Goal: Information Seeking & Learning: Learn about a topic

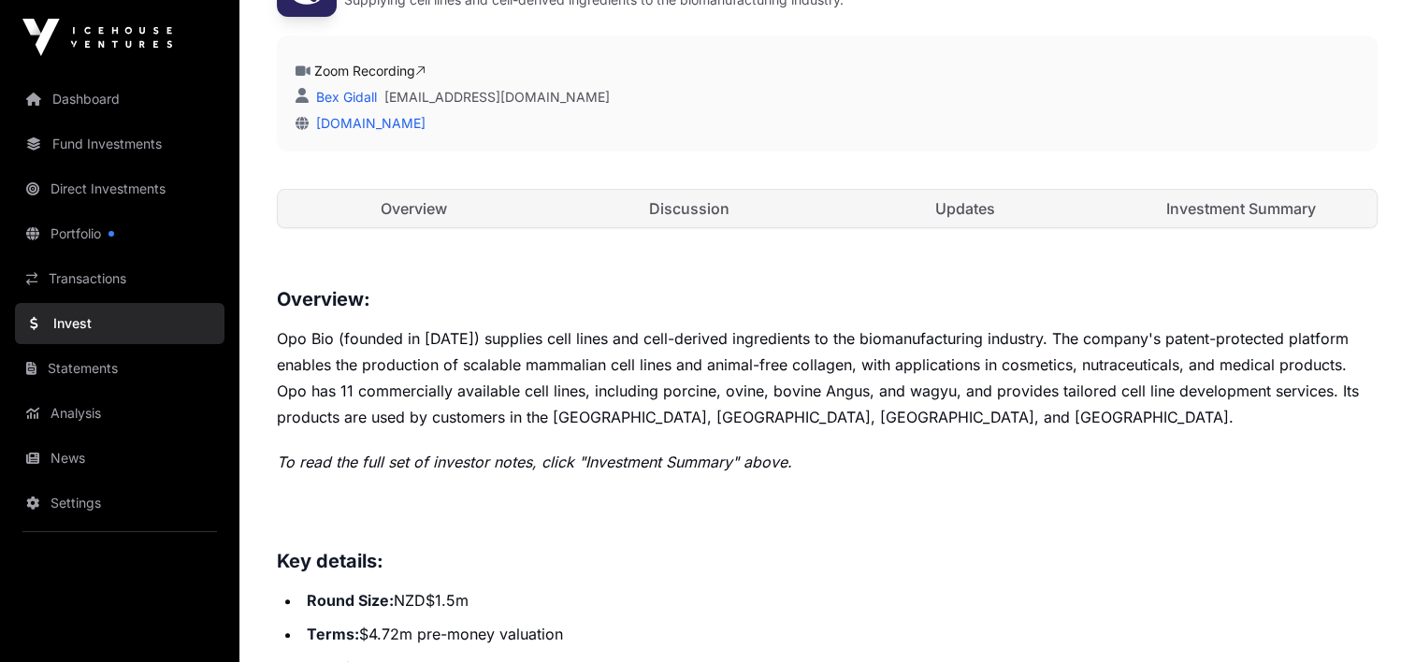
scroll to position [374, 0]
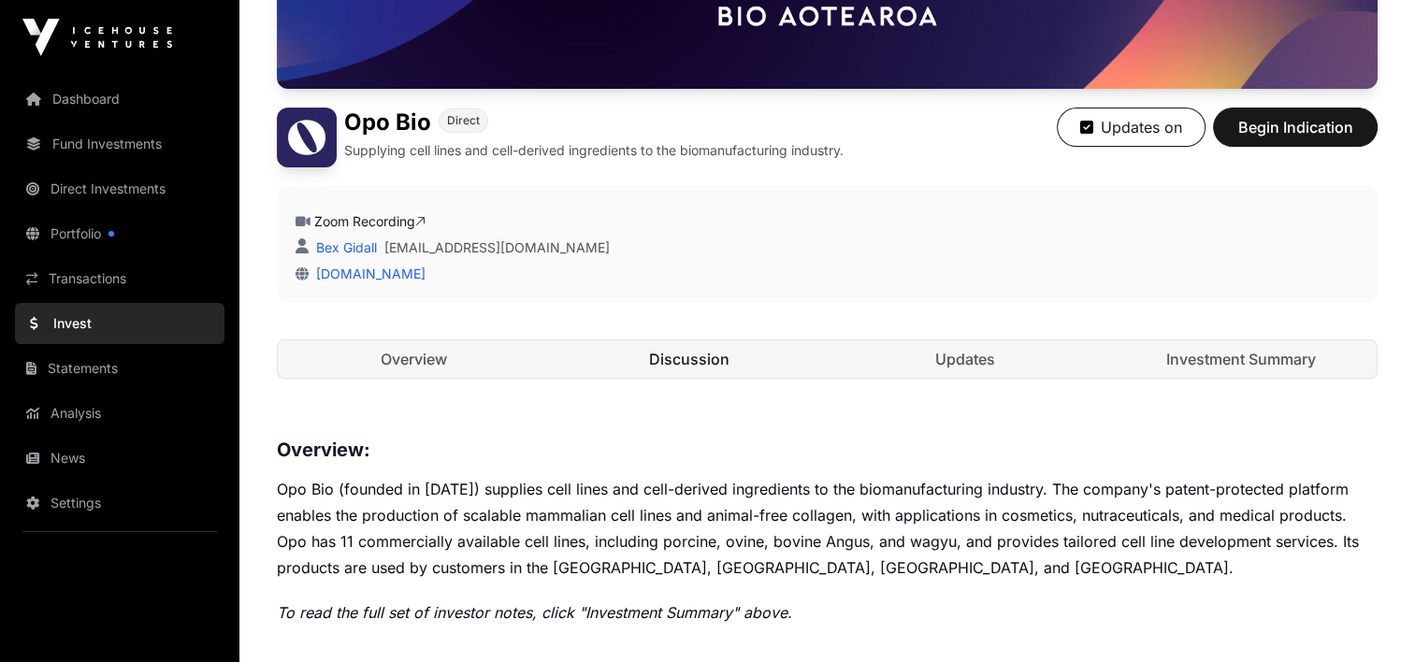
click at [673, 355] on link "Discussion" at bounding box center [690, 358] width 272 height 37
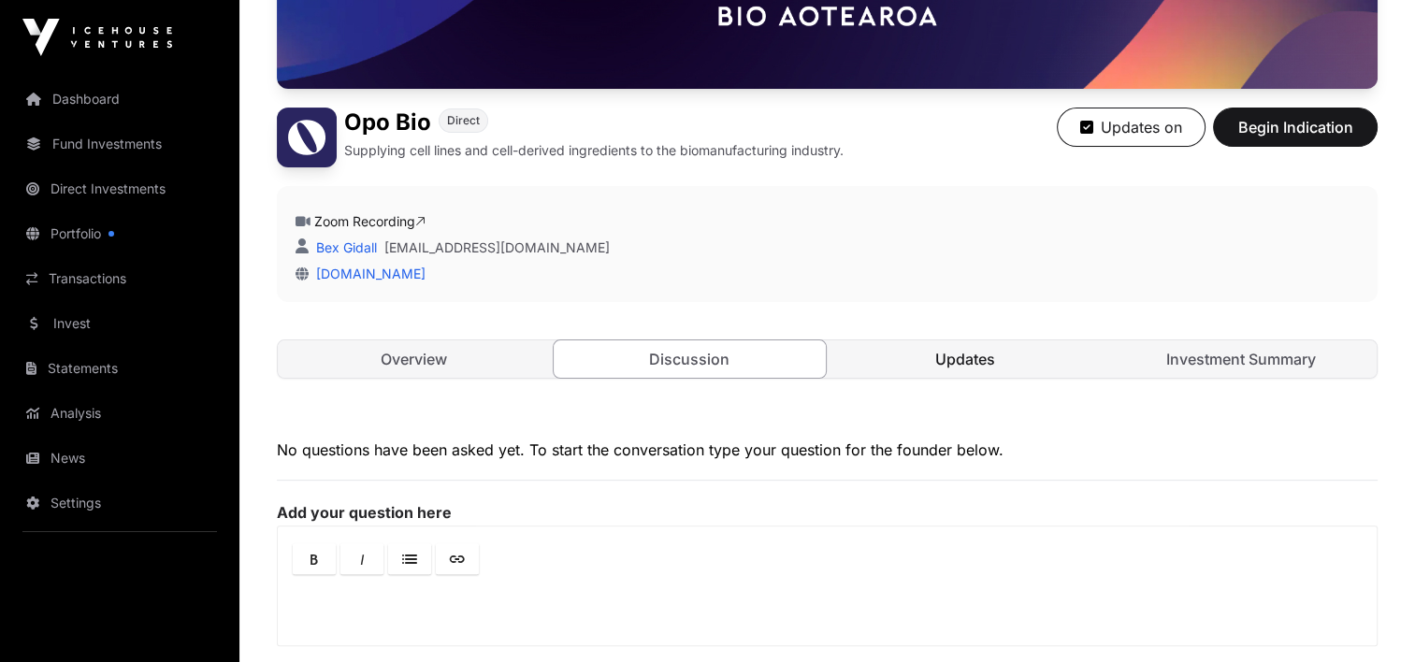
click at [941, 351] on link "Updates" at bounding box center [966, 358] width 272 height 37
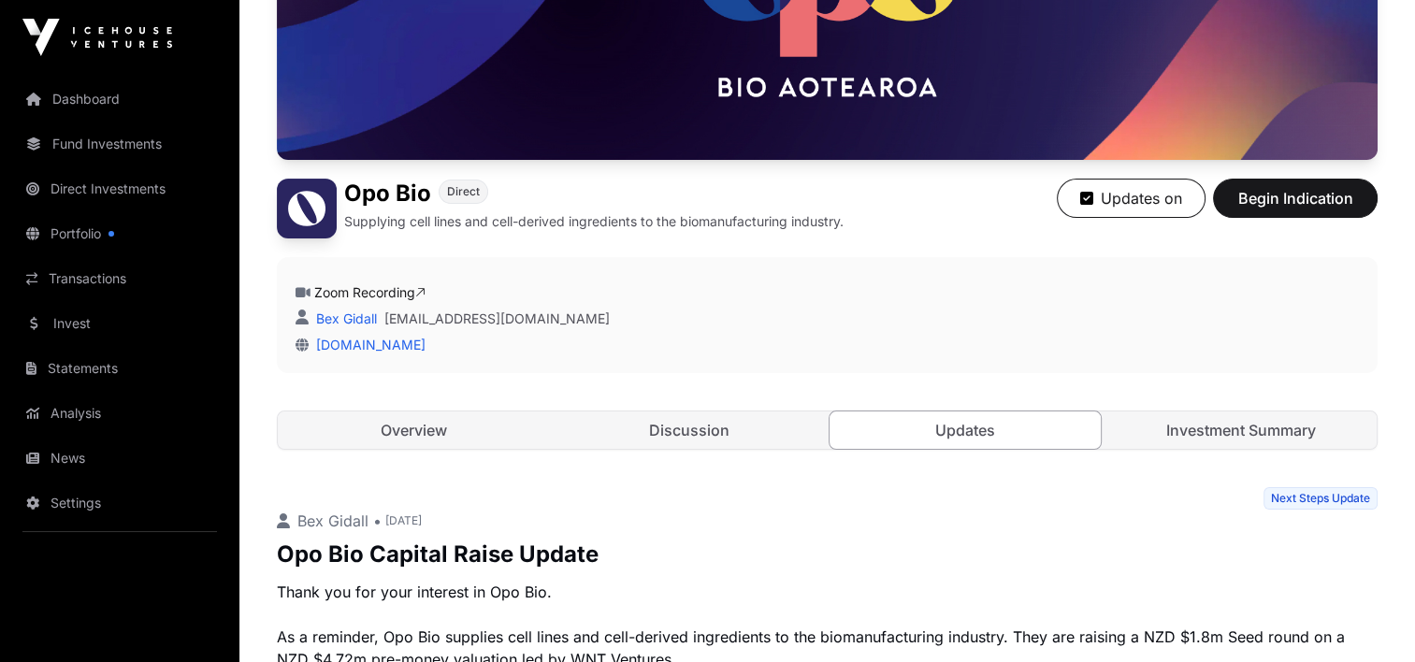
scroll to position [397, 0]
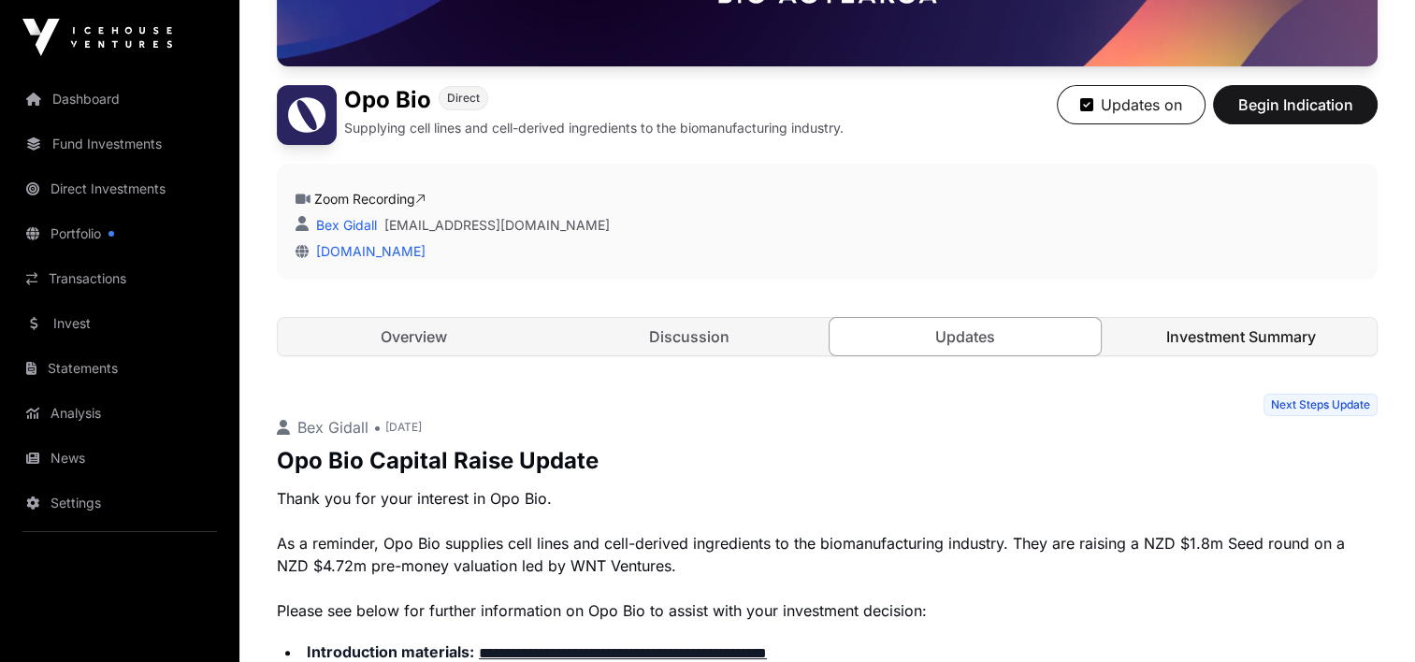
click at [1181, 335] on link "Investment Summary" at bounding box center [1241, 336] width 272 height 37
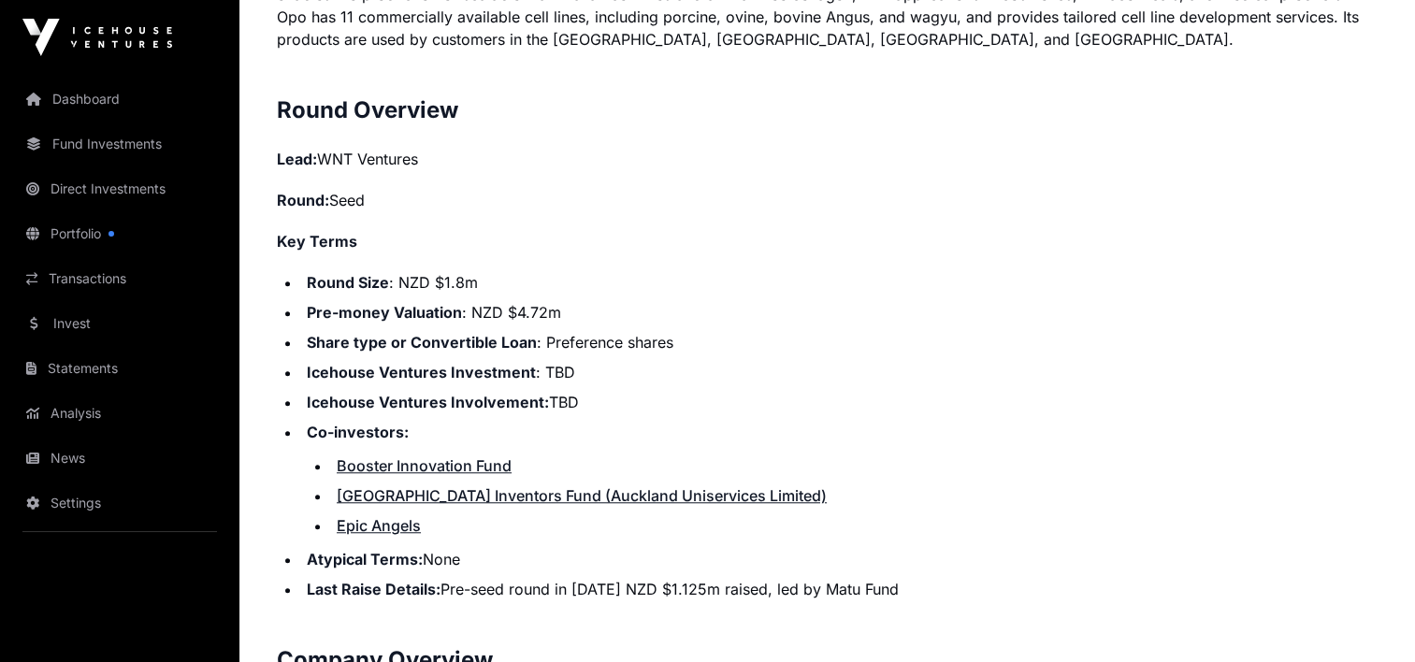
scroll to position [1519, 0]
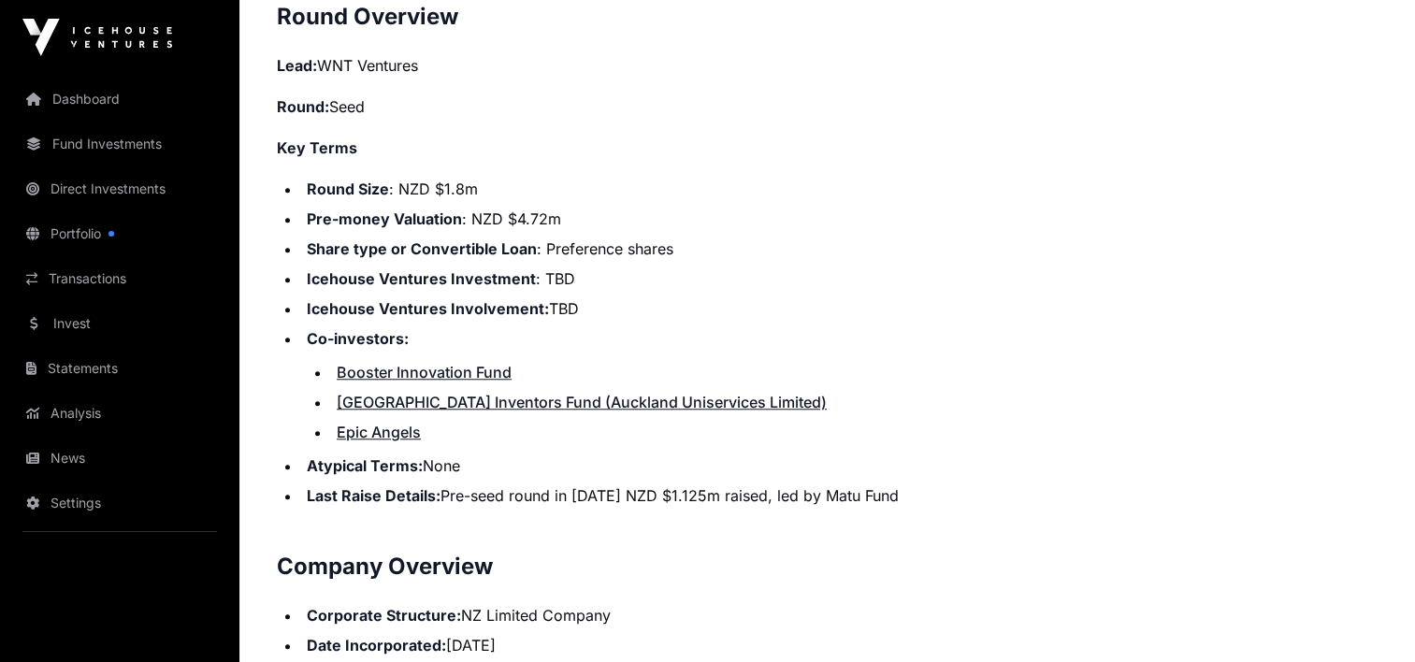
click at [384, 430] on link "Epic Angels" at bounding box center [379, 432] width 84 height 19
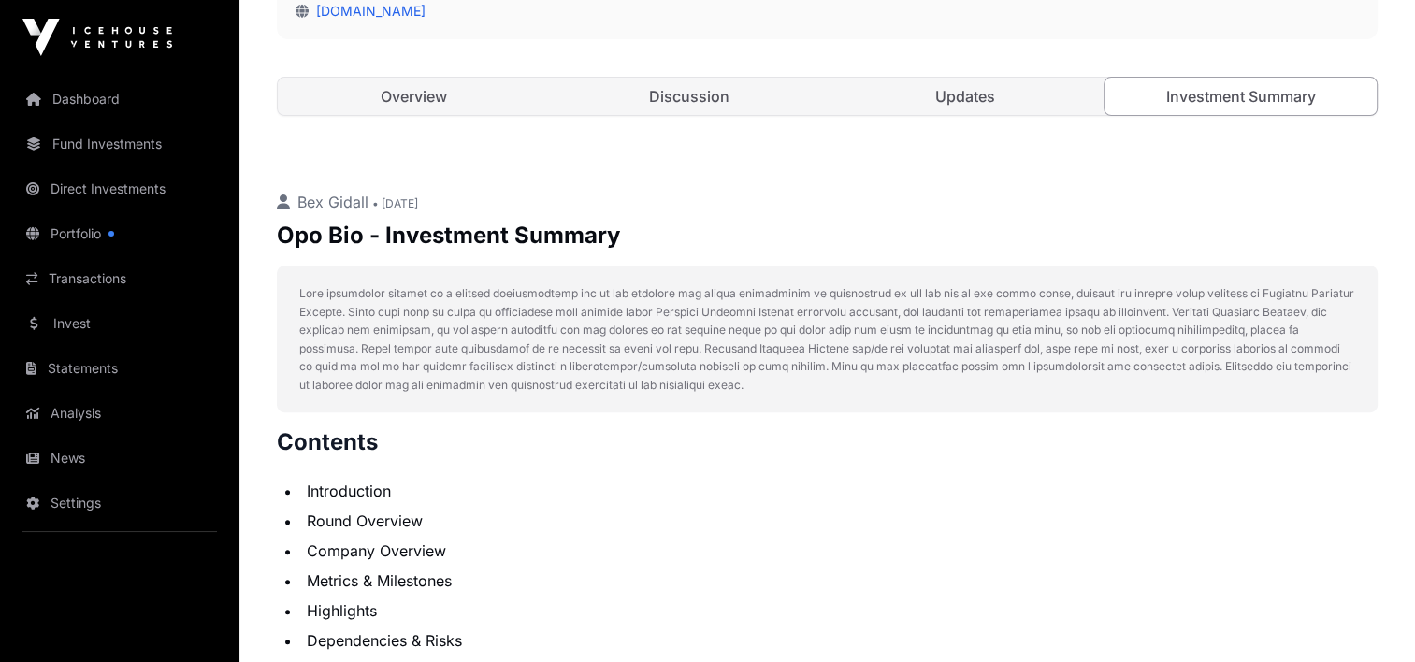
scroll to position [397, 0]
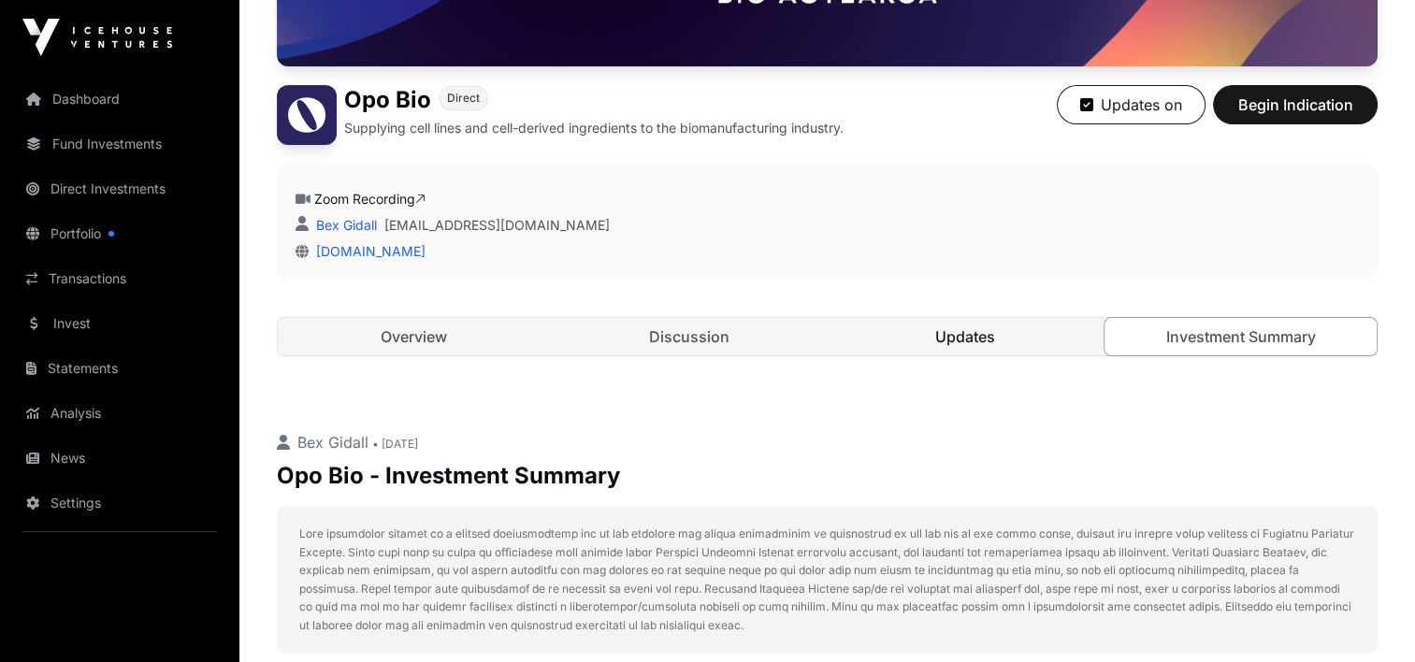
click at [955, 340] on link "Updates" at bounding box center [966, 336] width 272 height 37
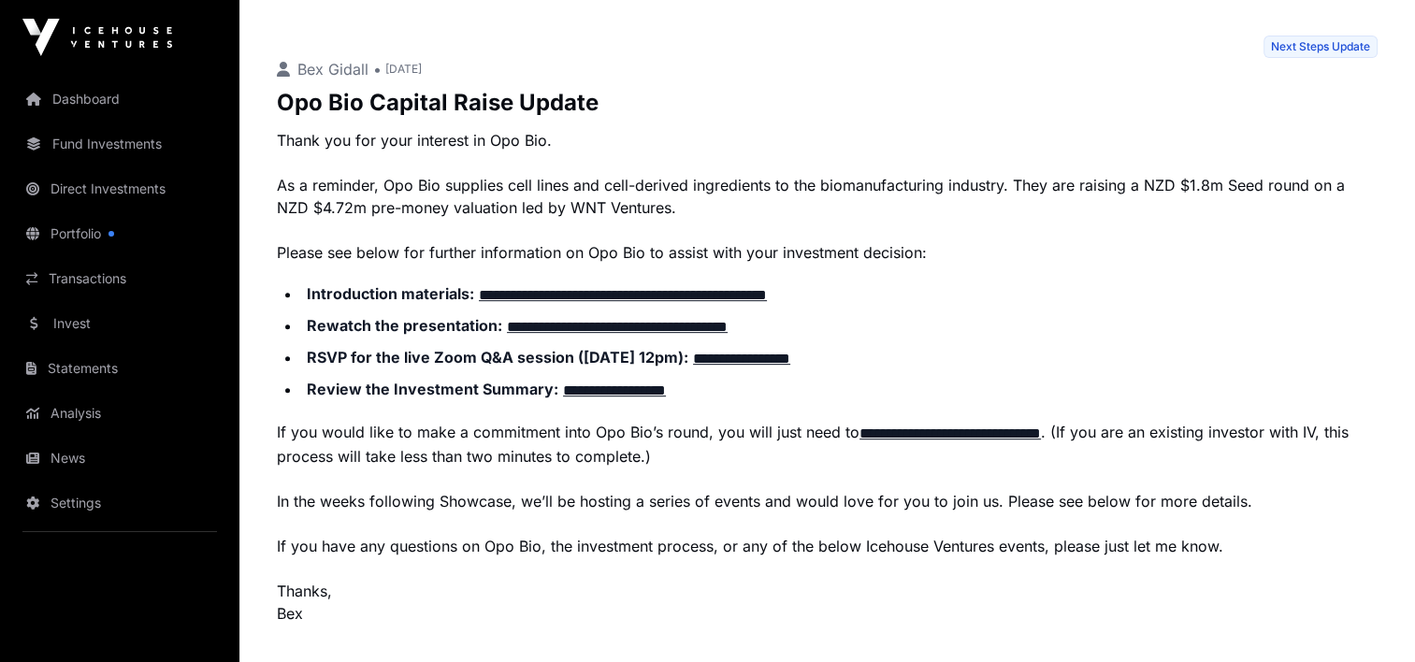
scroll to position [771, 0]
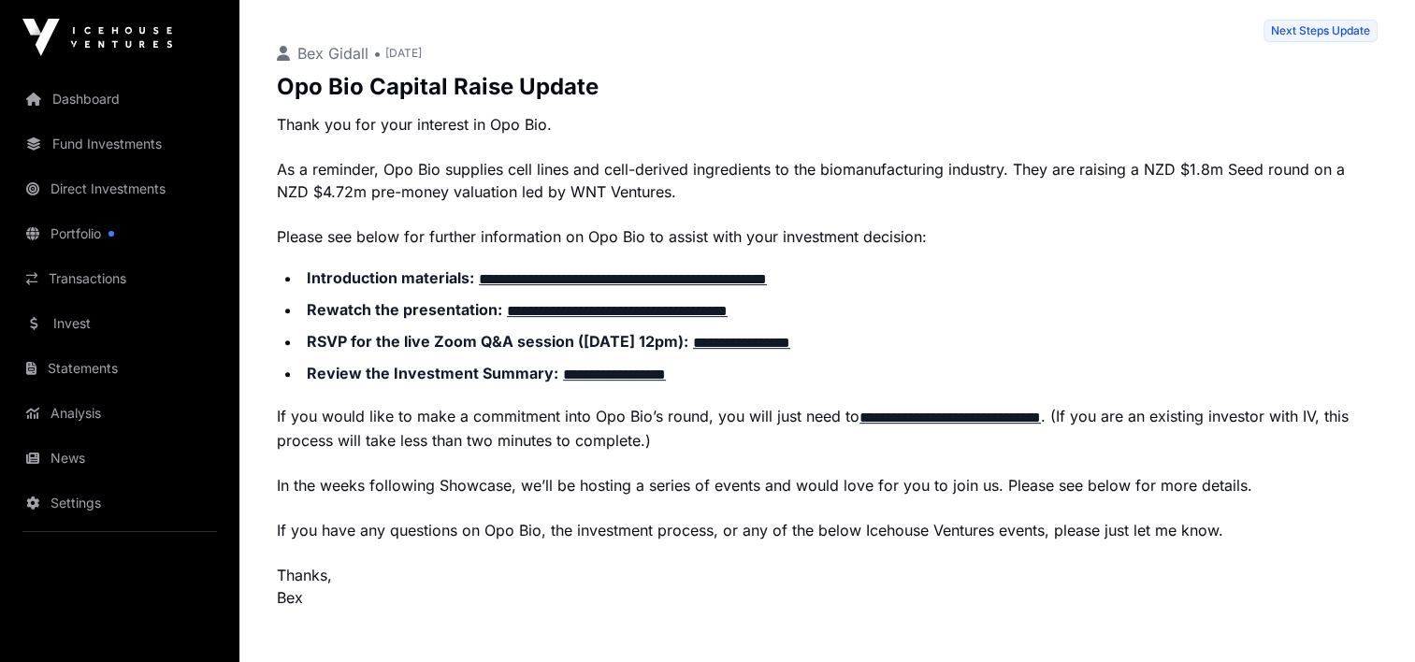
click at [666, 368] on link "**********" at bounding box center [614, 375] width 103 height 14
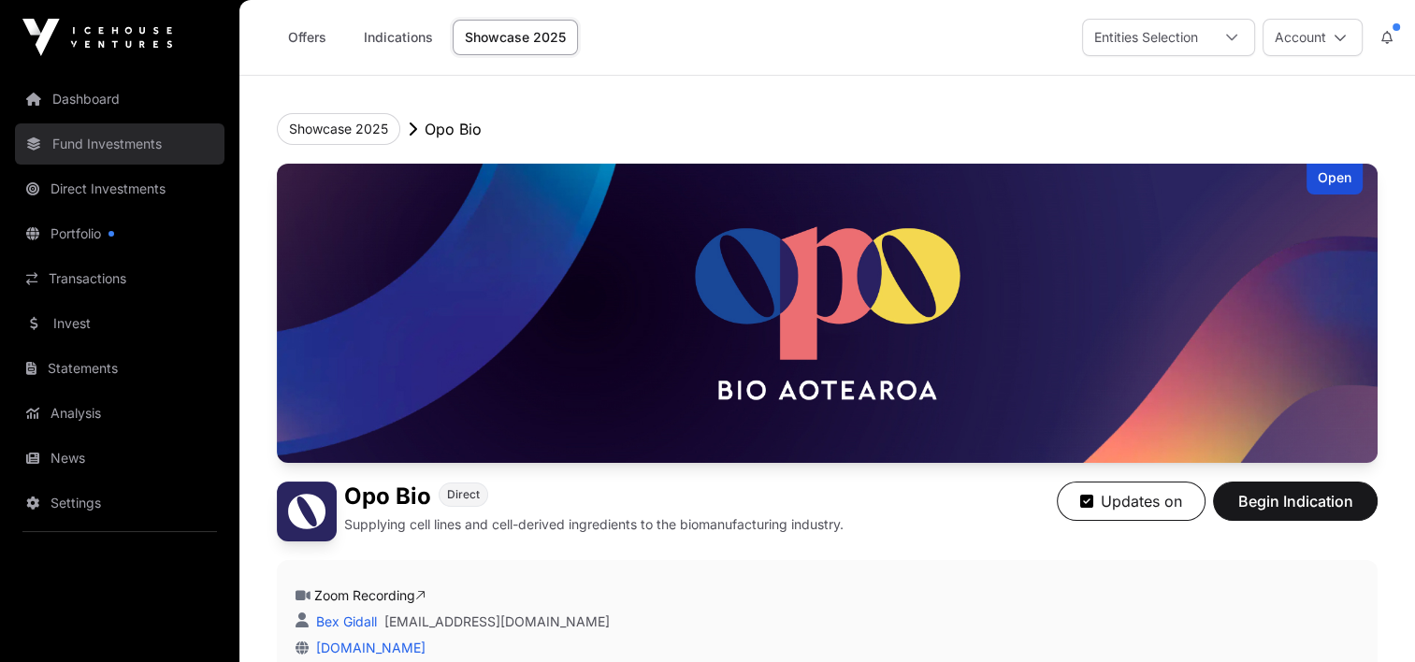
click at [112, 138] on link "Fund Investments" at bounding box center [120, 143] width 210 height 41
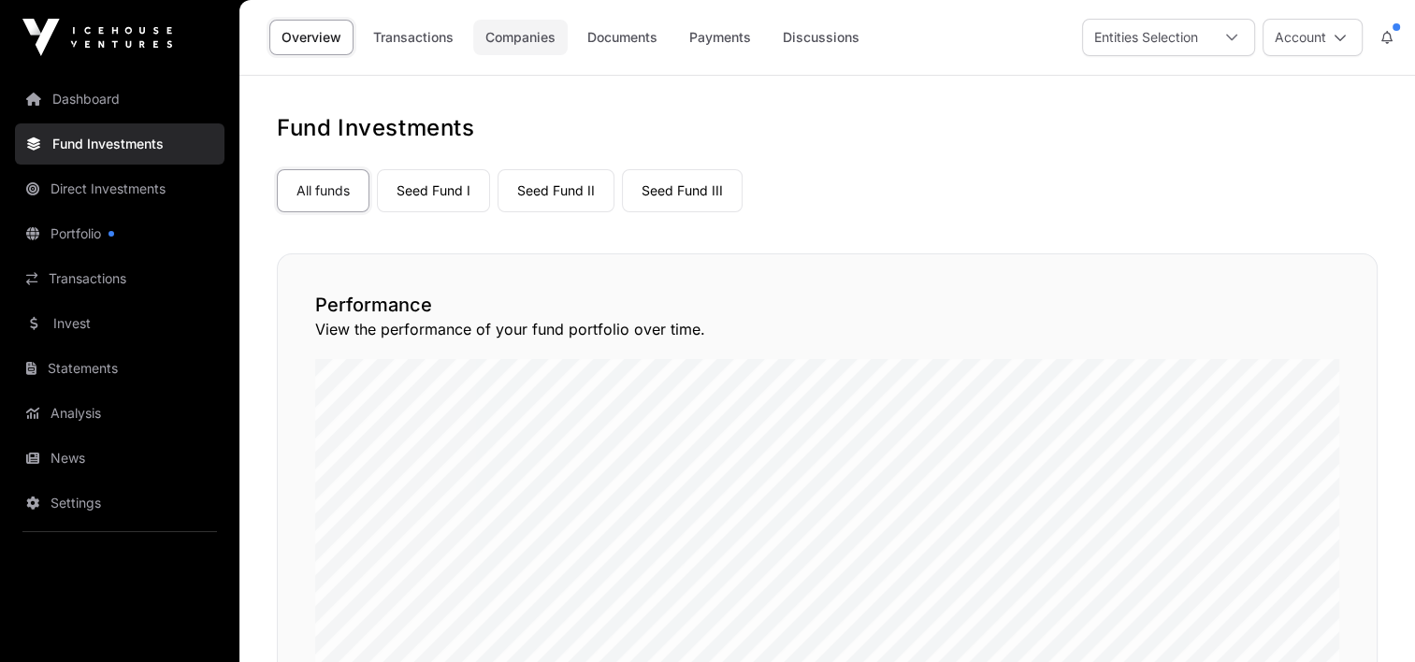
click at [528, 35] on link "Companies" at bounding box center [520, 38] width 94 height 36
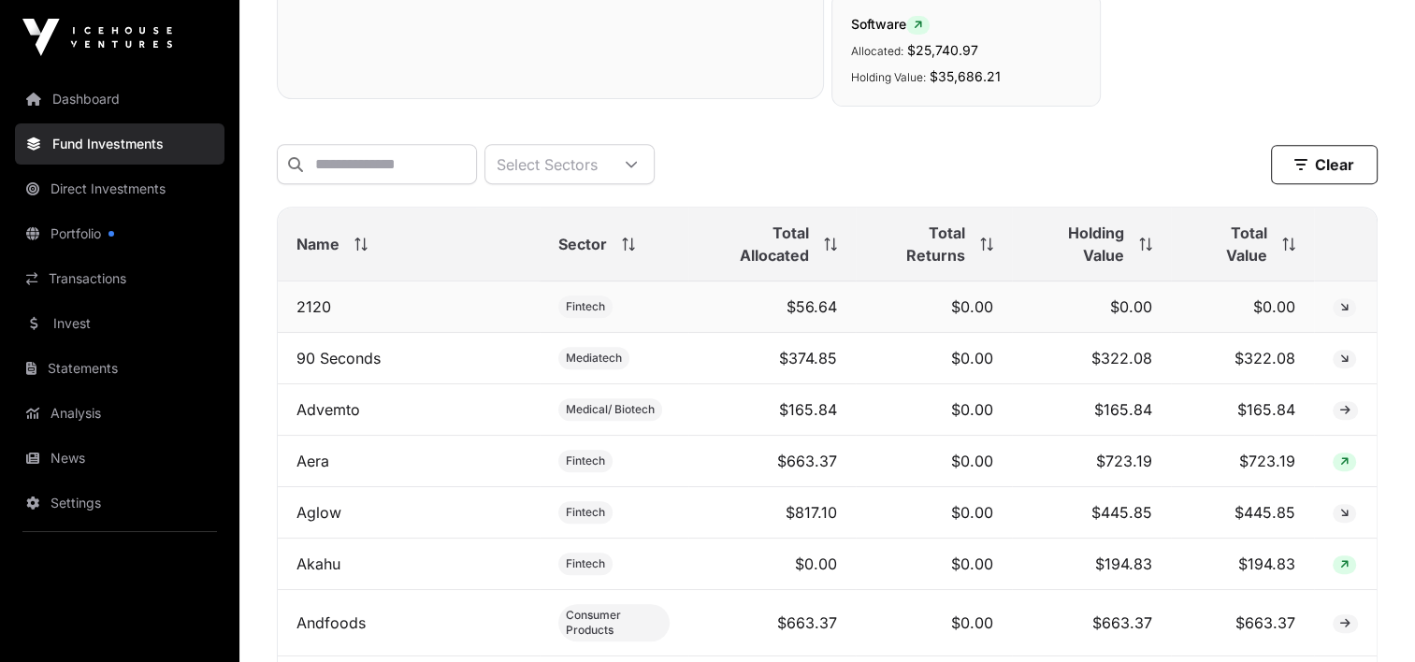
scroll to position [748, 0]
click at [423, 155] on input "text" at bounding box center [377, 163] width 200 height 40
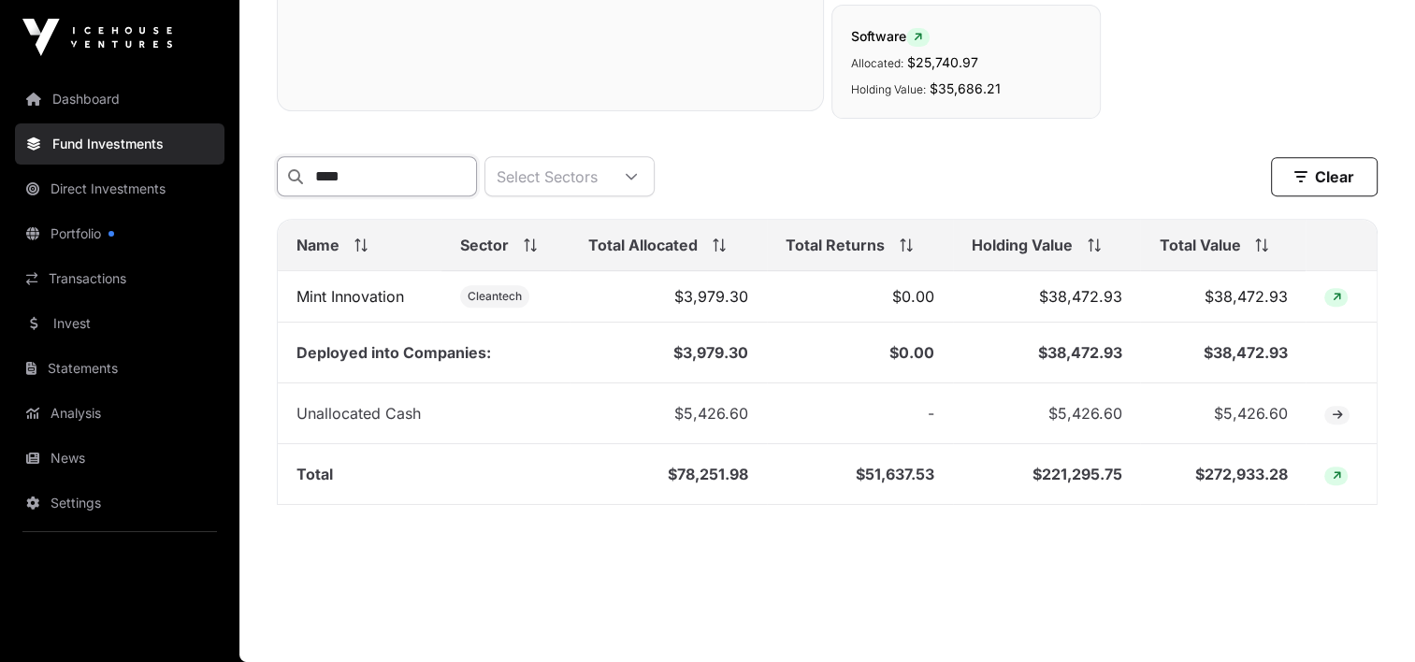
scroll to position [745, 0]
type input "****"
click at [90, 187] on link "Direct Investments" at bounding box center [120, 188] width 210 height 41
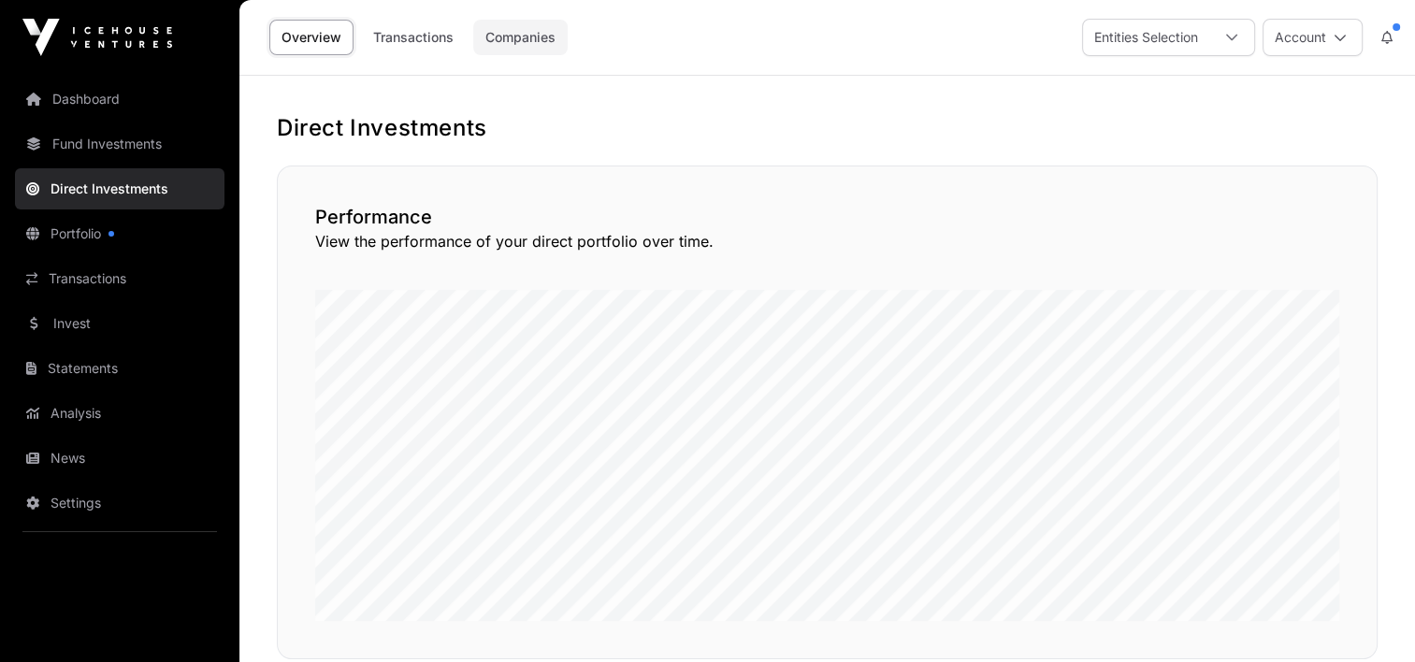
click at [539, 38] on link "Companies" at bounding box center [520, 38] width 94 height 36
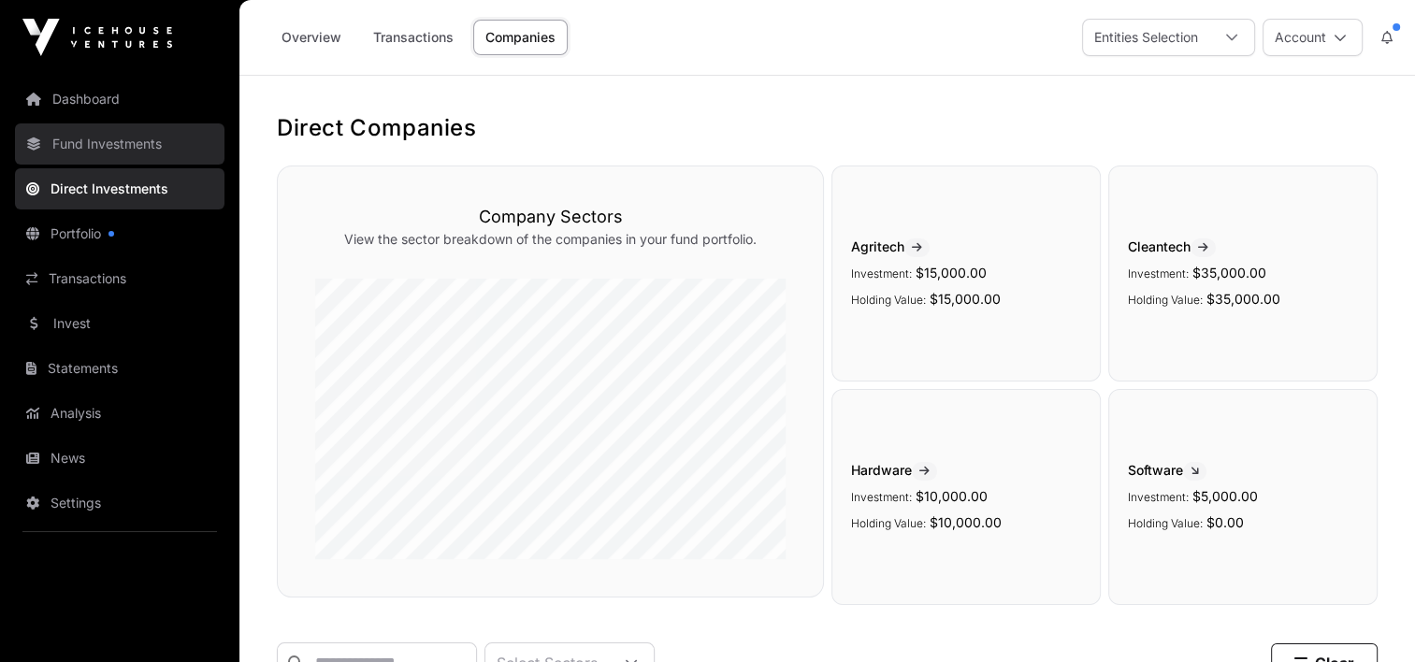
click at [99, 145] on link "Fund Investments" at bounding box center [120, 143] width 210 height 41
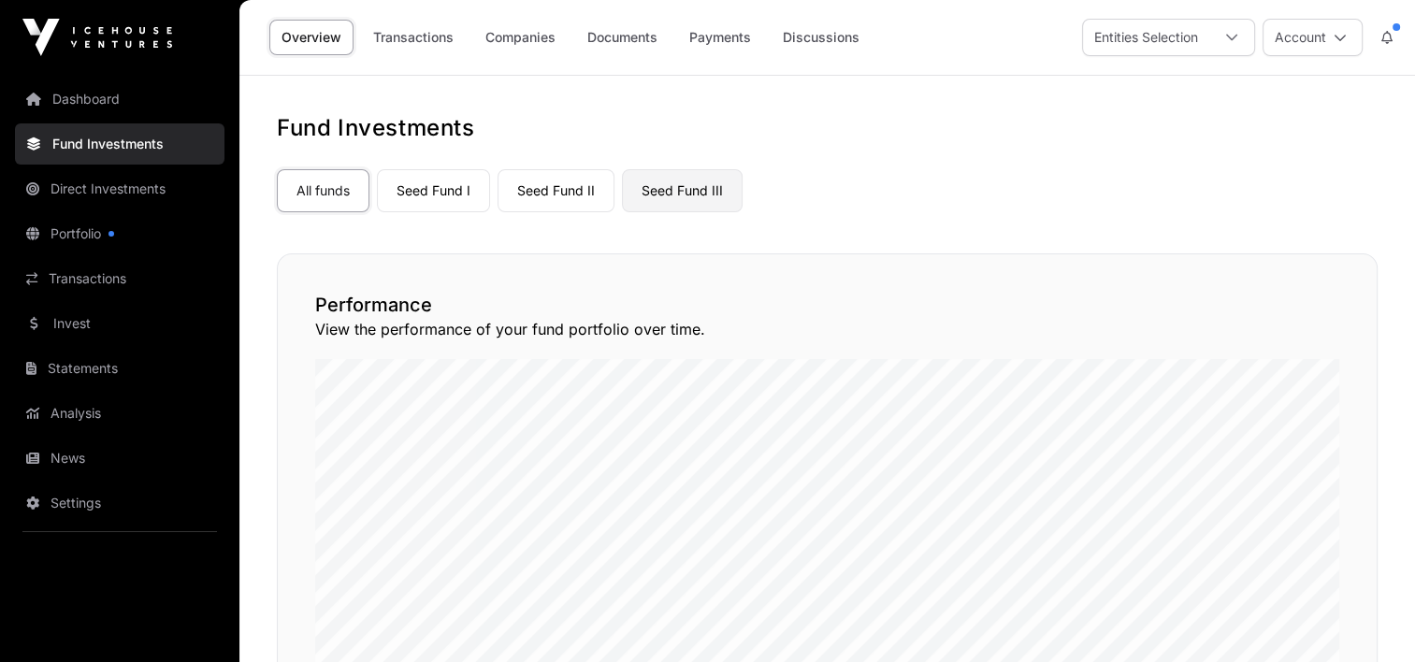
click at [677, 197] on link "Seed Fund III" at bounding box center [682, 190] width 121 height 43
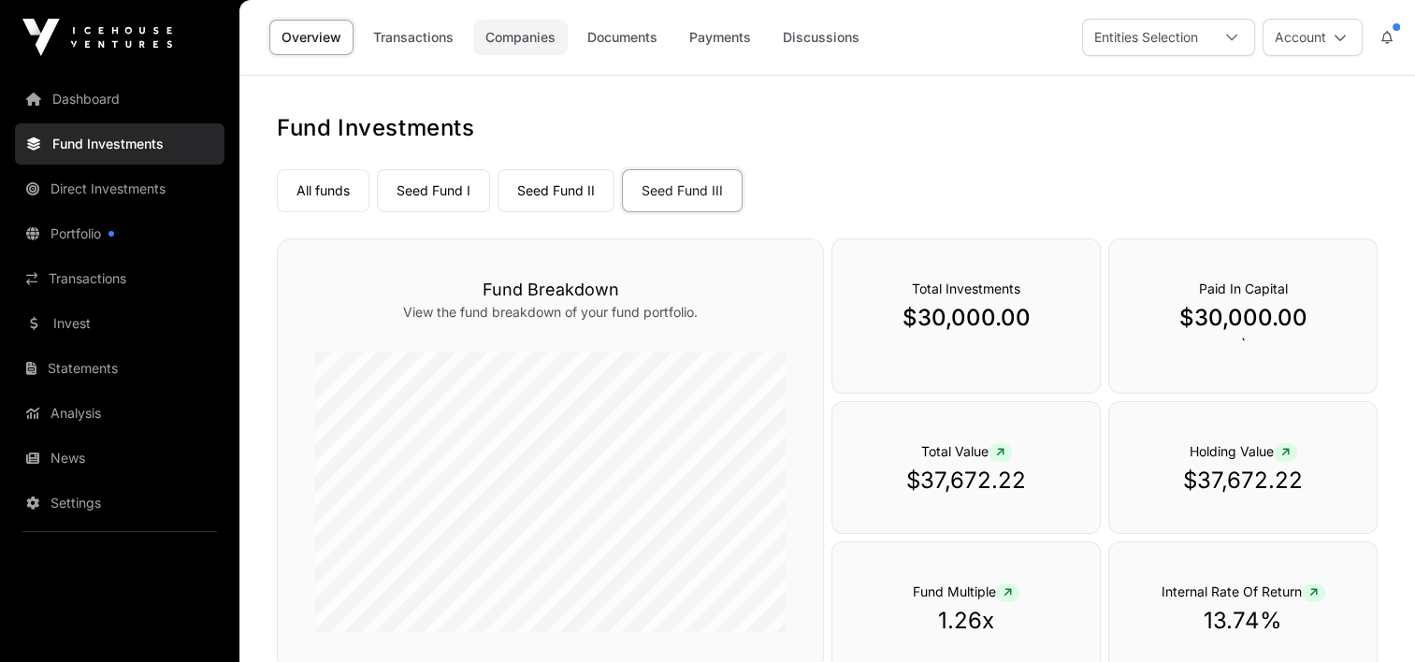
click at [498, 35] on link "Companies" at bounding box center [520, 38] width 94 height 36
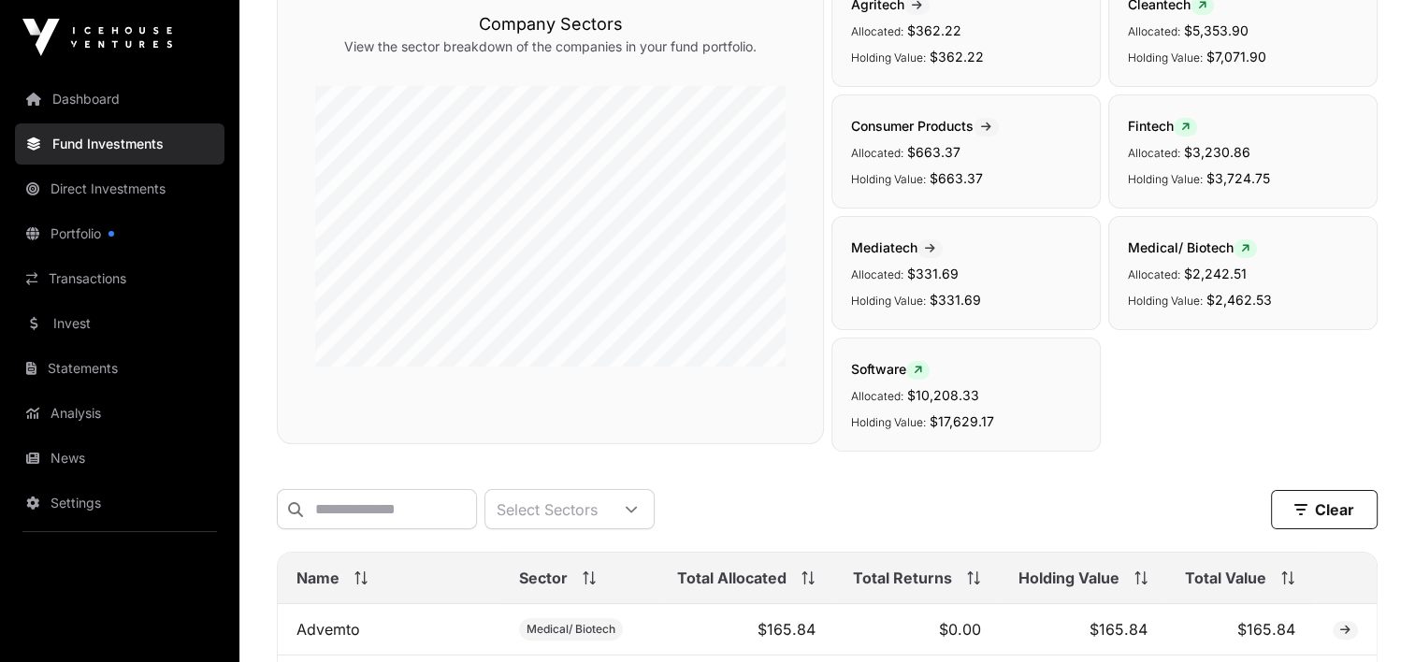
scroll to position [468, 0]
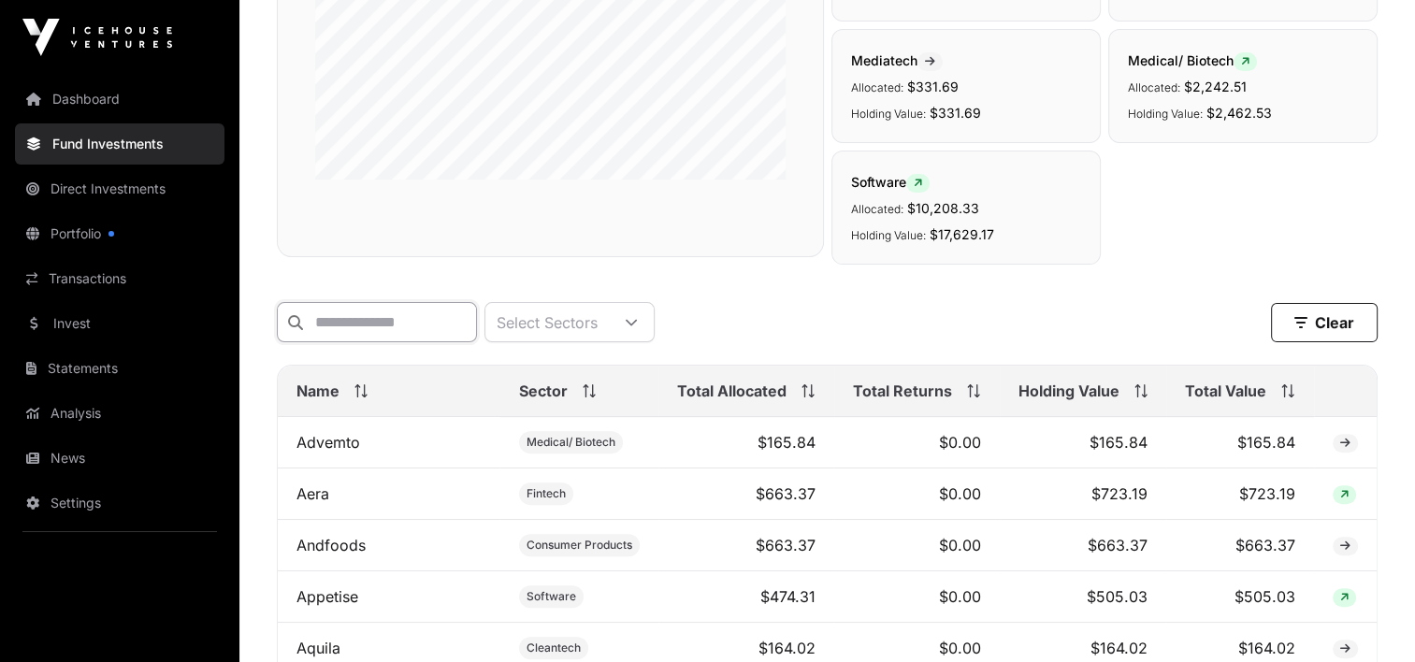
click at [410, 338] on input "text" at bounding box center [377, 322] width 200 height 40
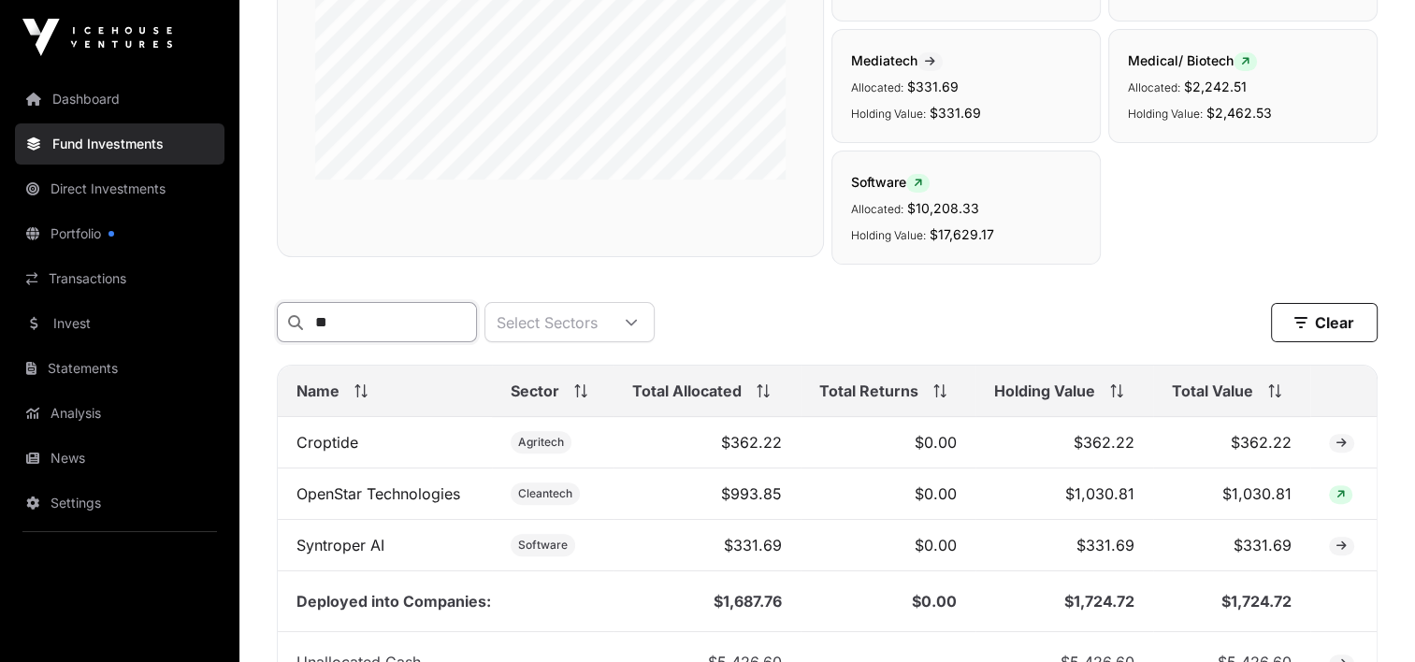
type input "*"
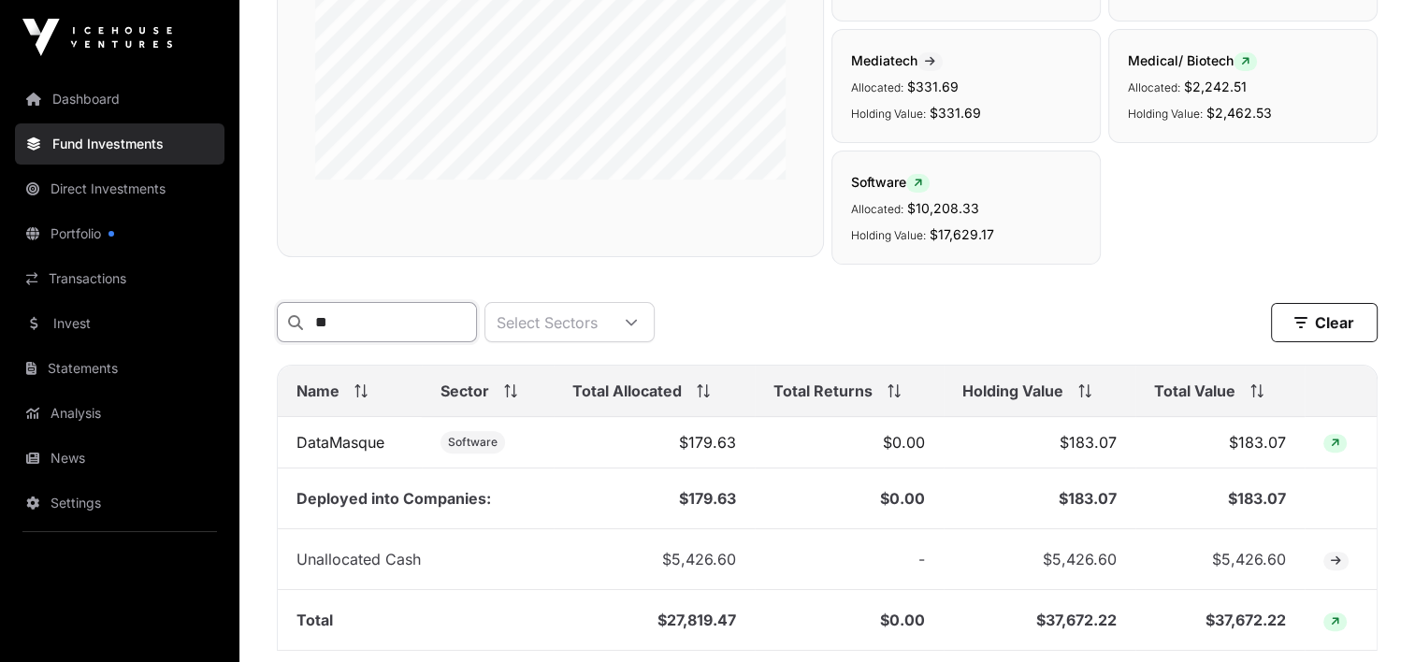
type input "*"
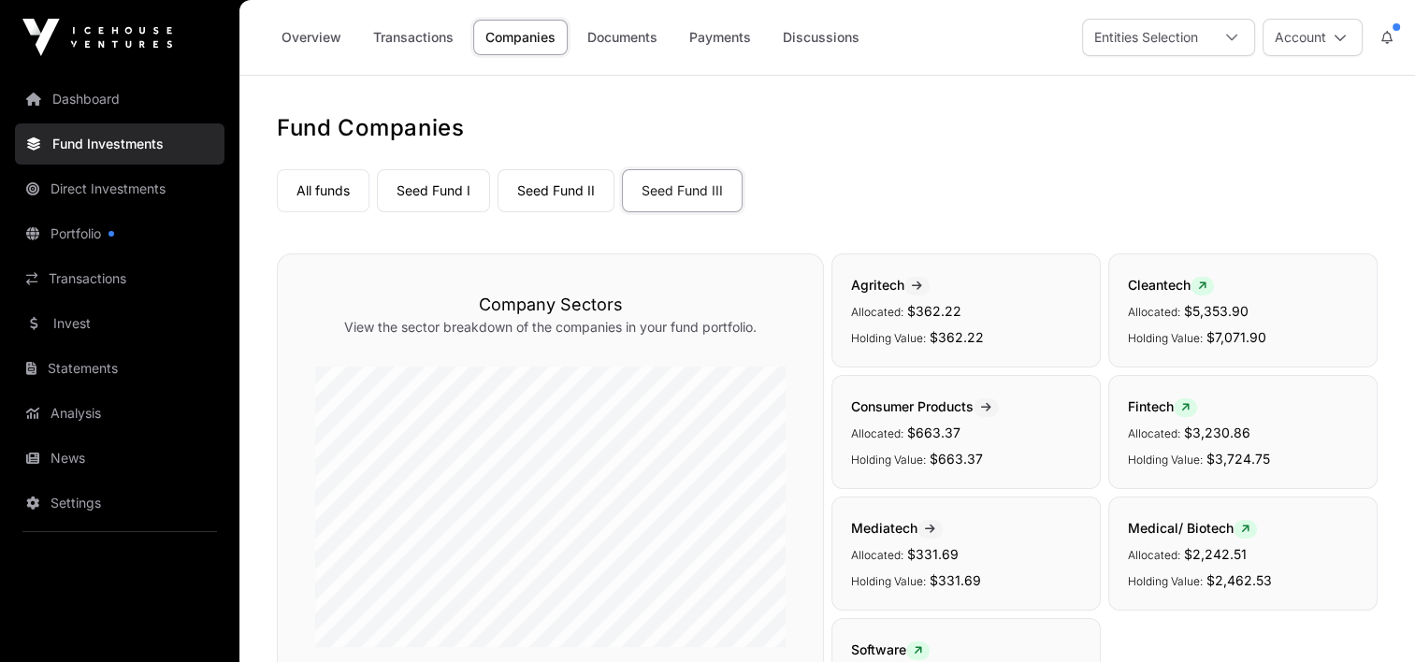
scroll to position [0, 0]
click at [543, 197] on link "Seed Fund II" at bounding box center [556, 190] width 117 height 43
click at [334, 194] on link "All funds" at bounding box center [323, 190] width 93 height 43
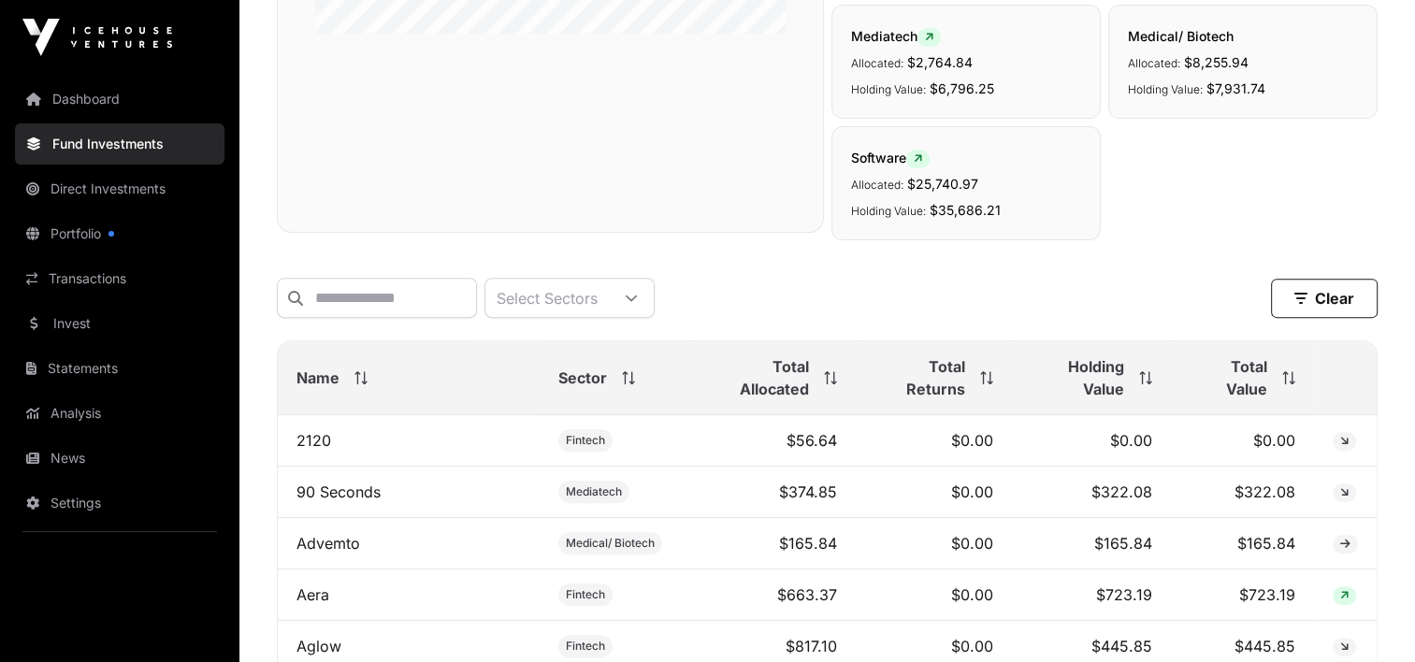
scroll to position [842, 0]
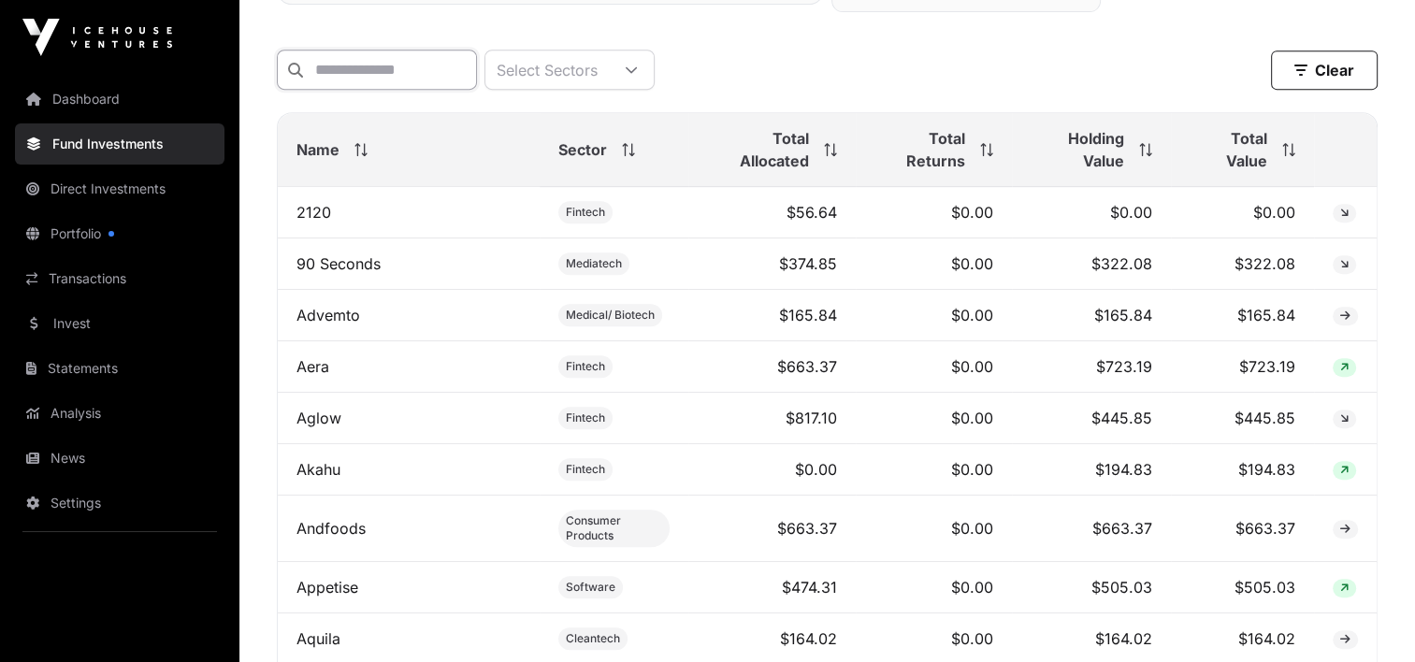
click at [350, 71] on input "text" at bounding box center [377, 70] width 200 height 40
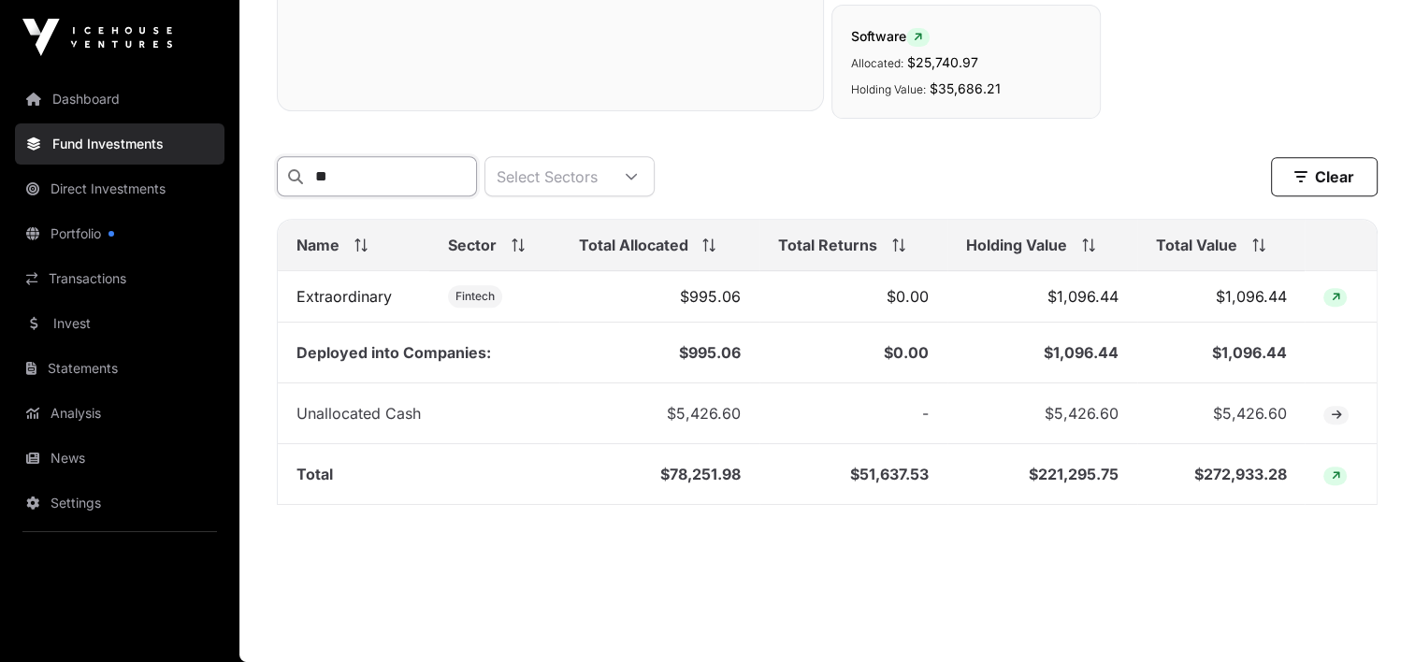
scroll to position [745, 0]
type input "*"
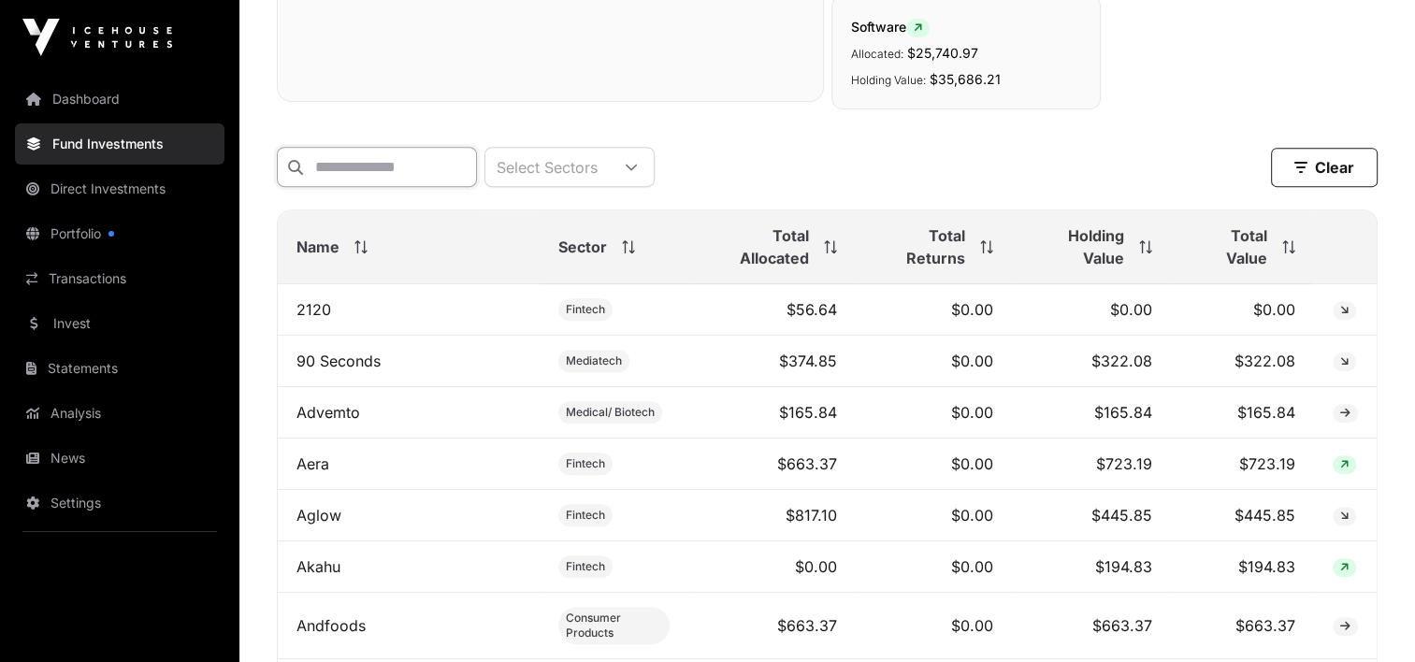
scroll to position [842, 0]
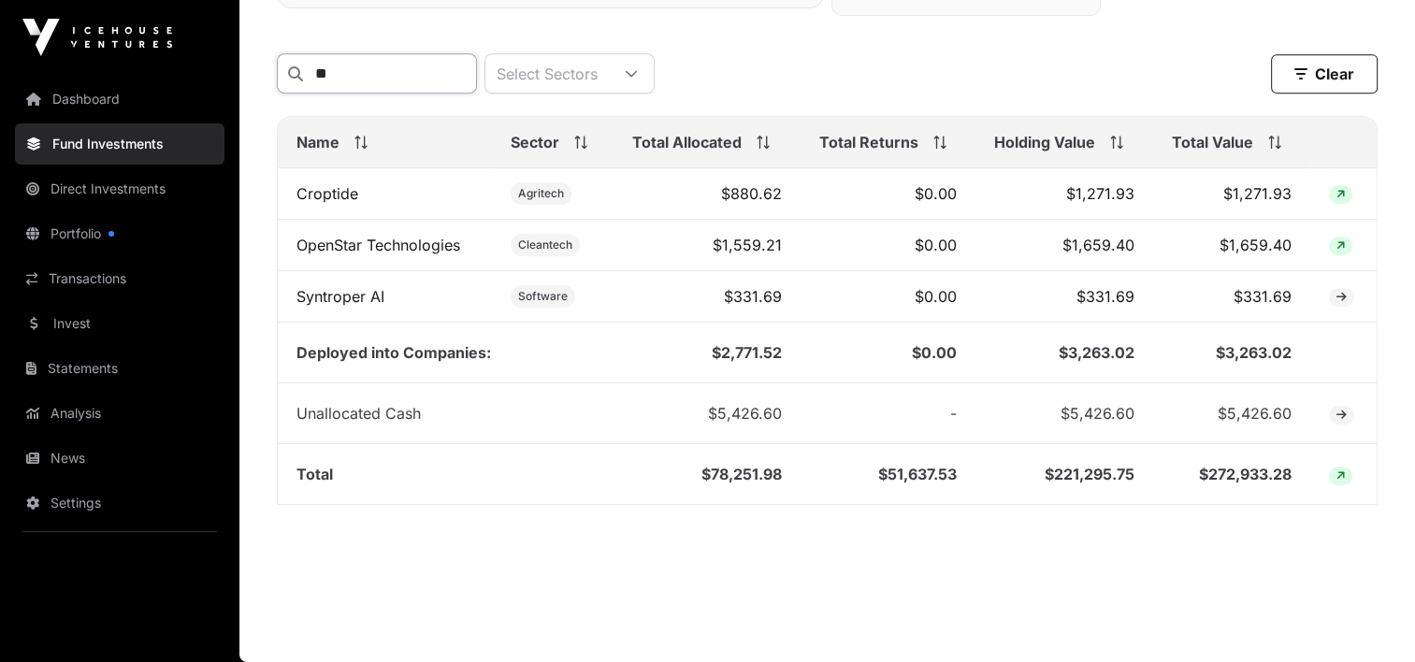
type input "*"
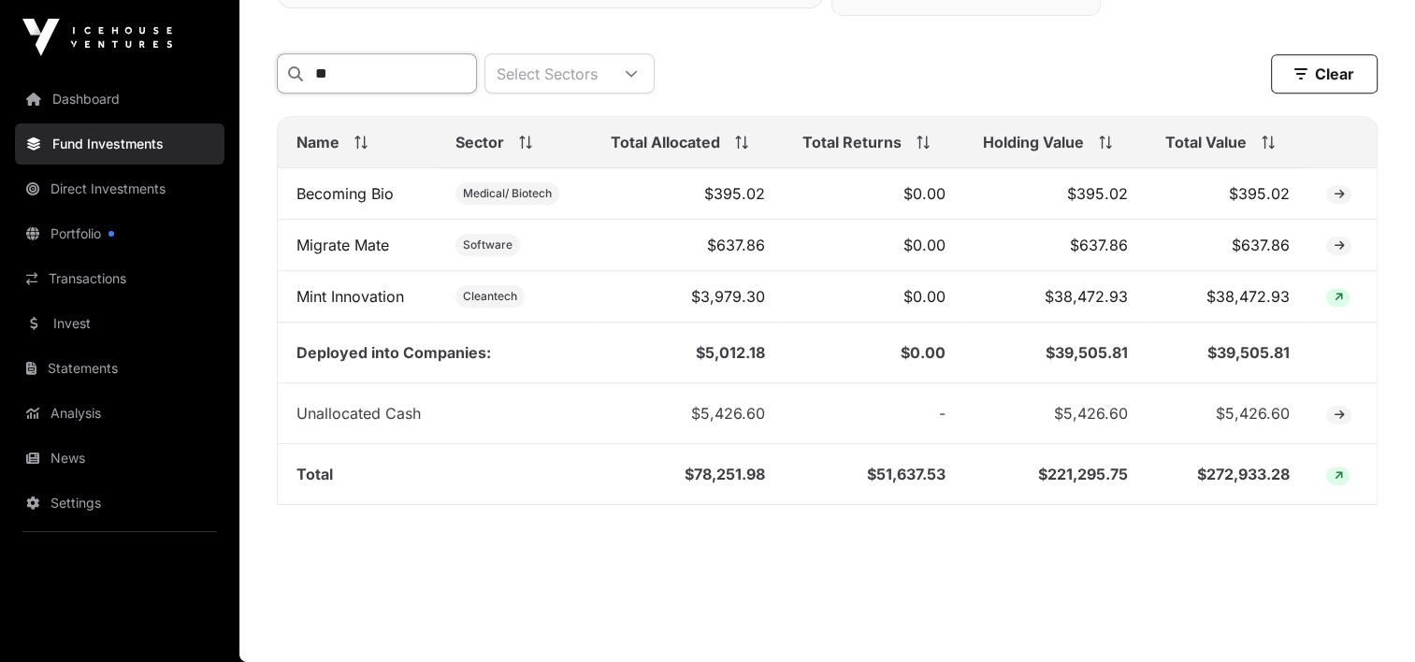
type input "*"
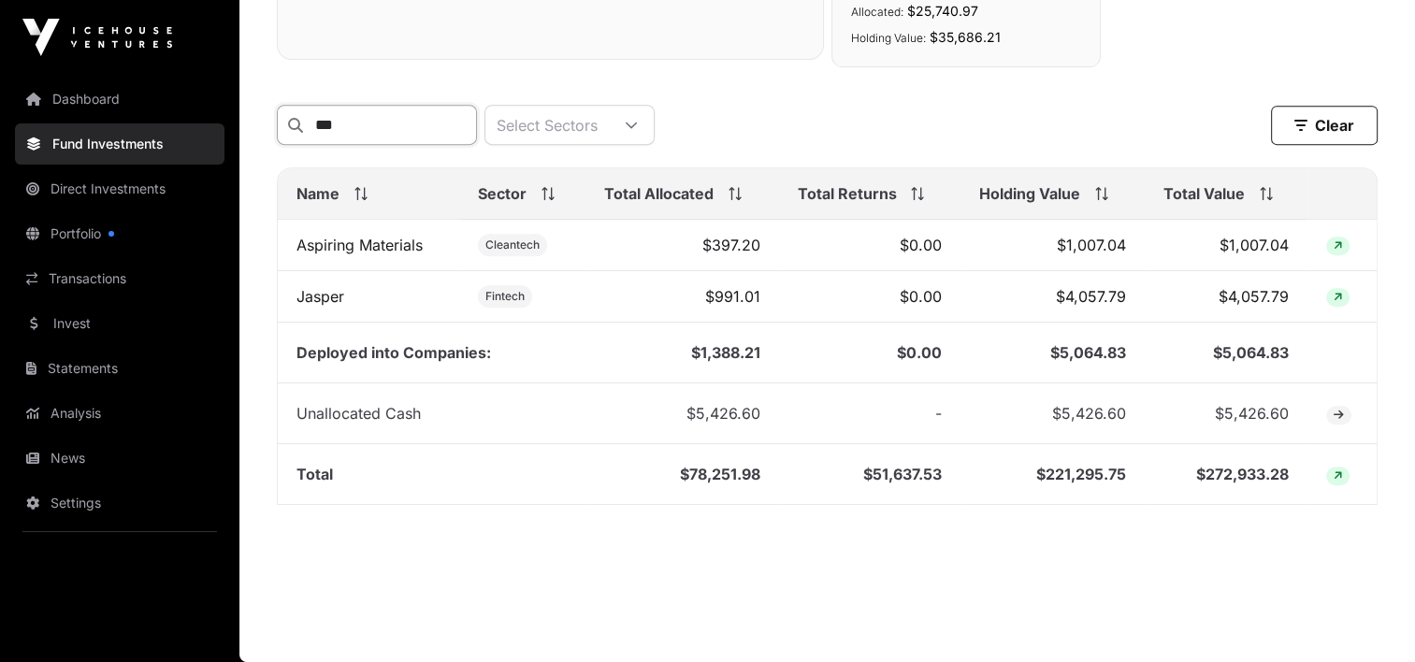
scroll to position [796, 0]
type input "***"
click at [366, 240] on link "Aspiring Materials" at bounding box center [360, 245] width 126 height 19
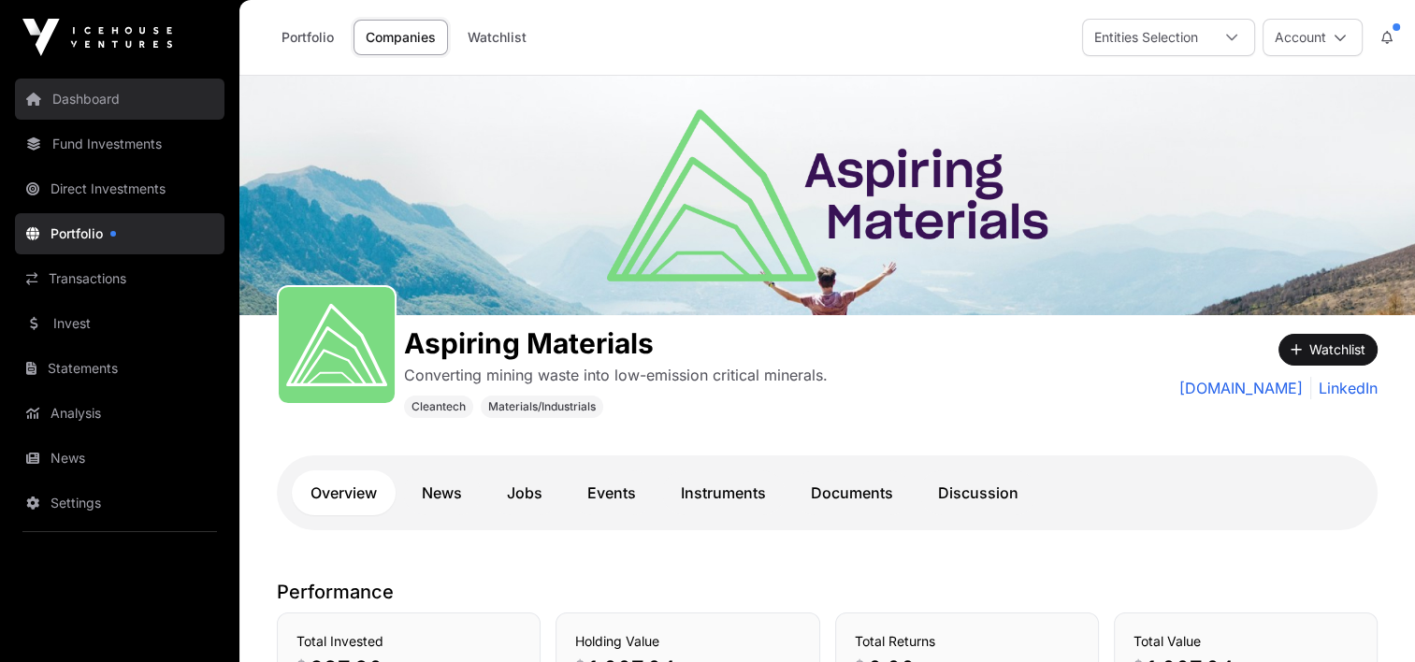
click at [110, 101] on link "Dashboard" at bounding box center [120, 99] width 210 height 41
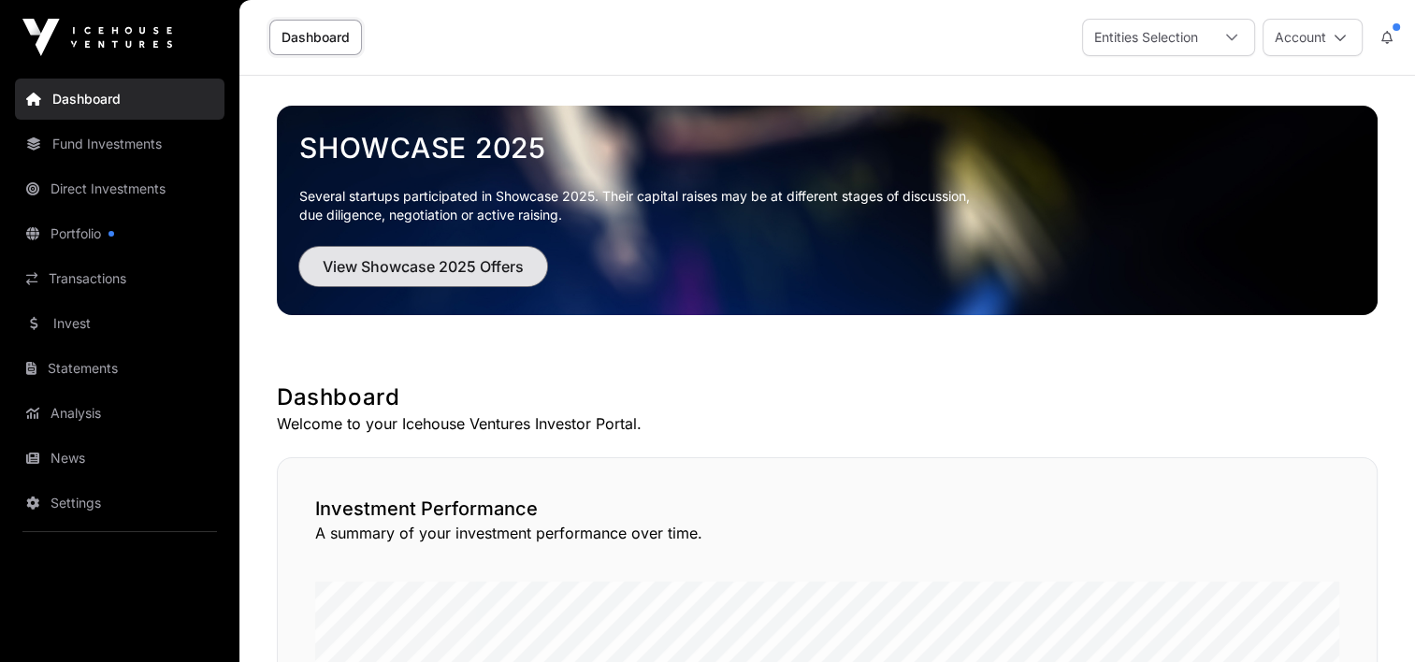
click at [412, 266] on span "View Showcase 2025 Offers" at bounding box center [423, 266] width 201 height 22
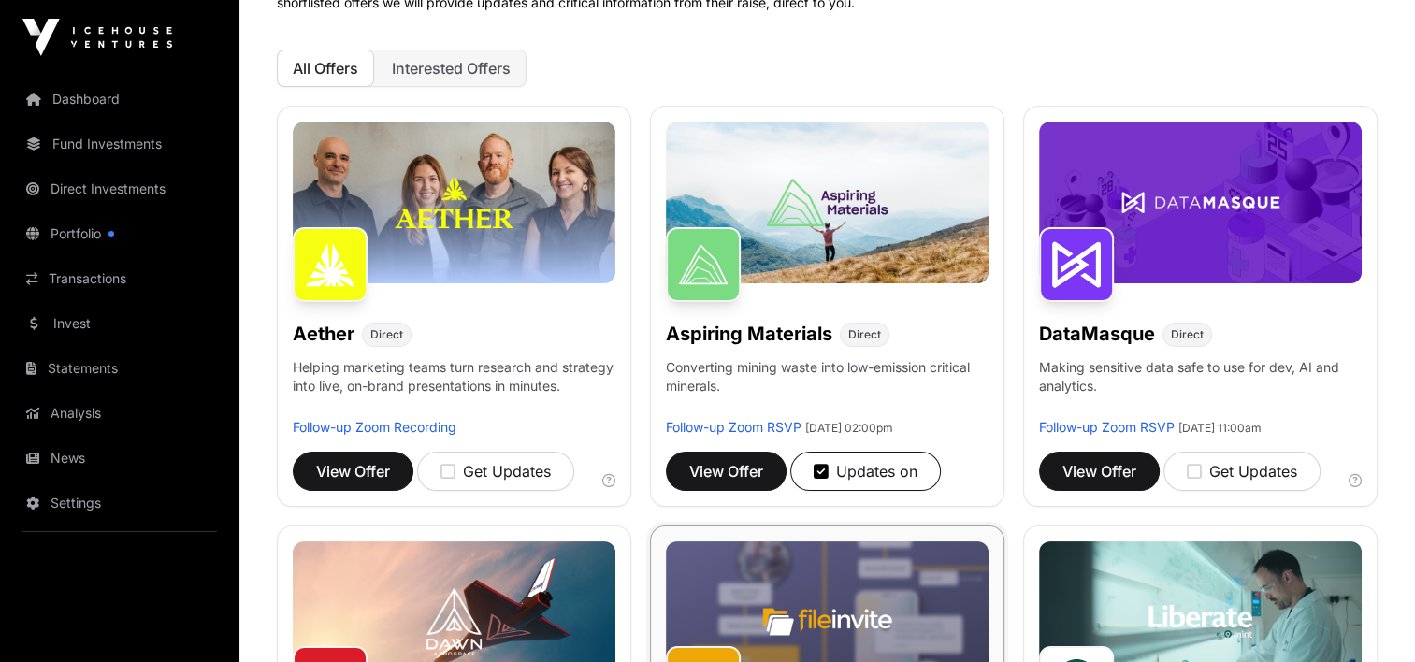
scroll to position [187, 0]
click at [367, 469] on span "View Offer" at bounding box center [353, 471] width 74 height 22
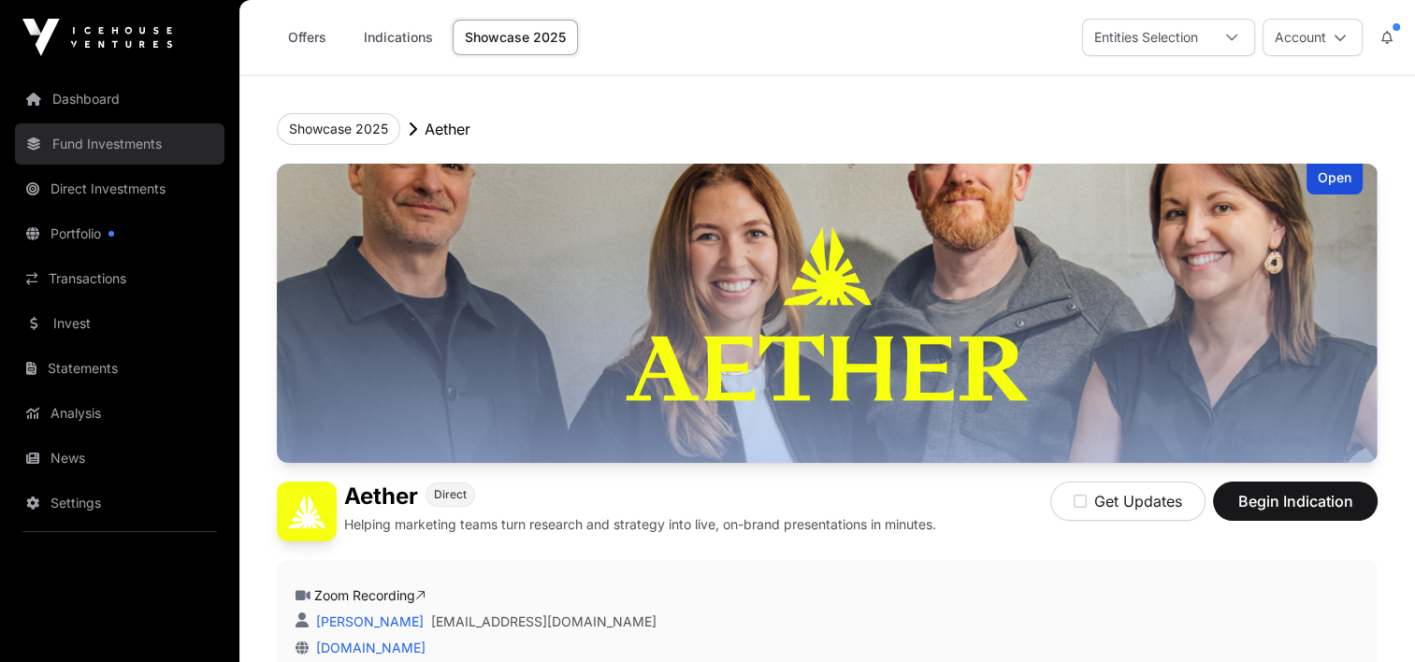
click at [80, 146] on link "Fund Investments" at bounding box center [120, 143] width 210 height 41
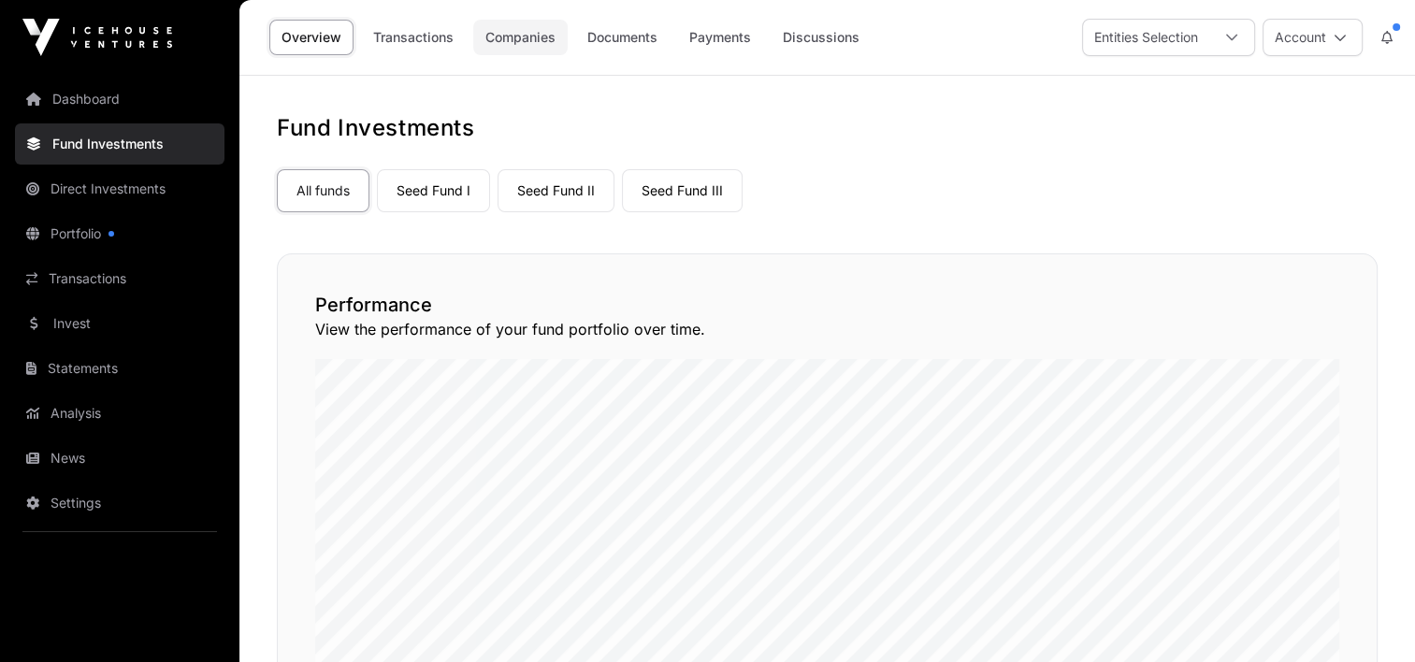
click at [528, 39] on link "Companies" at bounding box center [520, 38] width 94 height 36
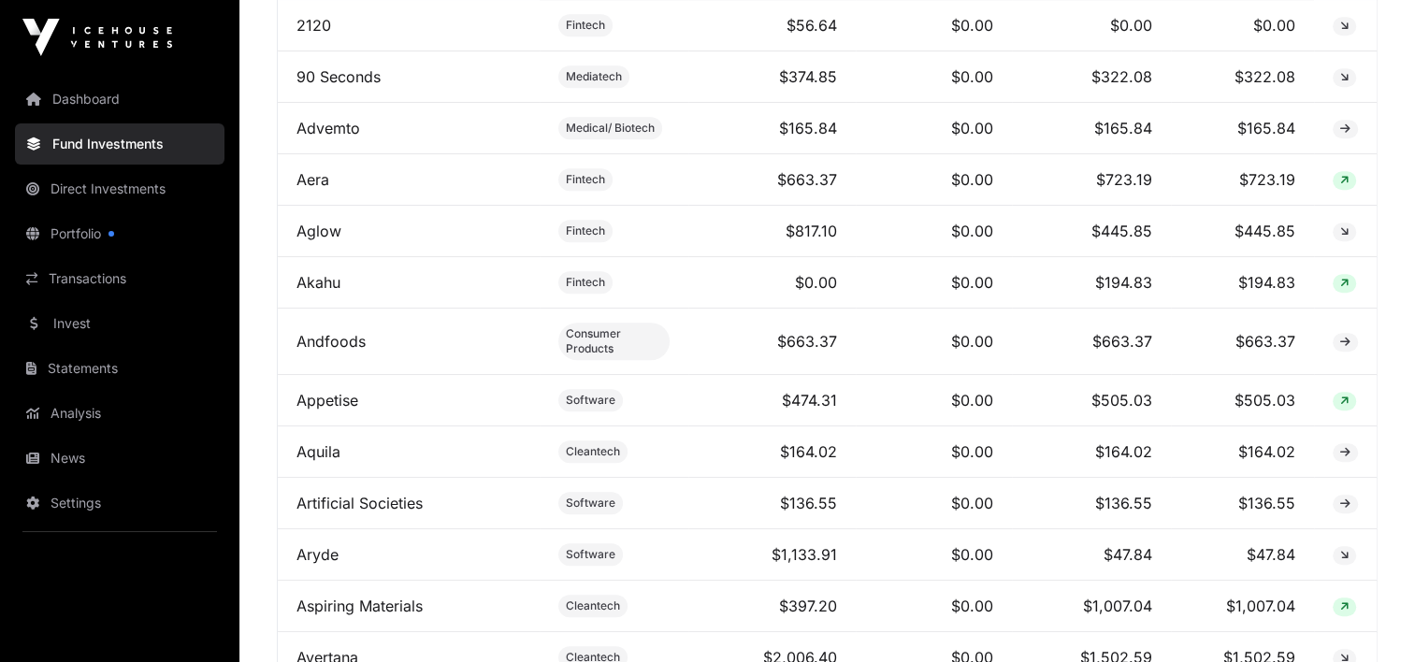
scroll to position [748, 0]
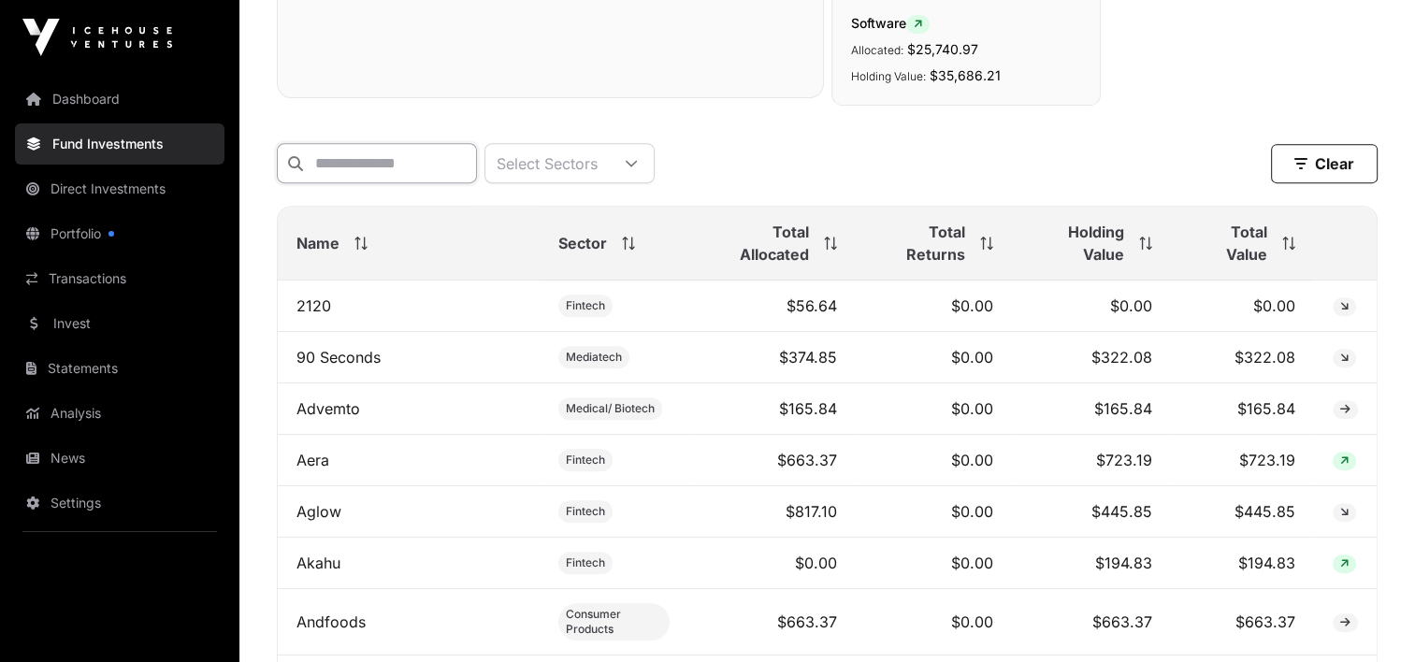
click at [398, 172] on input "text" at bounding box center [377, 163] width 200 height 40
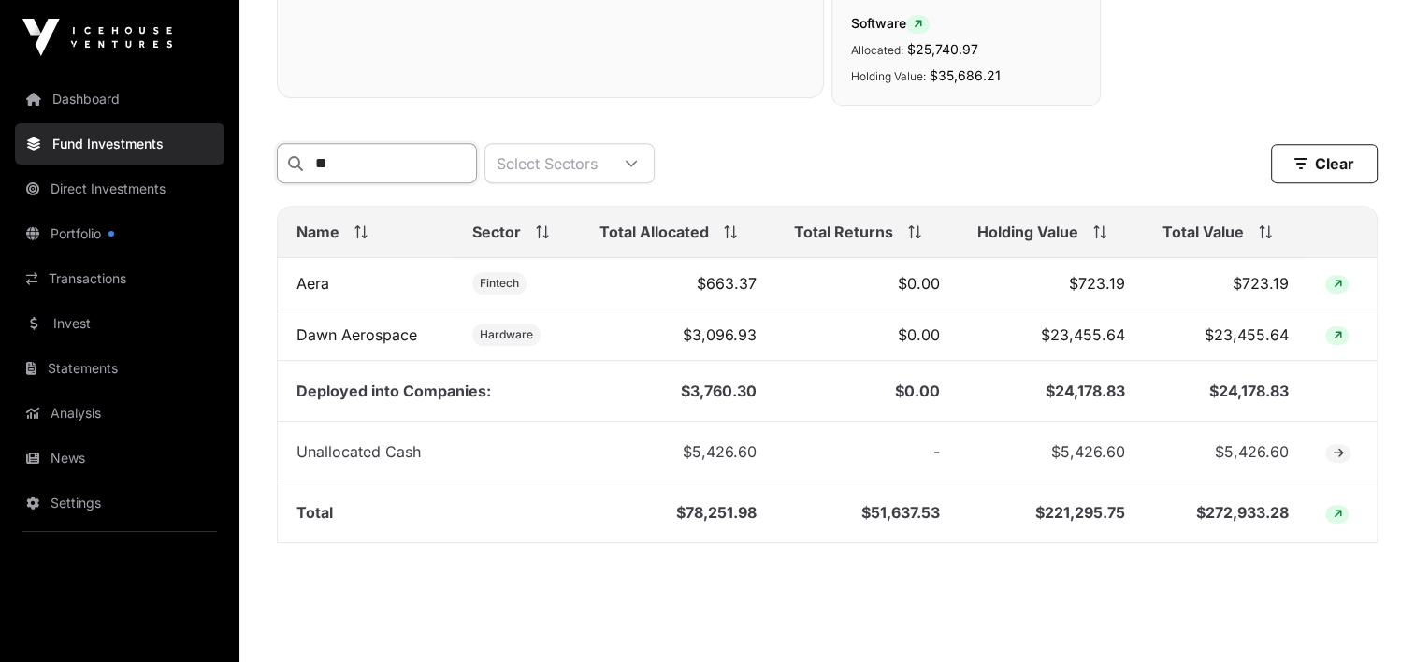
type input "*"
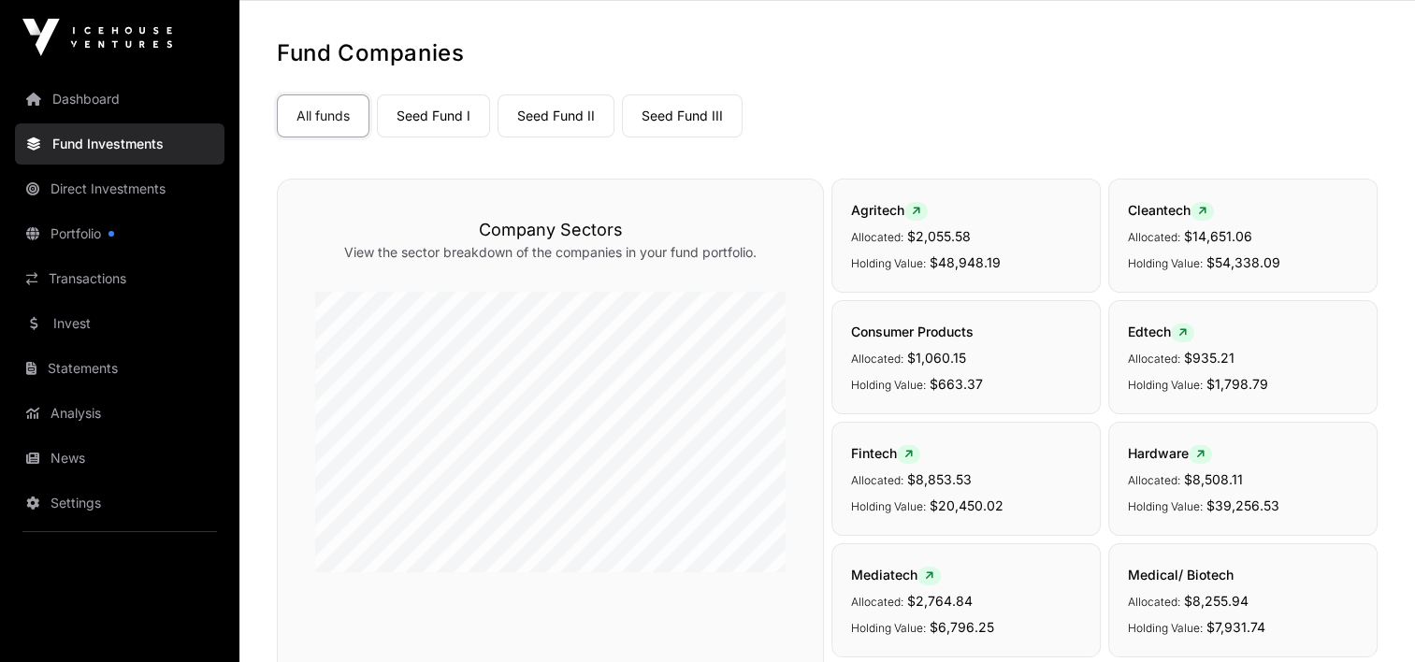
scroll to position [0, 0]
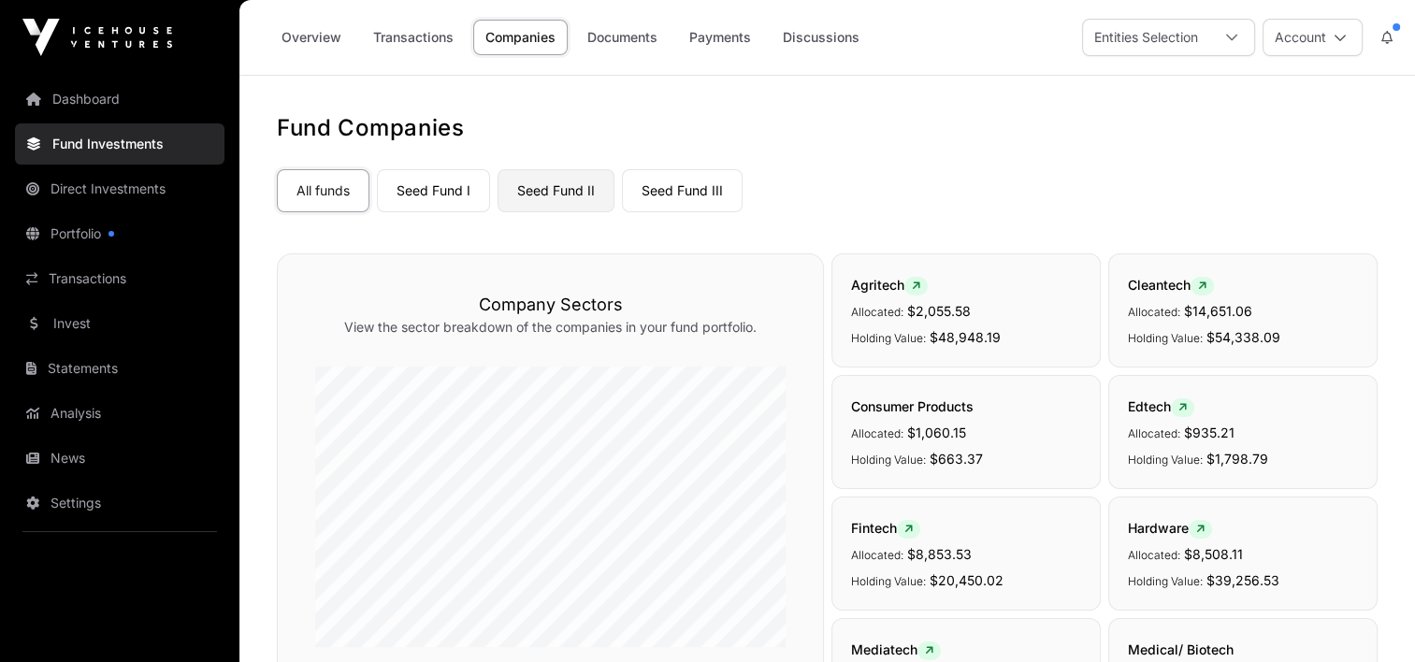
click at [558, 198] on link "Seed Fund II" at bounding box center [556, 190] width 117 height 43
click at [679, 200] on link "Seed Fund III" at bounding box center [682, 190] width 121 height 43
click at [565, 178] on link "Seed Fund II" at bounding box center [556, 190] width 117 height 43
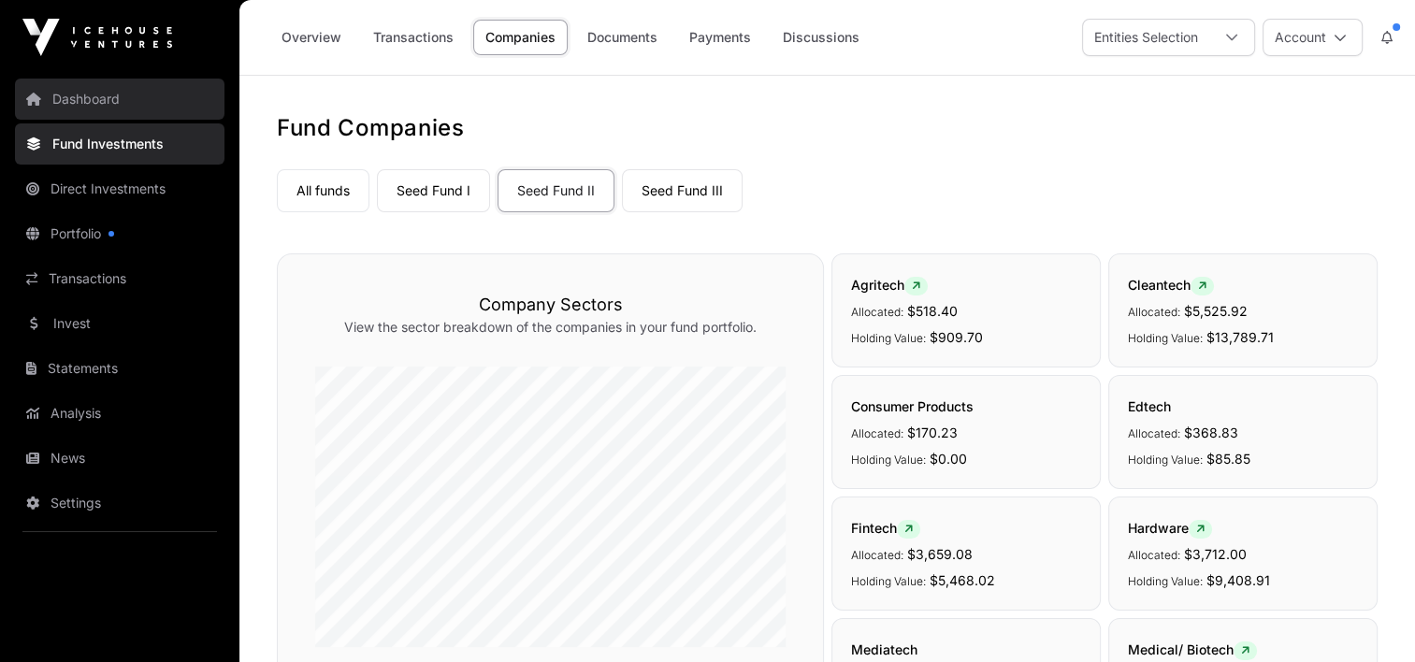
click at [97, 95] on link "Dashboard" at bounding box center [120, 99] width 210 height 41
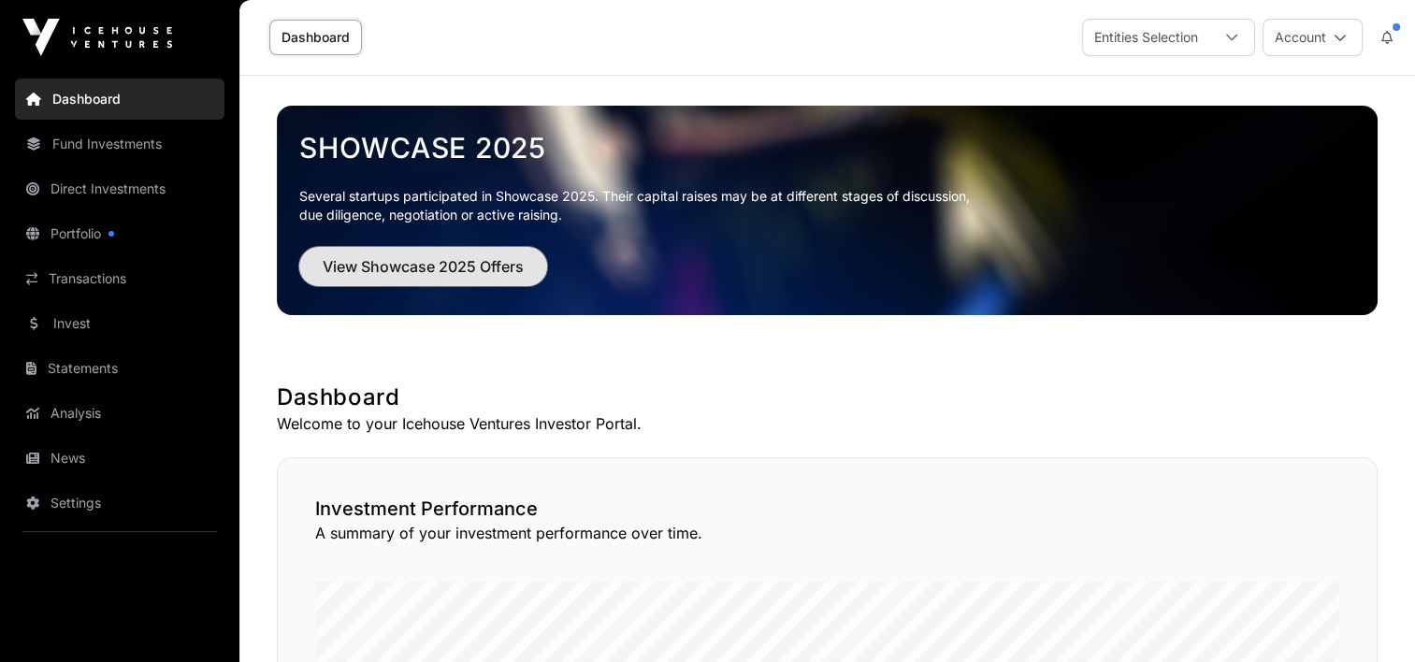
click at [453, 262] on span "View Showcase 2025 Offers" at bounding box center [423, 266] width 201 height 22
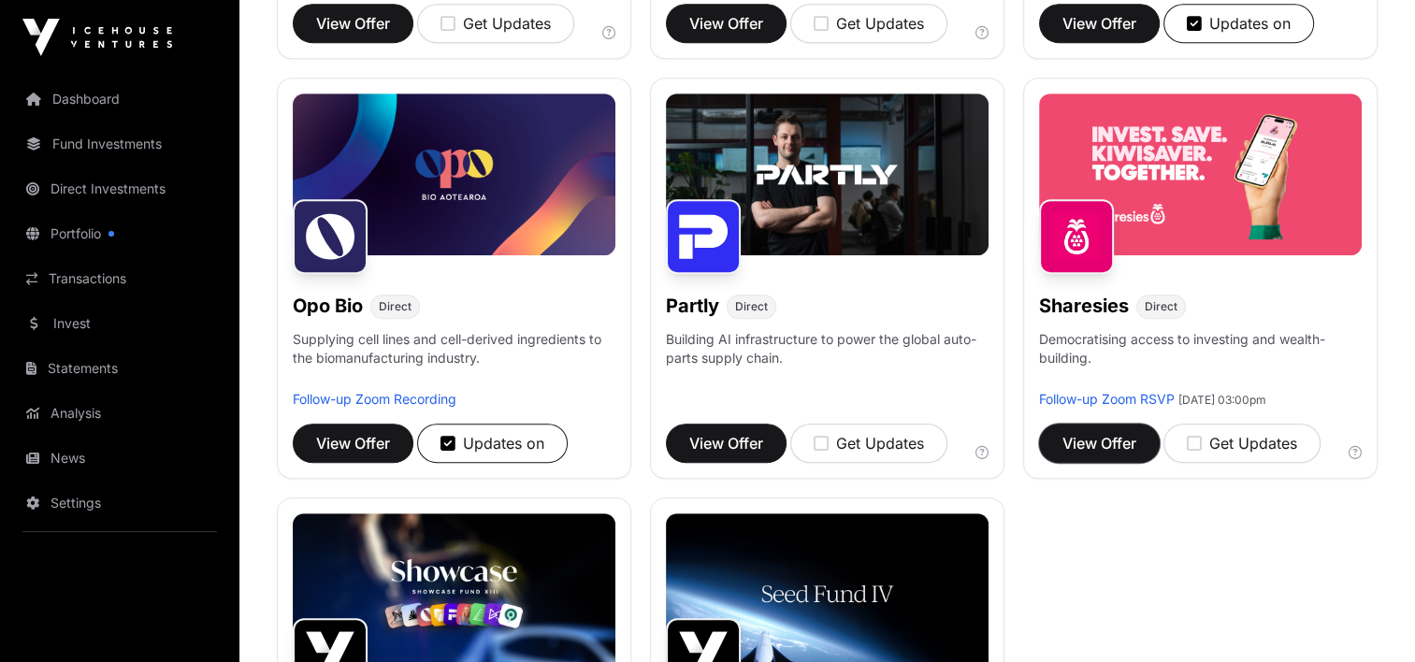
scroll to position [1029, 0]
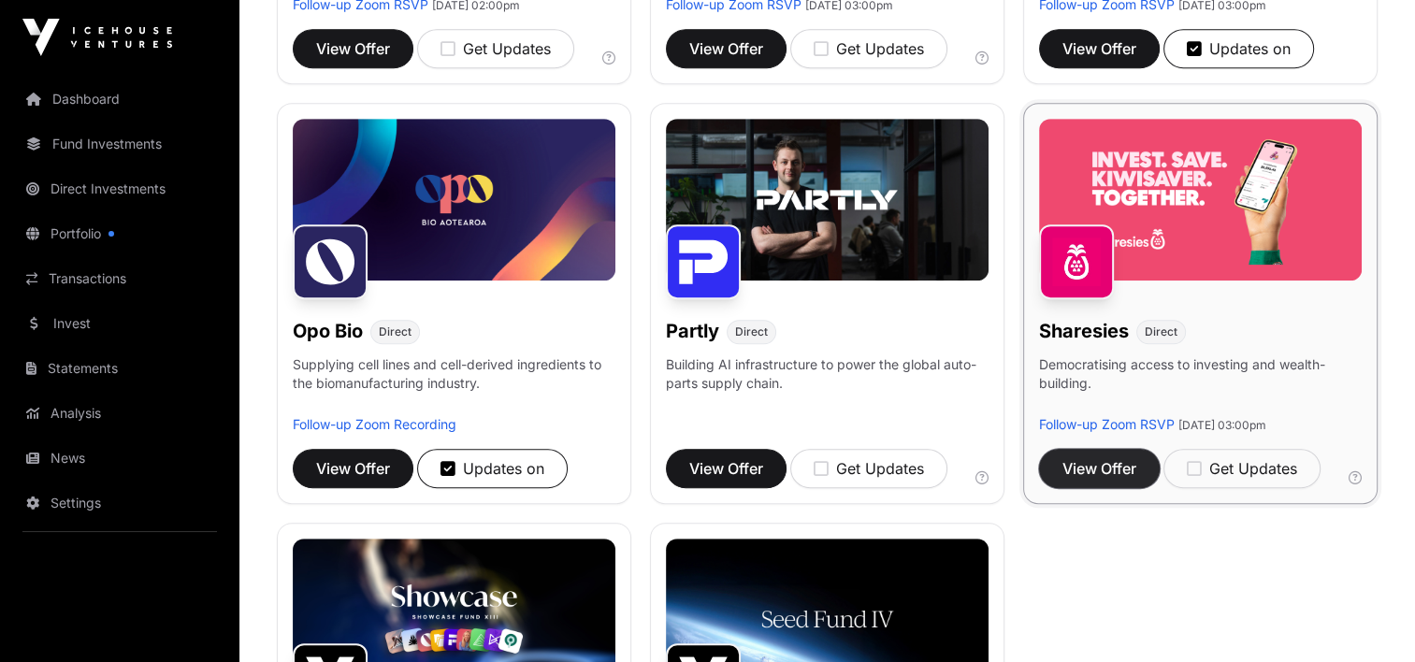
click at [1111, 459] on span "View Offer" at bounding box center [1100, 468] width 74 height 22
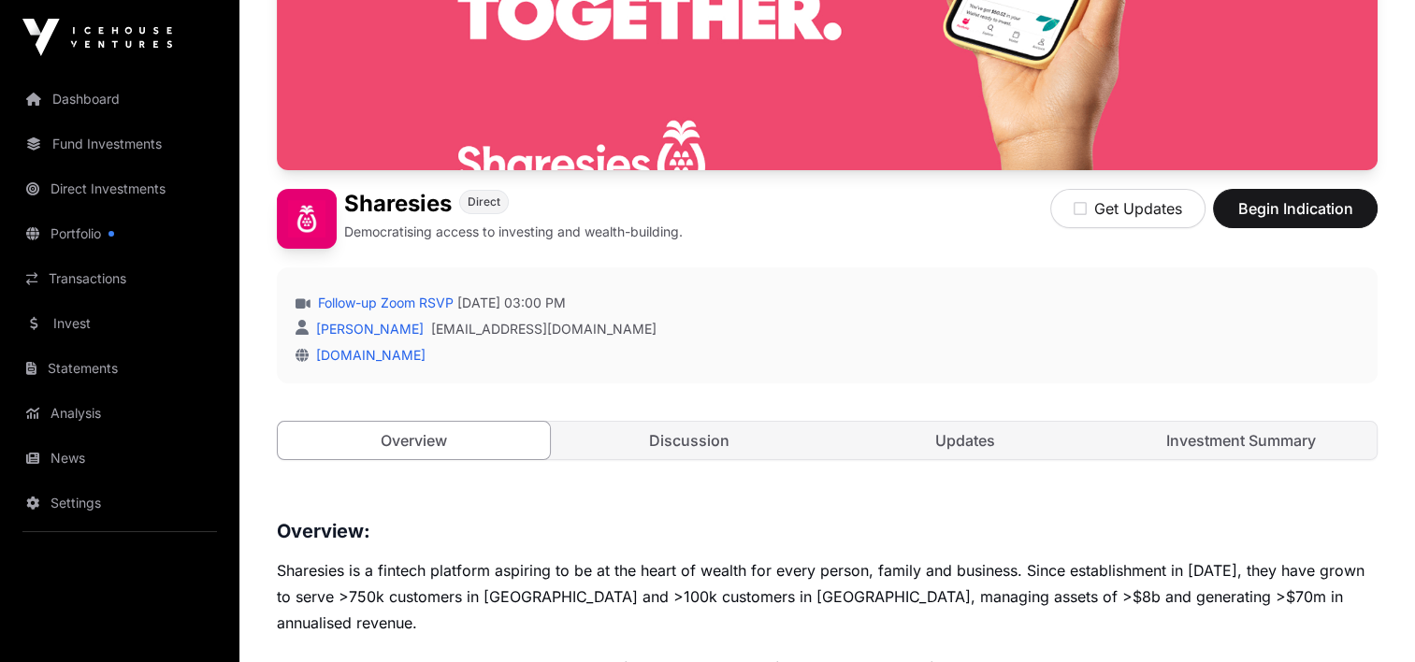
scroll to position [281, 0]
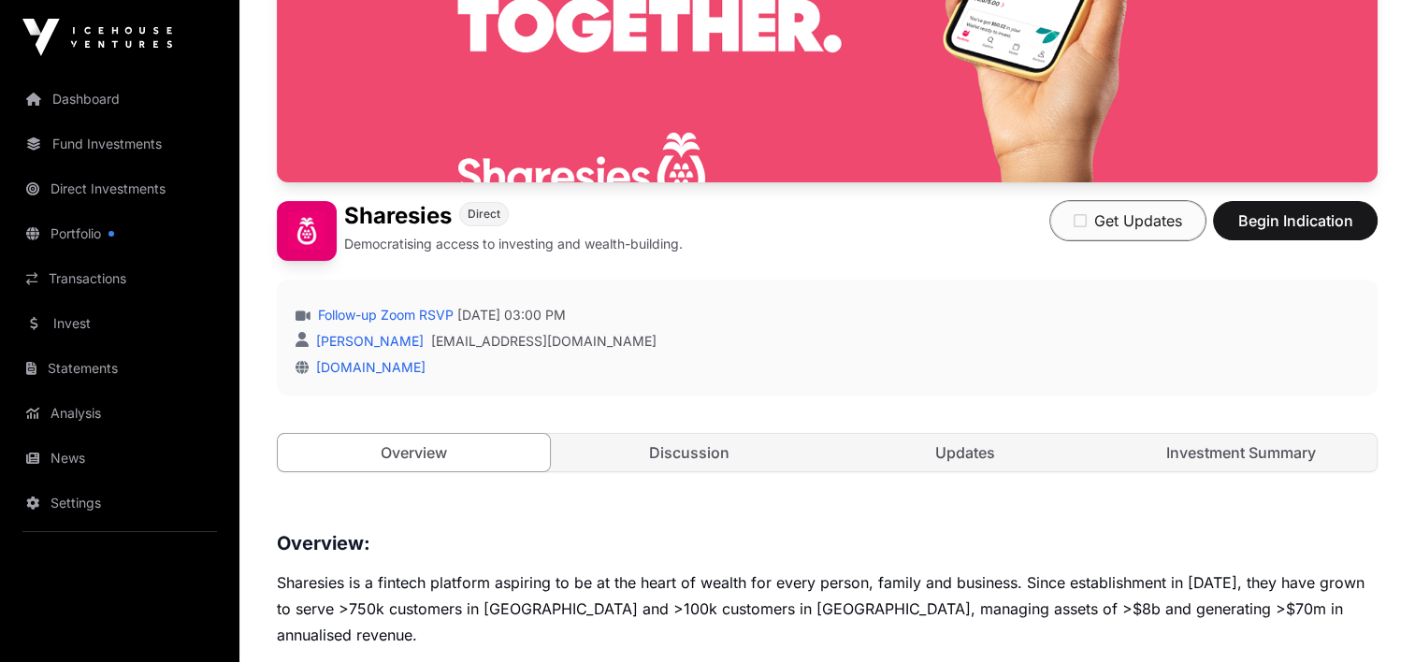
click at [1080, 221] on icon "button" at bounding box center [1080, 220] width 13 height 15
click at [687, 449] on link "Discussion" at bounding box center [690, 452] width 272 height 37
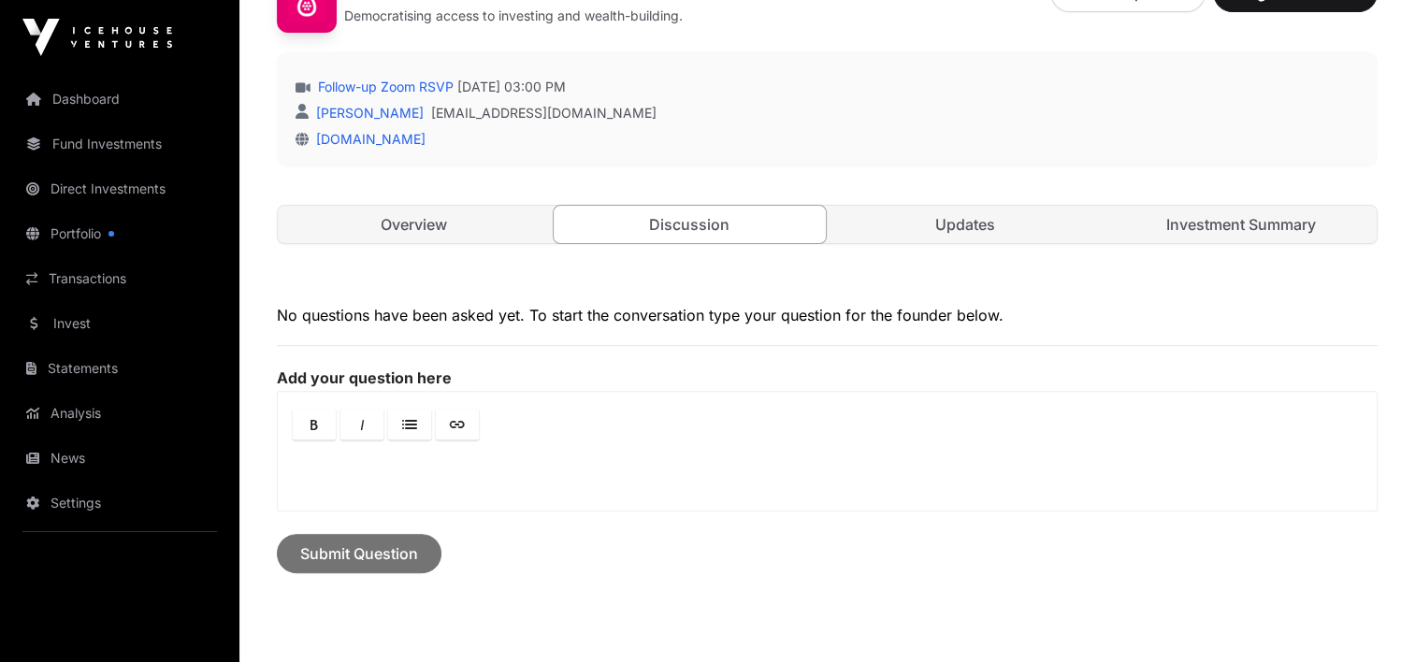
scroll to position [649, 0]
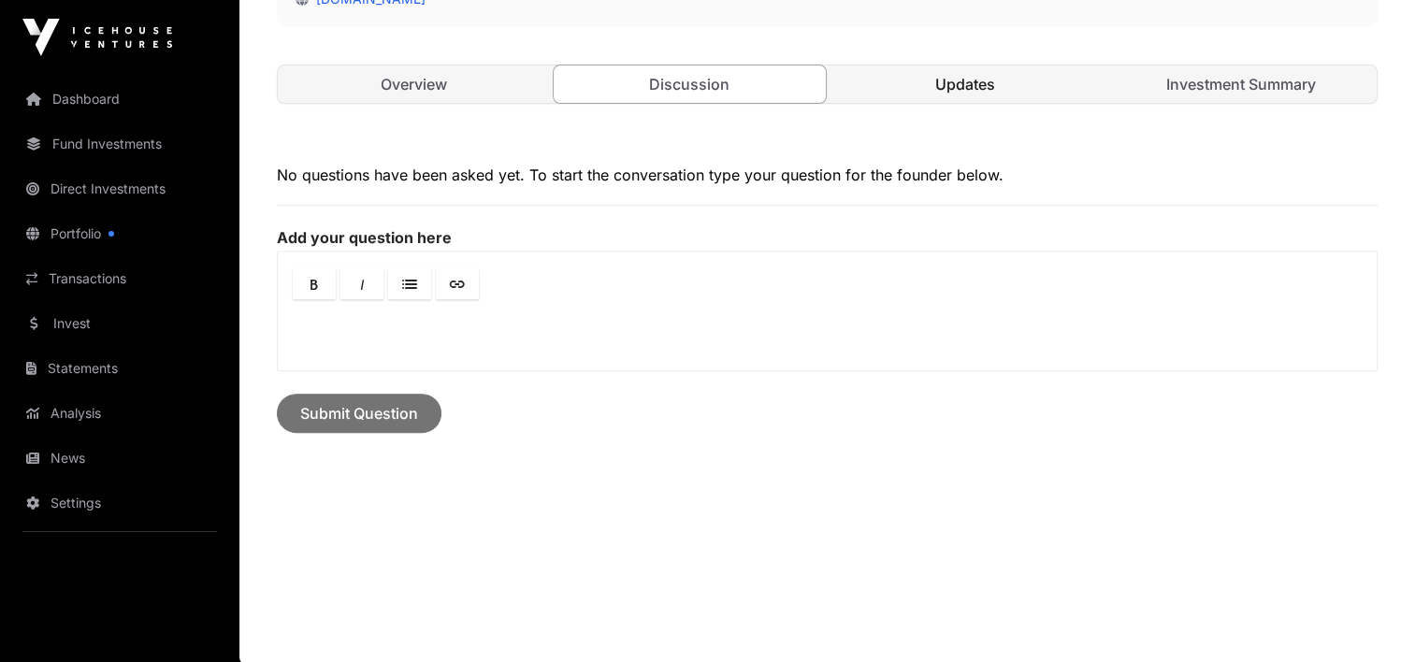
click at [941, 83] on link "Updates" at bounding box center [966, 83] width 272 height 37
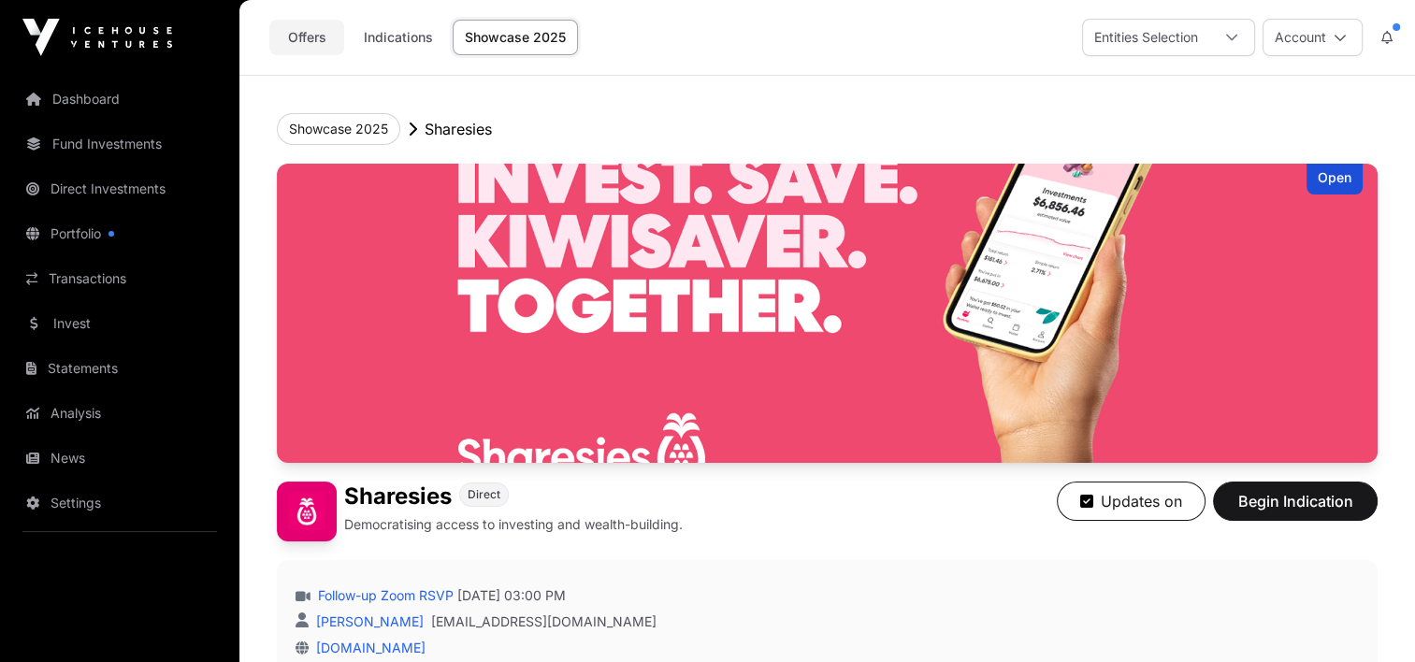
click at [292, 37] on link "Offers" at bounding box center [306, 38] width 75 height 36
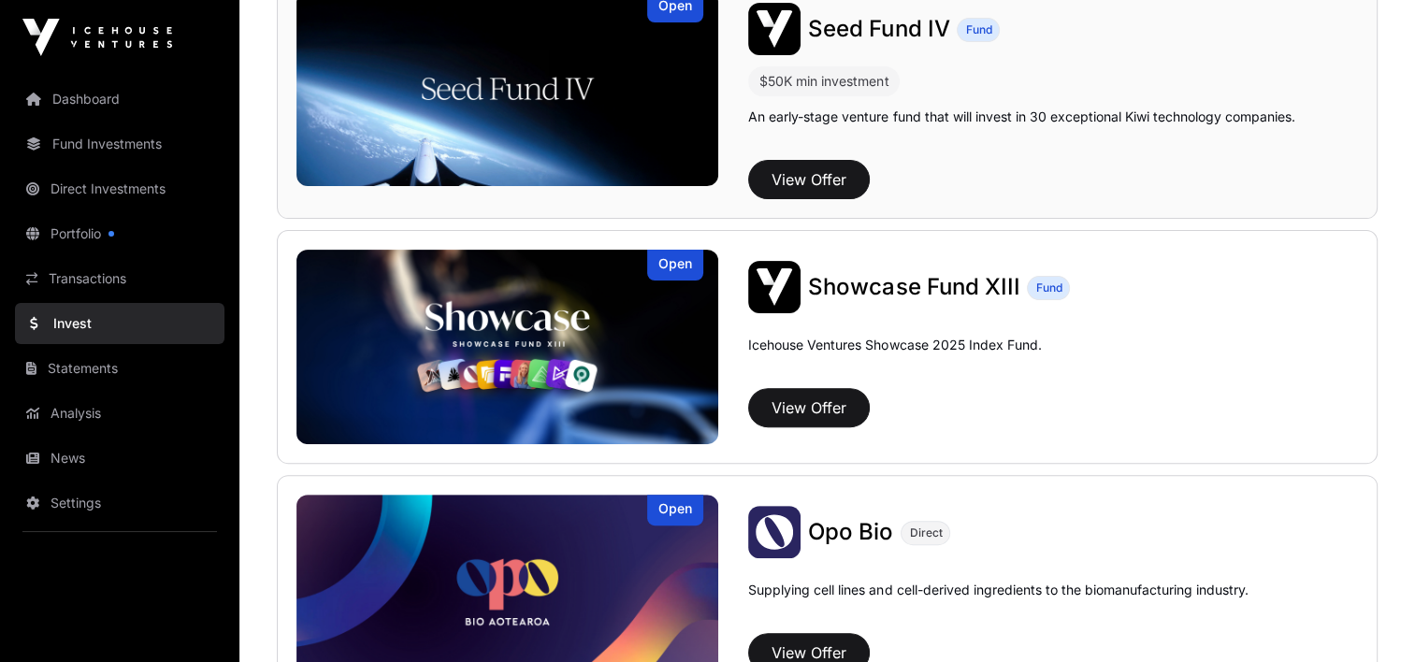
scroll to position [468, 0]
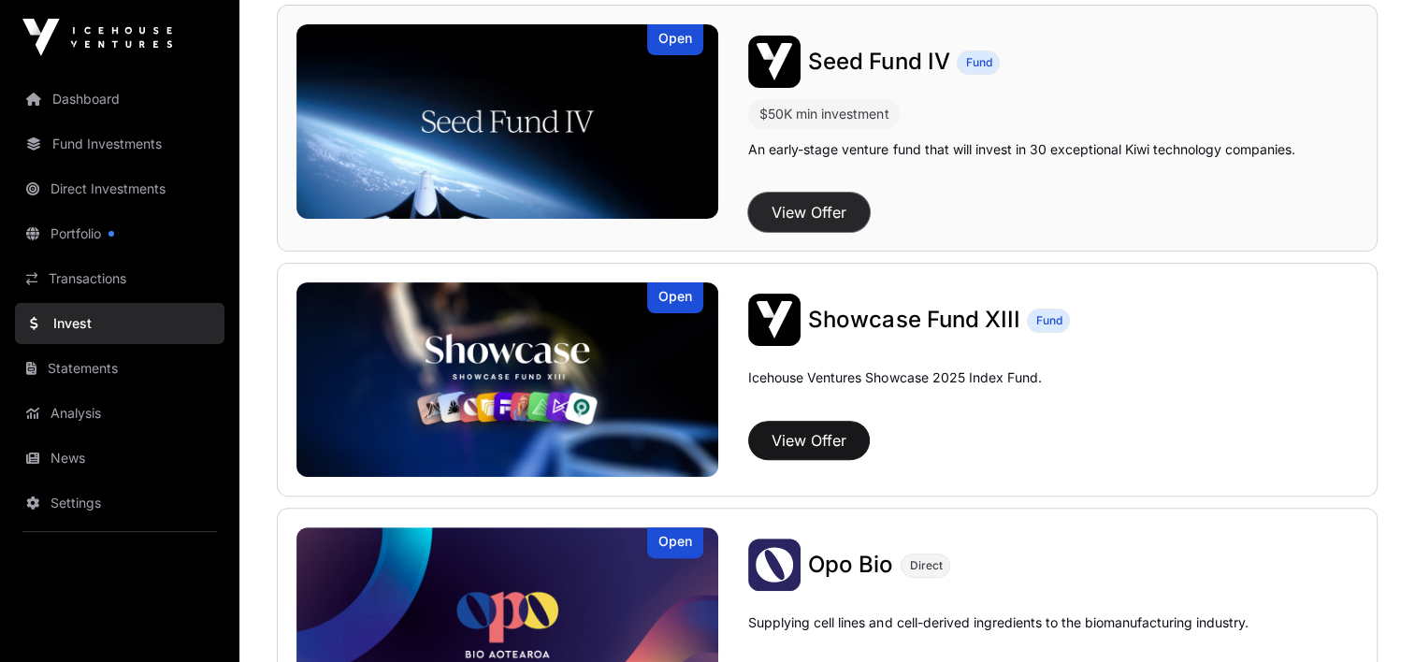
click at [797, 208] on button "View Offer" at bounding box center [809, 212] width 122 height 39
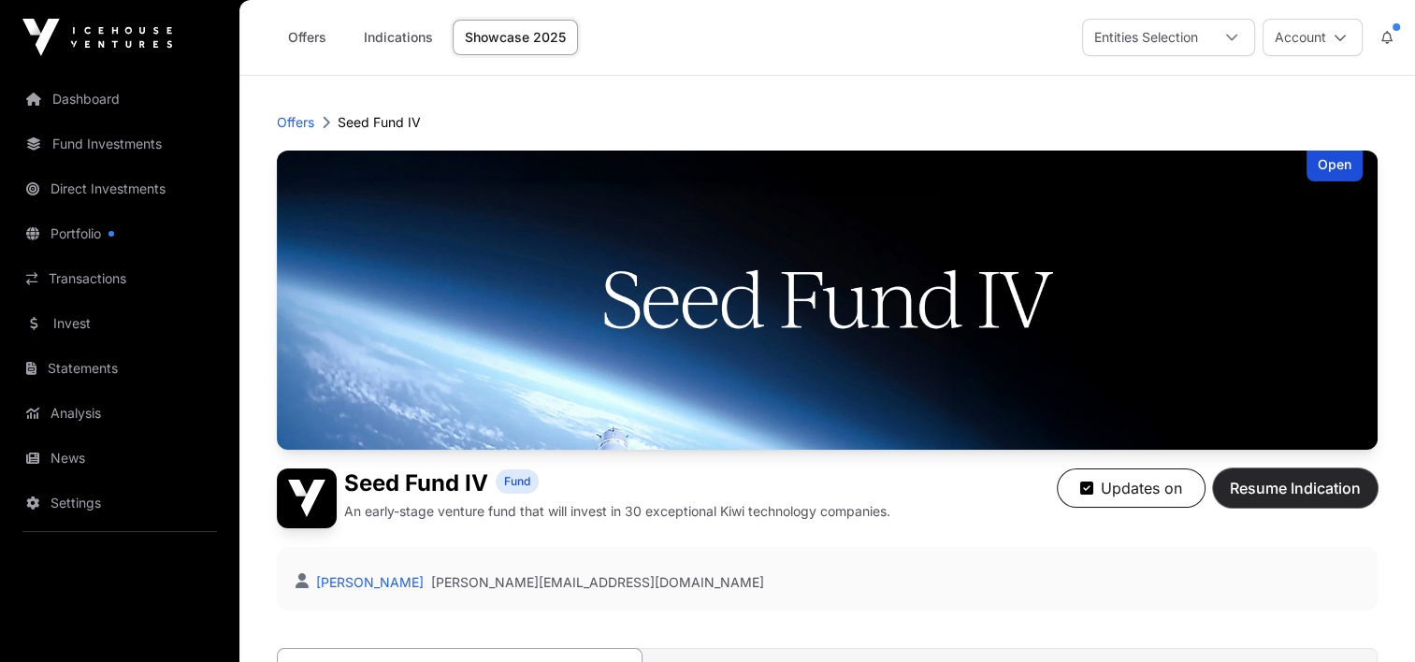
click at [1309, 480] on span "Resume Indication" at bounding box center [1295, 488] width 131 height 22
click at [516, 21] on link "Showcase 2025" at bounding box center [515, 38] width 125 height 36
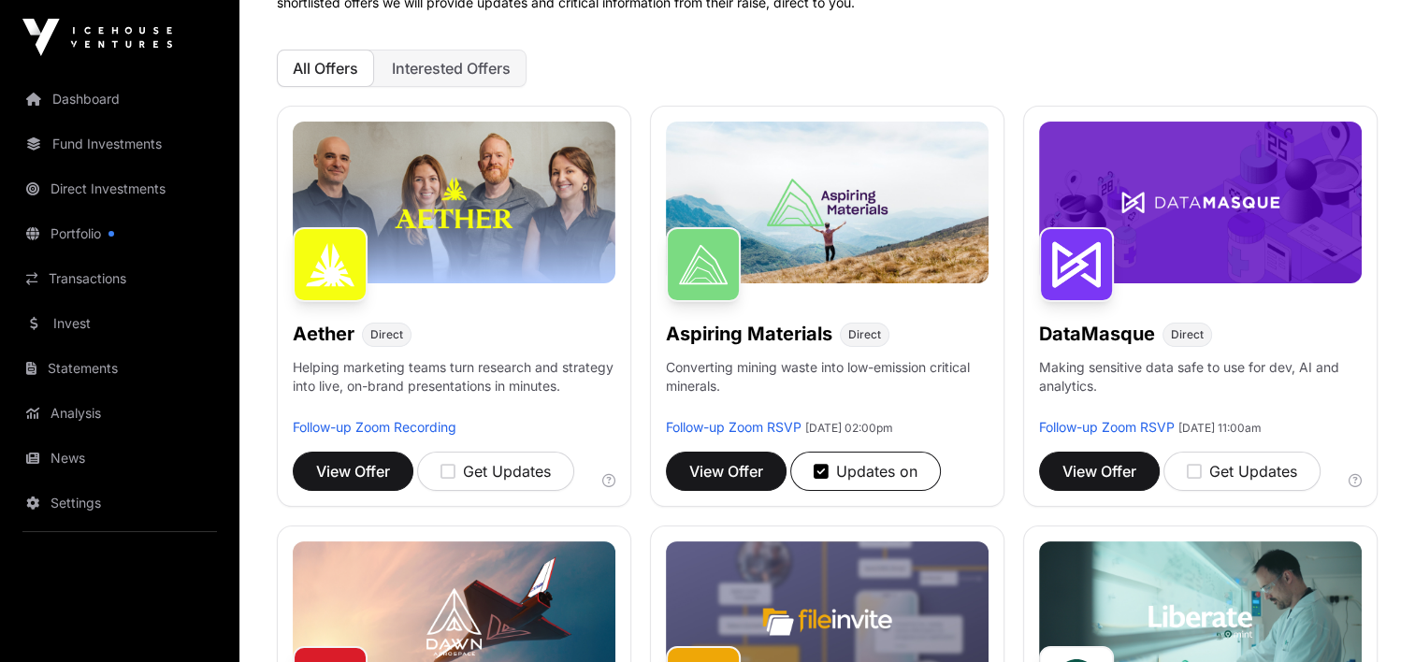
scroll to position [281, 0]
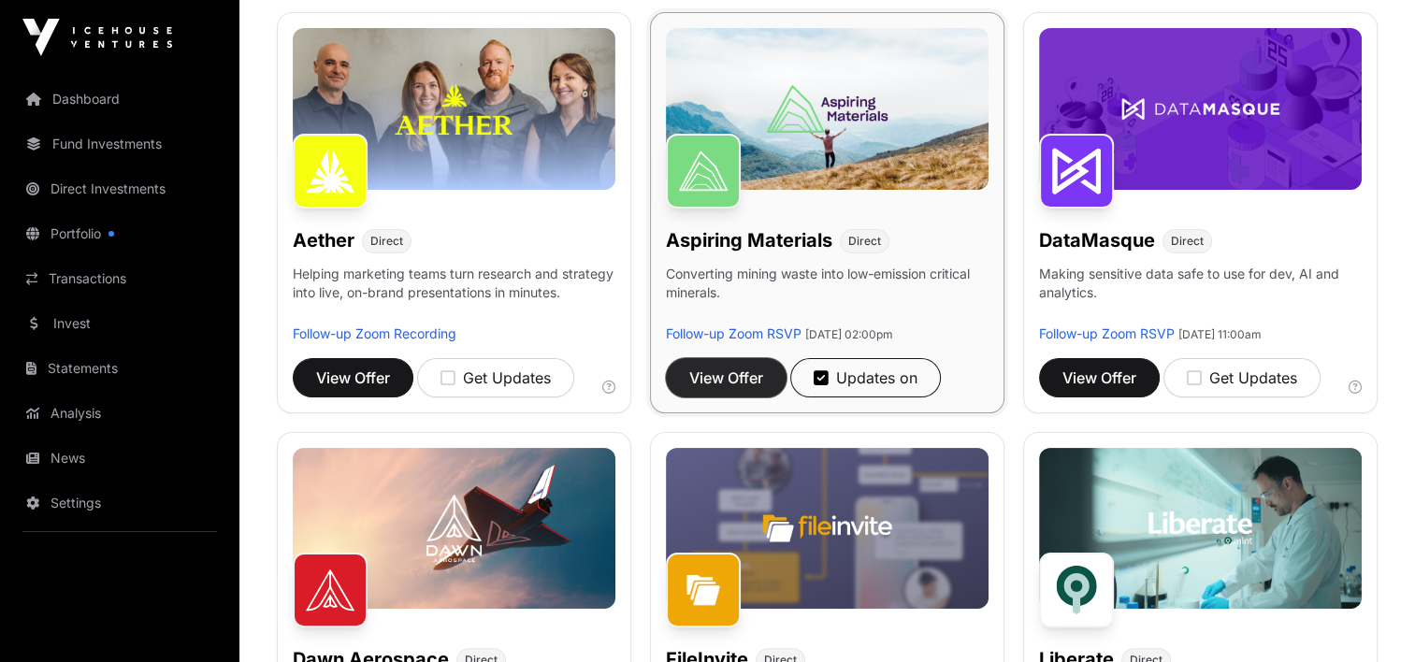
click at [723, 378] on span "View Offer" at bounding box center [726, 378] width 74 height 22
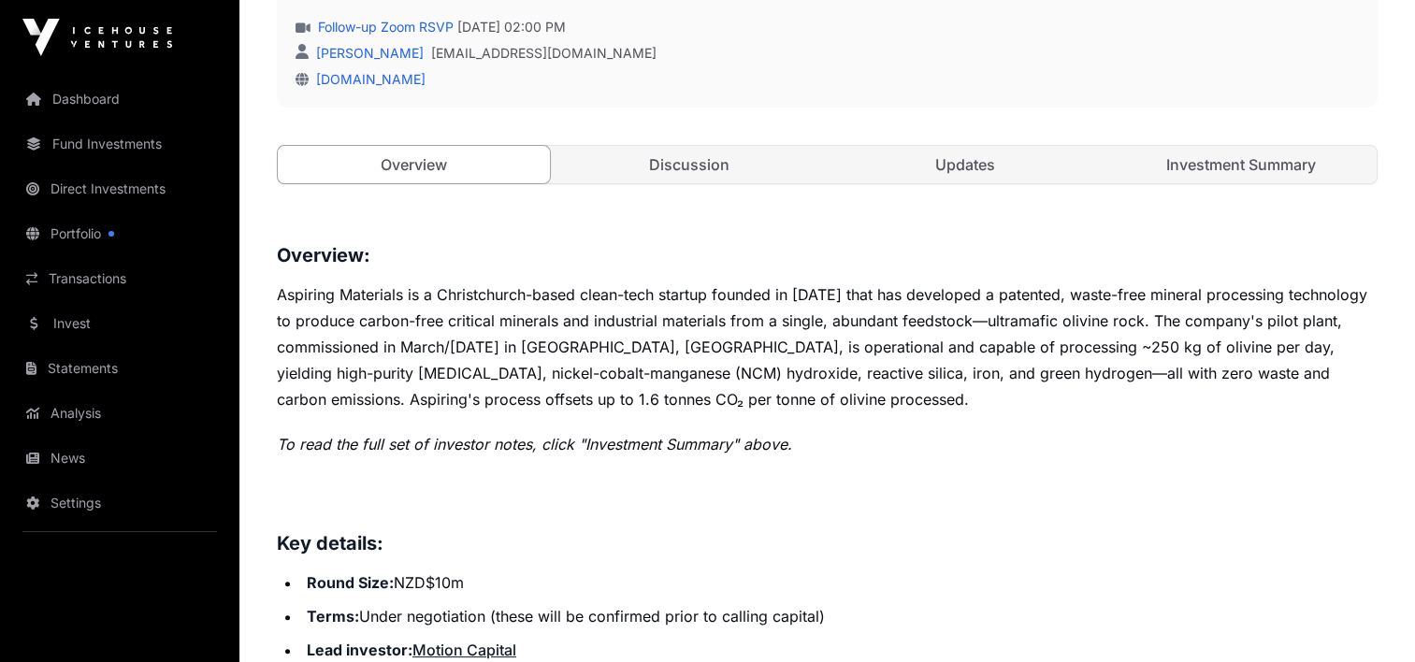
scroll to position [468, 0]
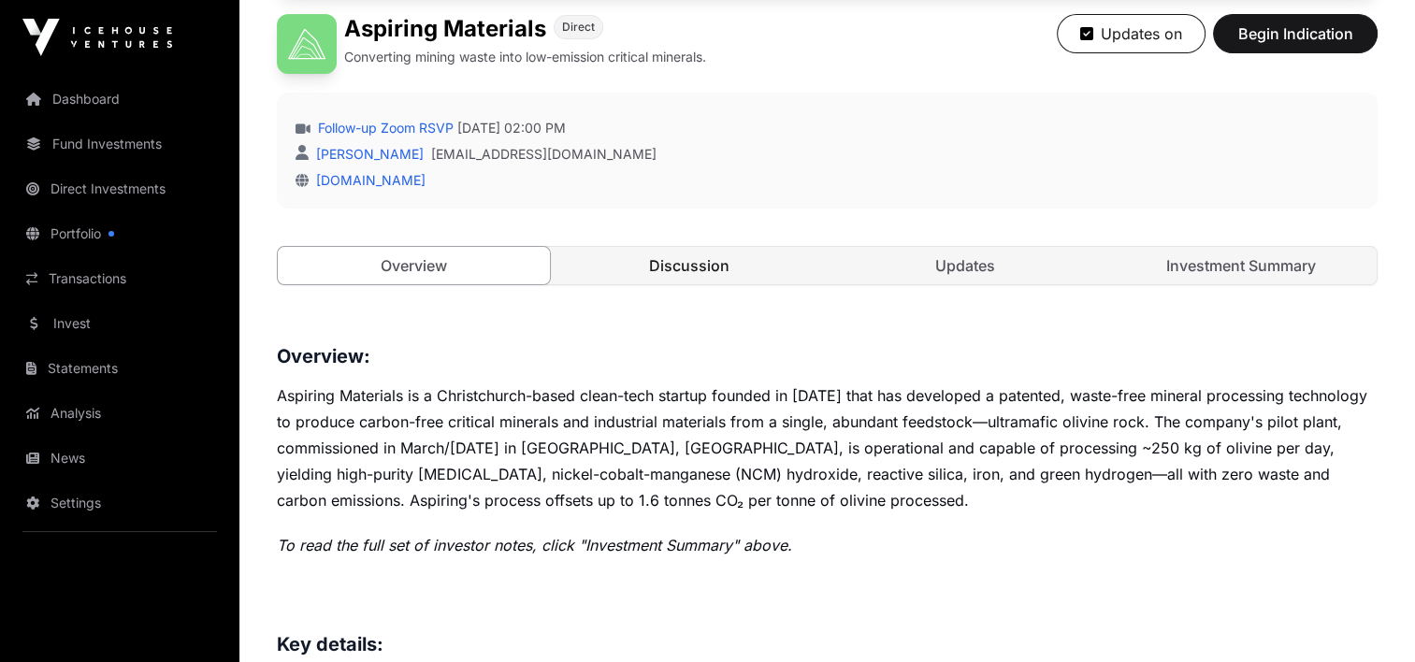
click at [706, 260] on link "Discussion" at bounding box center [690, 265] width 272 height 37
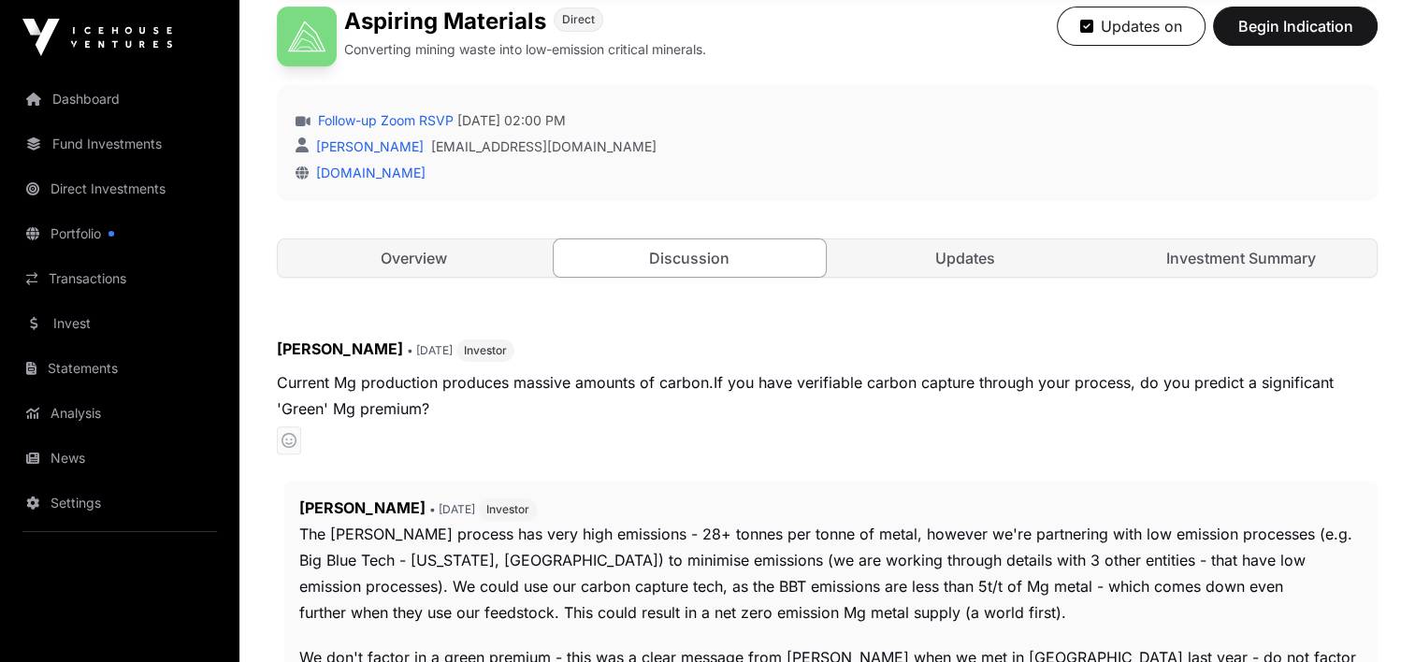
scroll to position [442, 0]
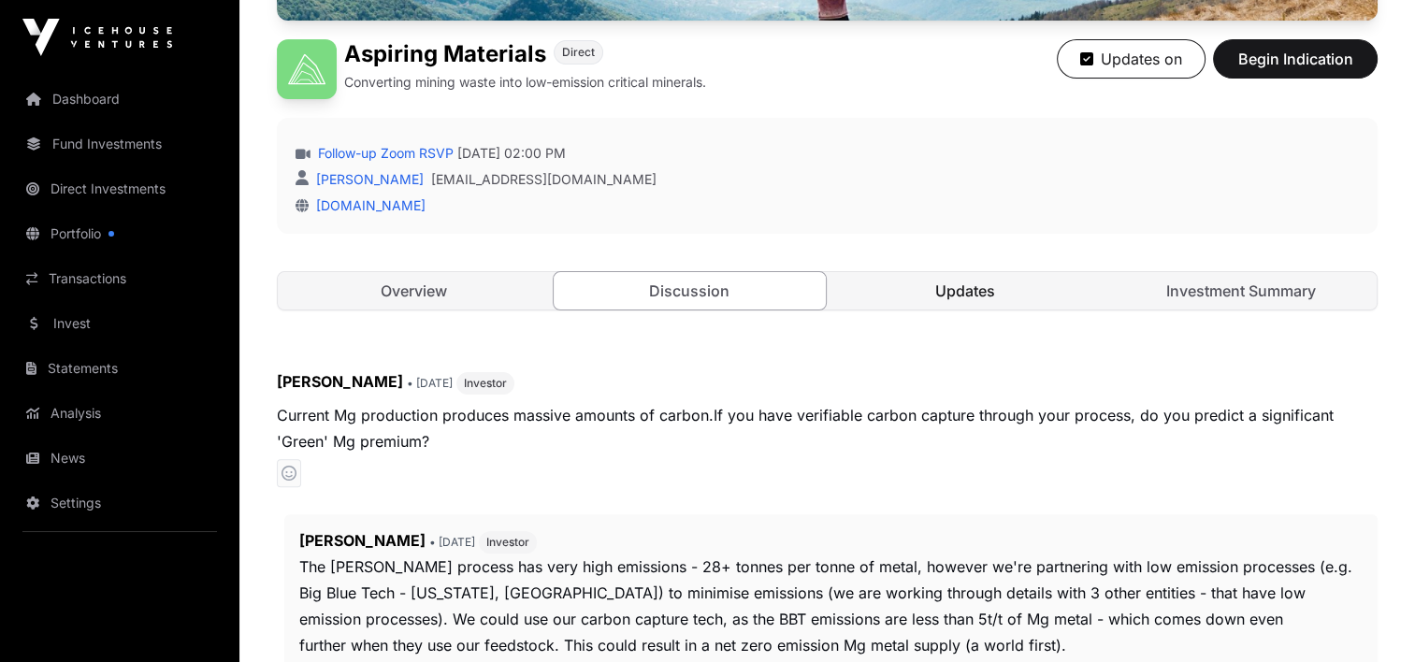
click at [957, 291] on link "Updates" at bounding box center [966, 290] width 272 height 37
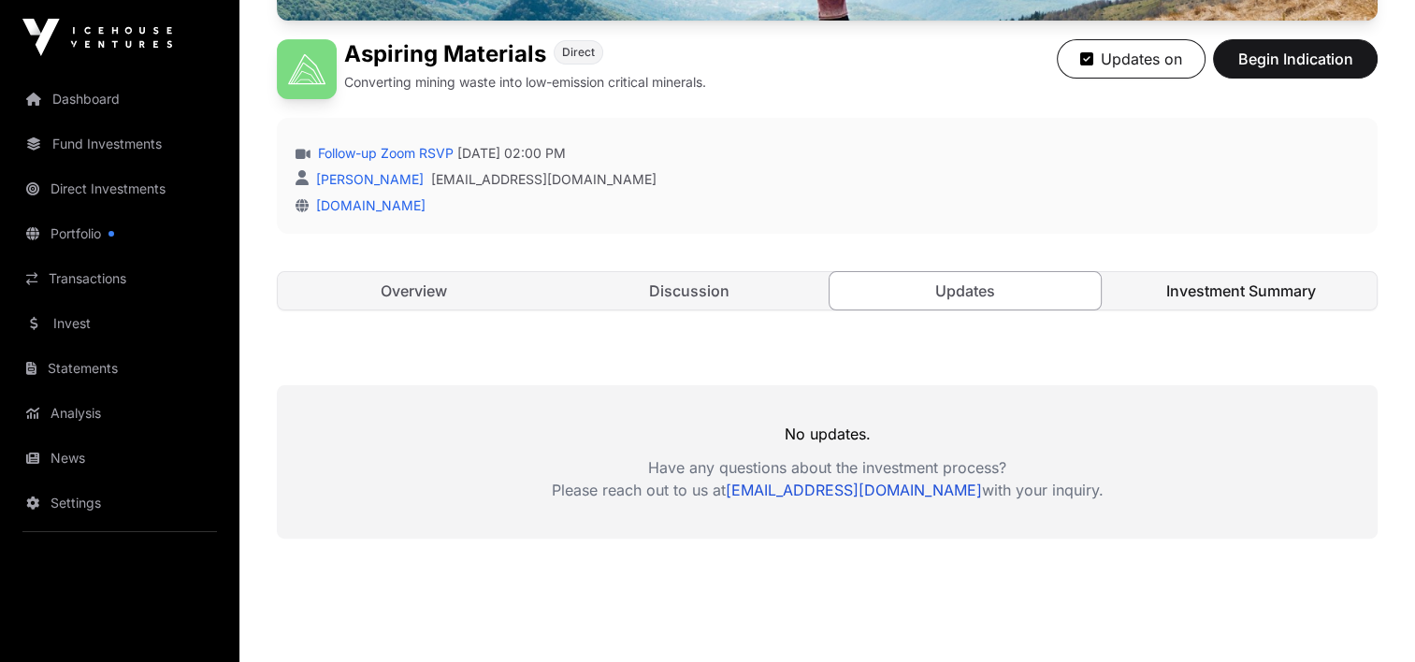
click at [1205, 282] on link "Investment Summary" at bounding box center [1241, 290] width 272 height 37
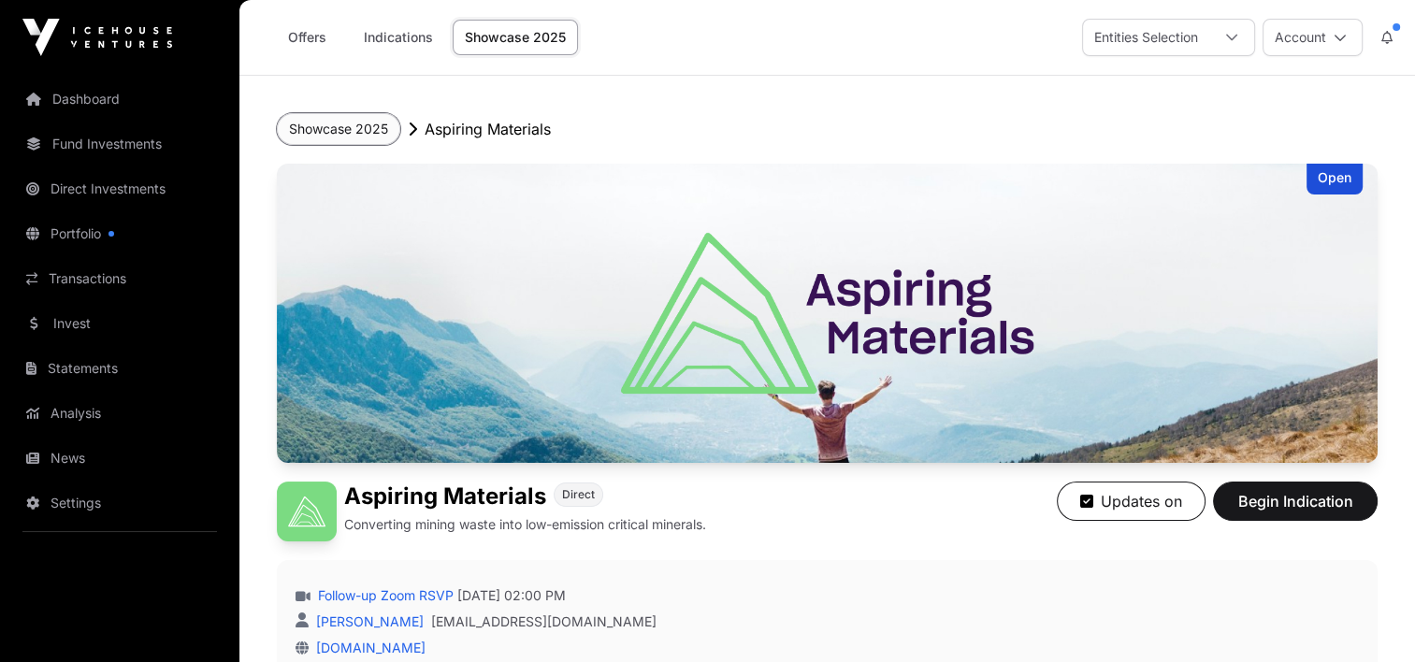
click at [346, 131] on button "Showcase 2025" at bounding box center [338, 129] width 123 height 32
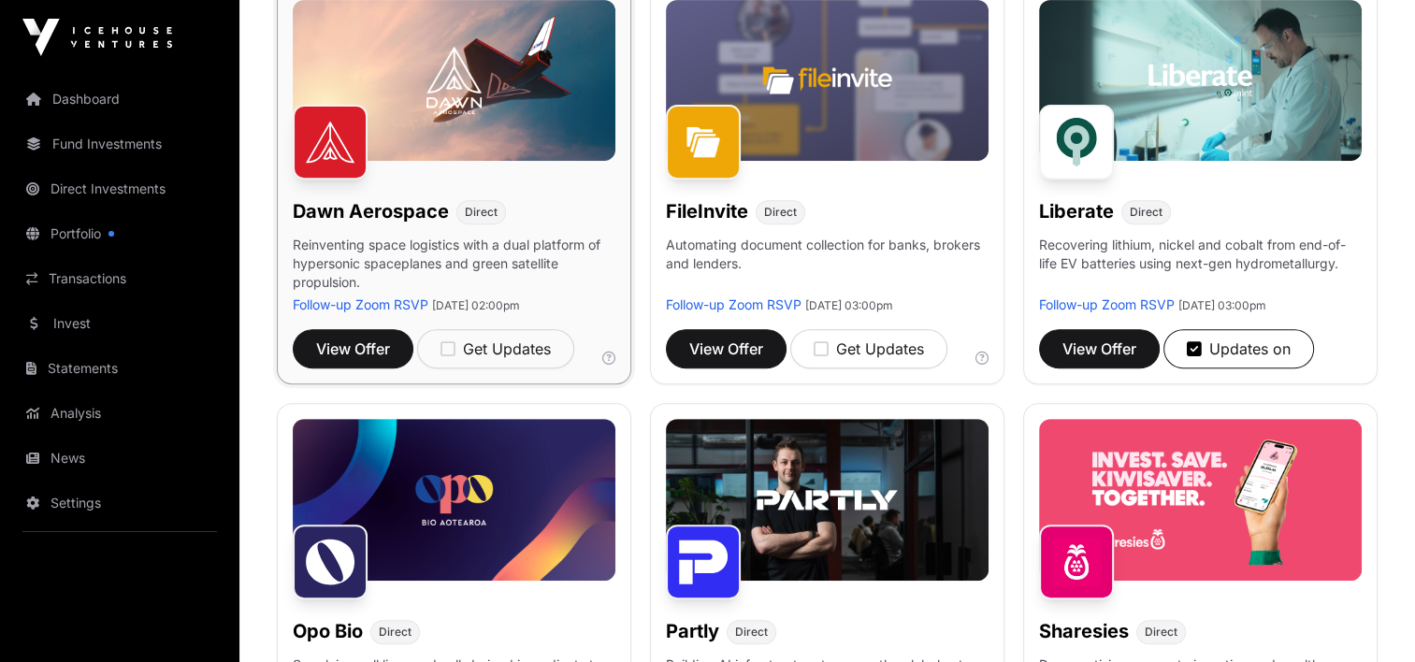
scroll to position [842, 0]
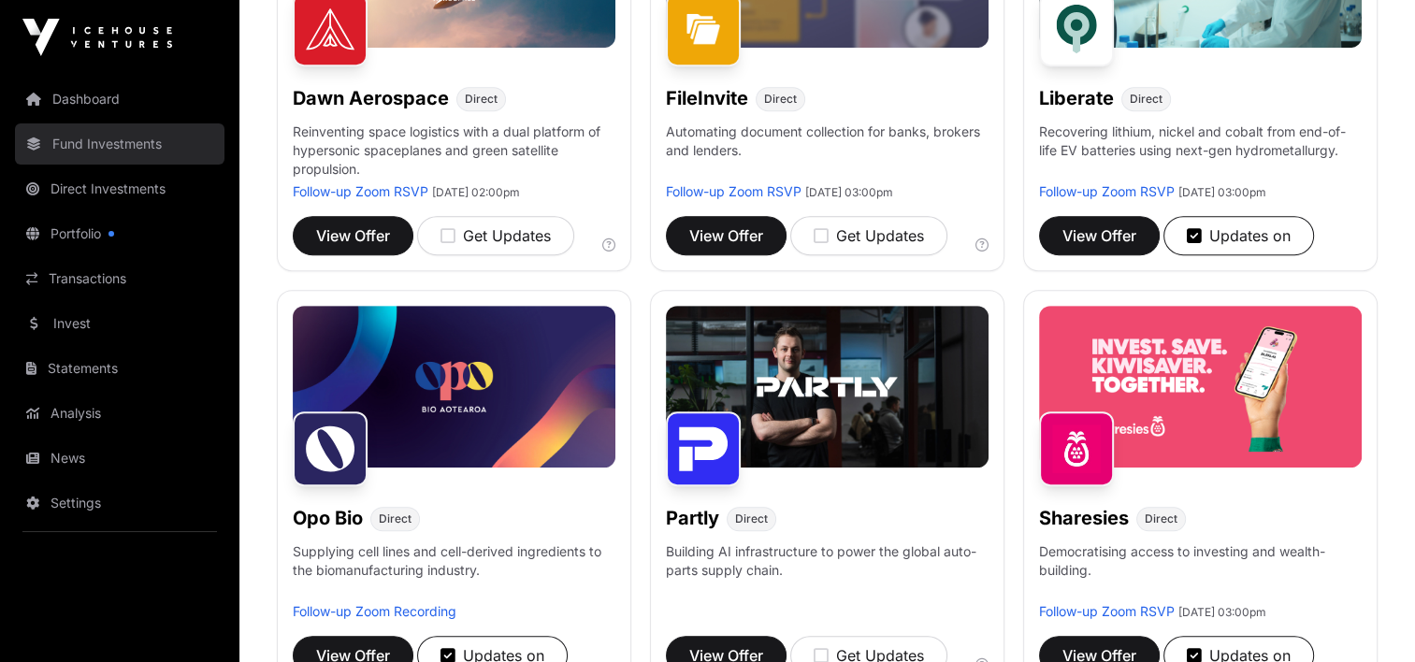
click at [107, 139] on link "Fund Investments" at bounding box center [120, 143] width 210 height 41
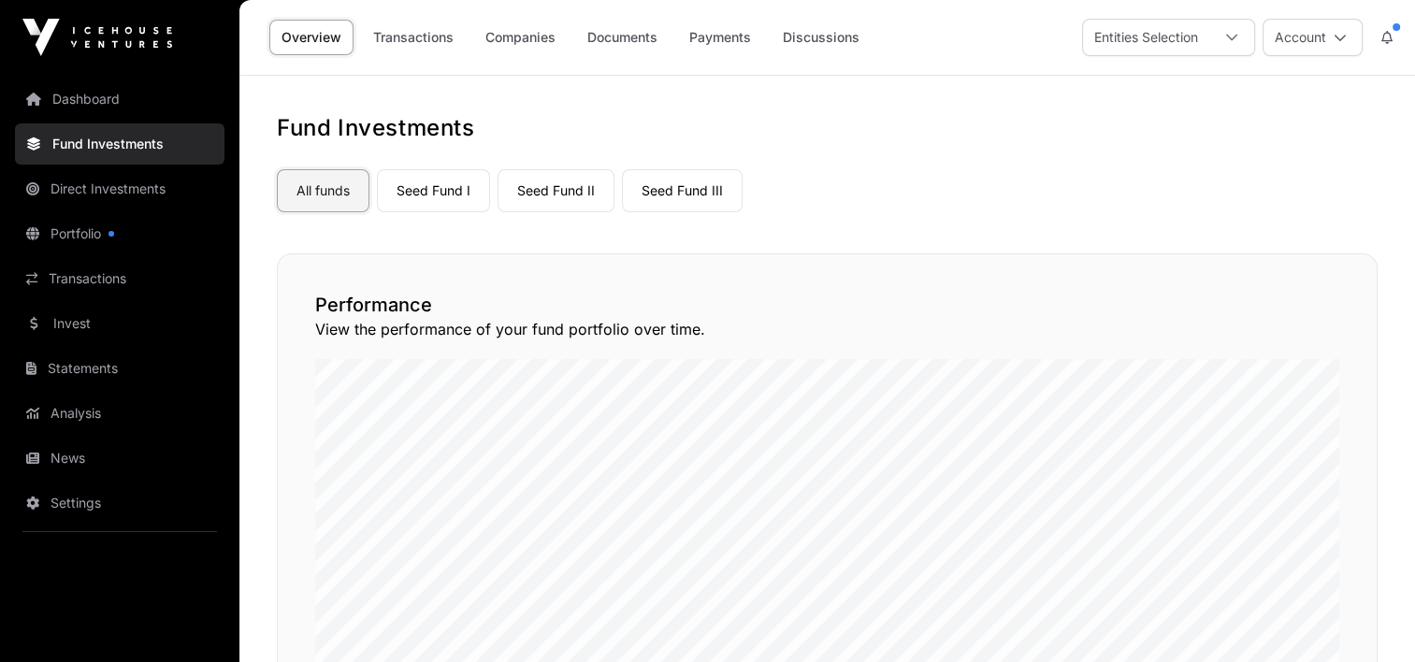
click at [303, 194] on link "All funds" at bounding box center [323, 190] width 93 height 43
click at [513, 37] on link "Companies" at bounding box center [520, 38] width 94 height 36
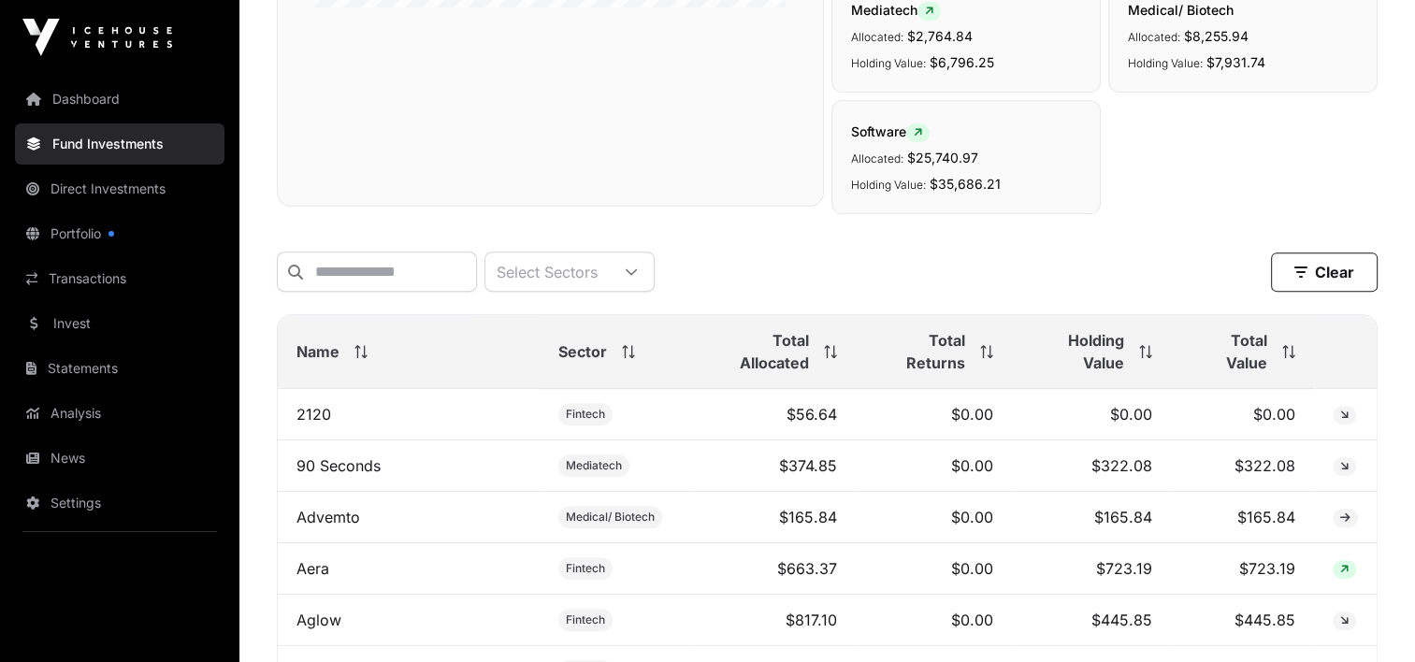
scroll to position [748, 0]
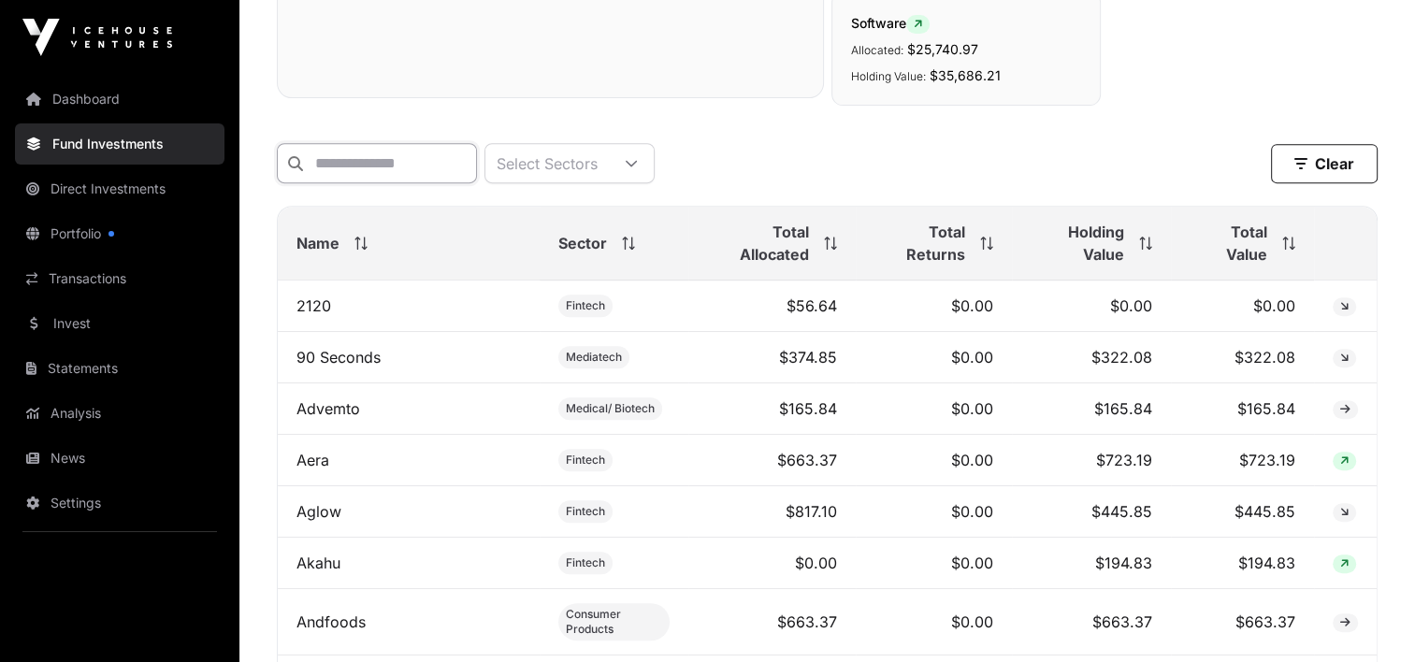
click at [419, 157] on input "text" at bounding box center [377, 163] width 200 height 40
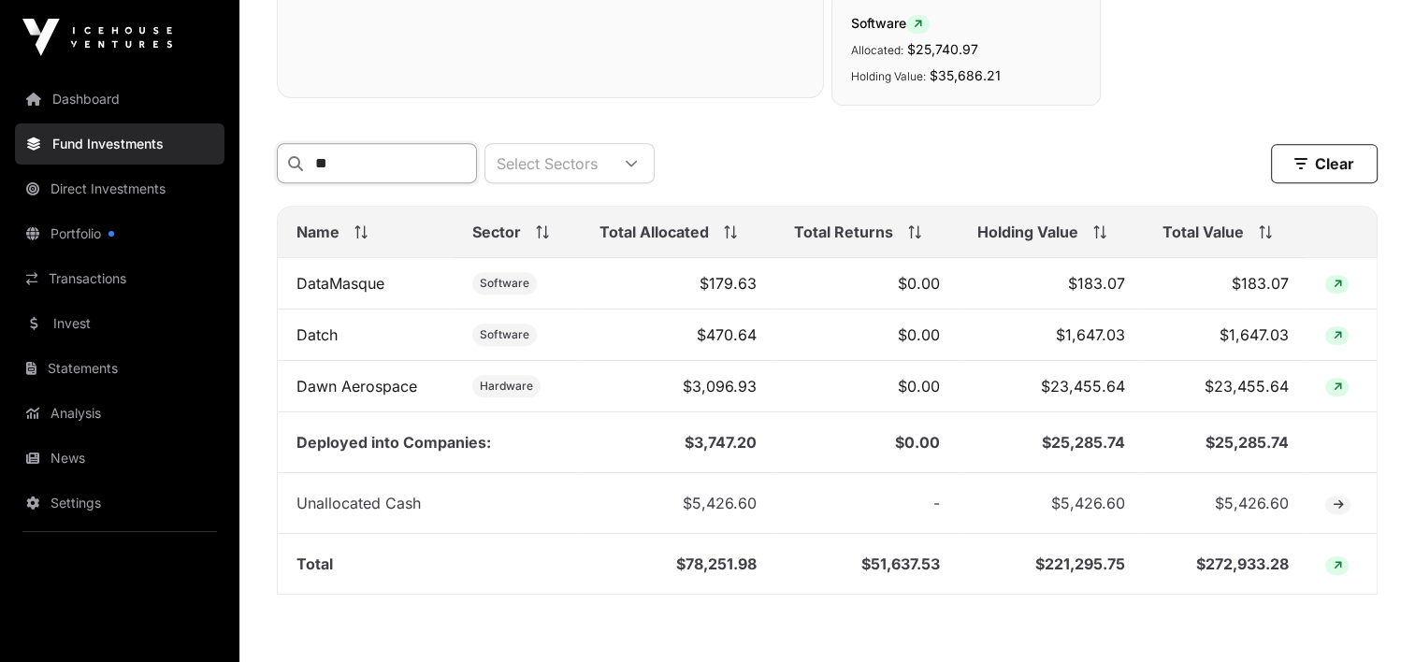
type input "*"
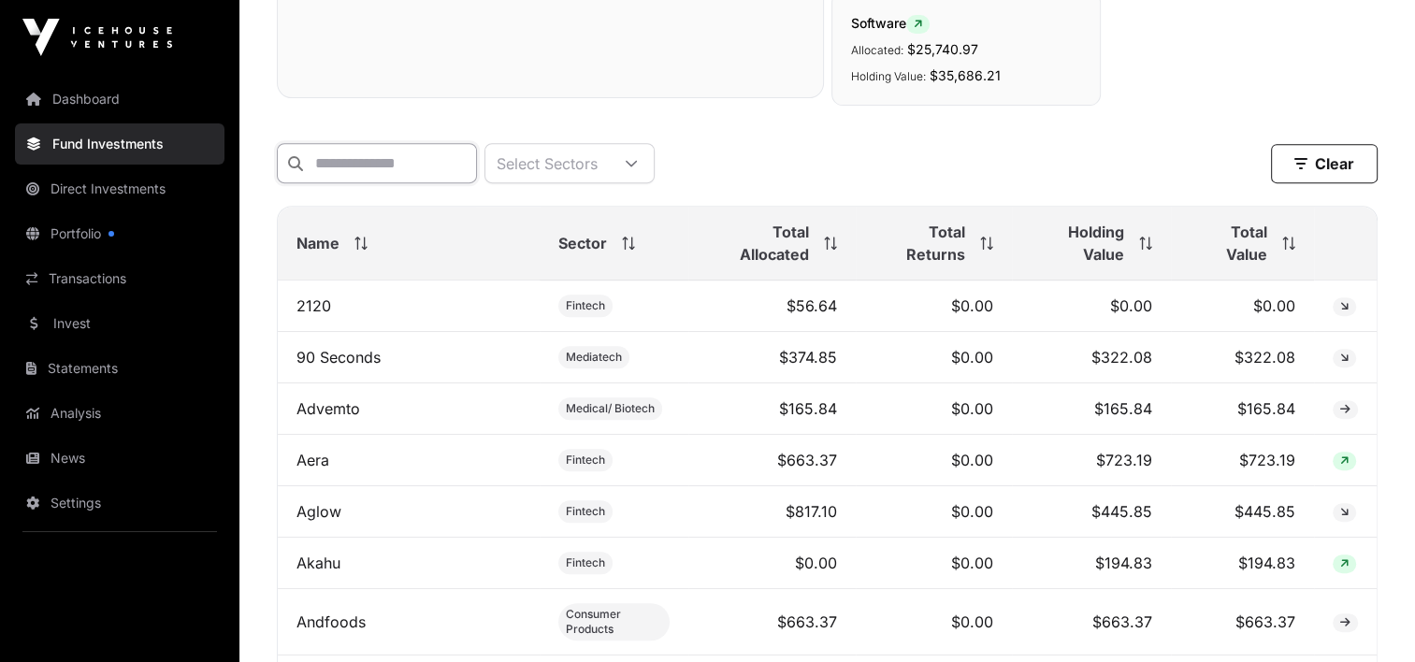
click at [332, 159] on input "text" at bounding box center [377, 163] width 200 height 40
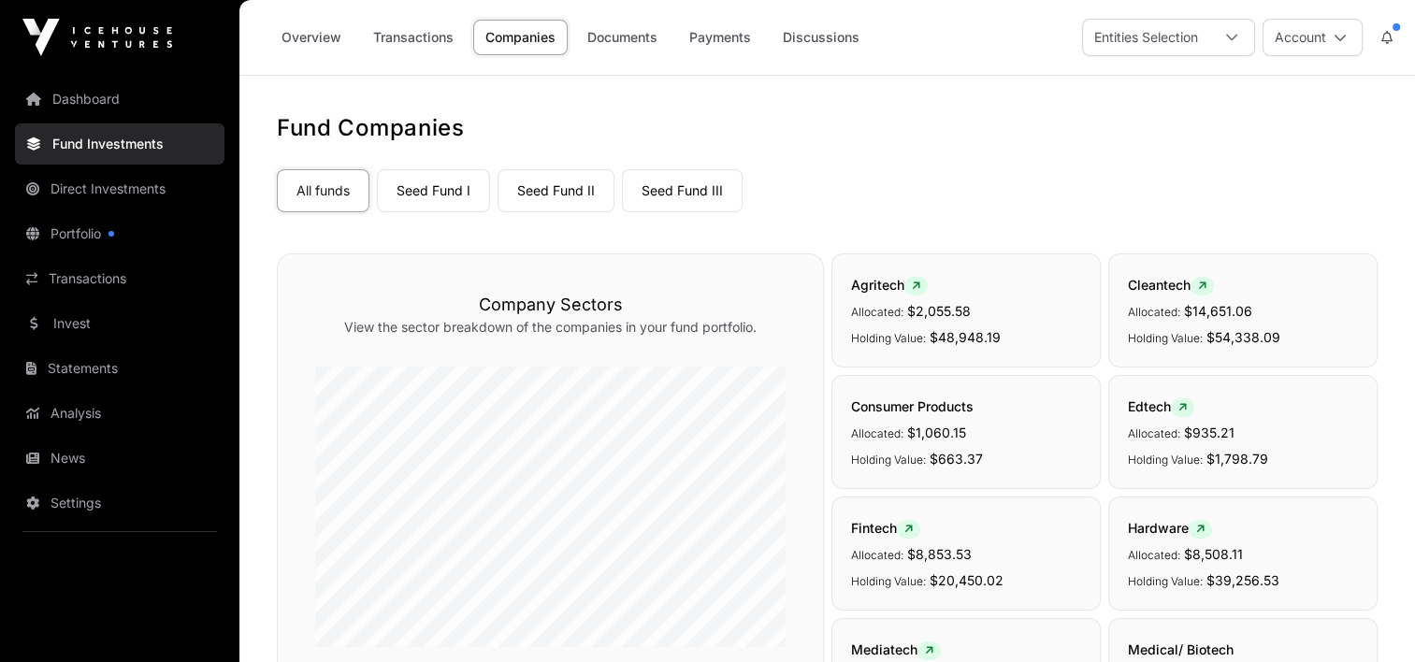
scroll to position [0, 0]
click at [300, 41] on link "Overview" at bounding box center [311, 38] width 84 height 36
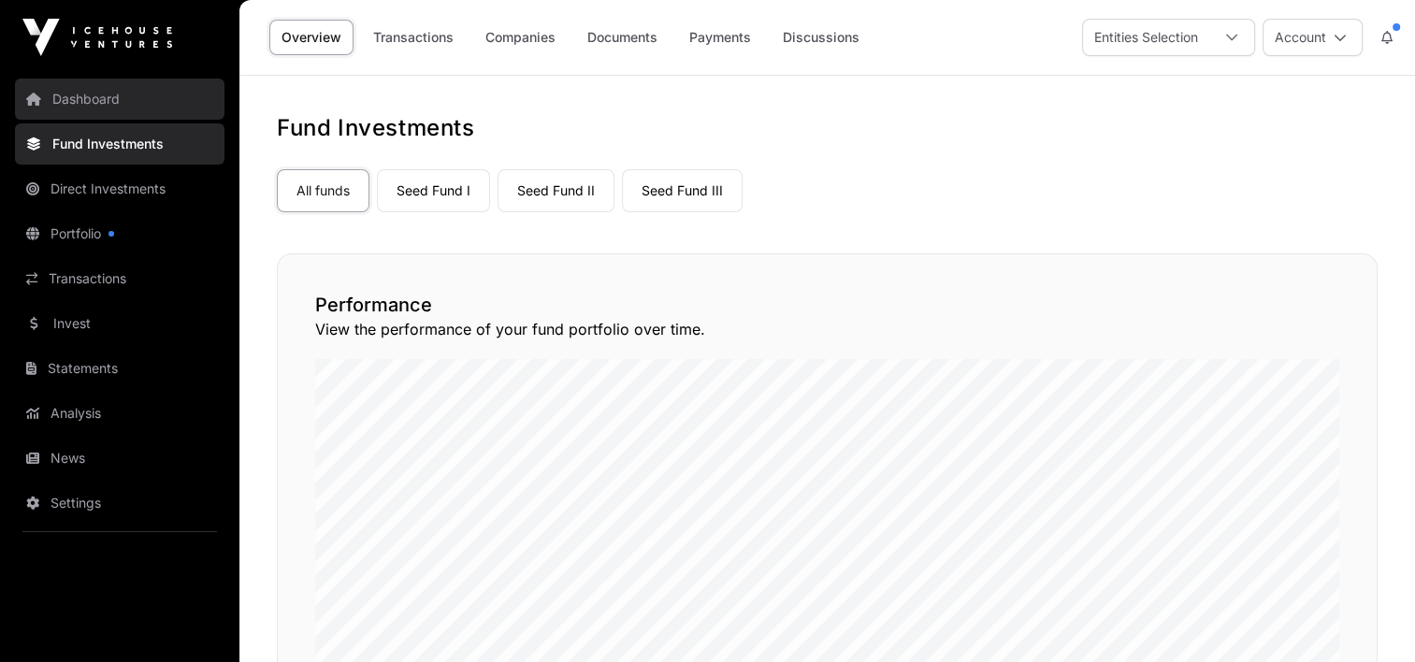
click at [97, 97] on link "Dashboard" at bounding box center [120, 99] width 210 height 41
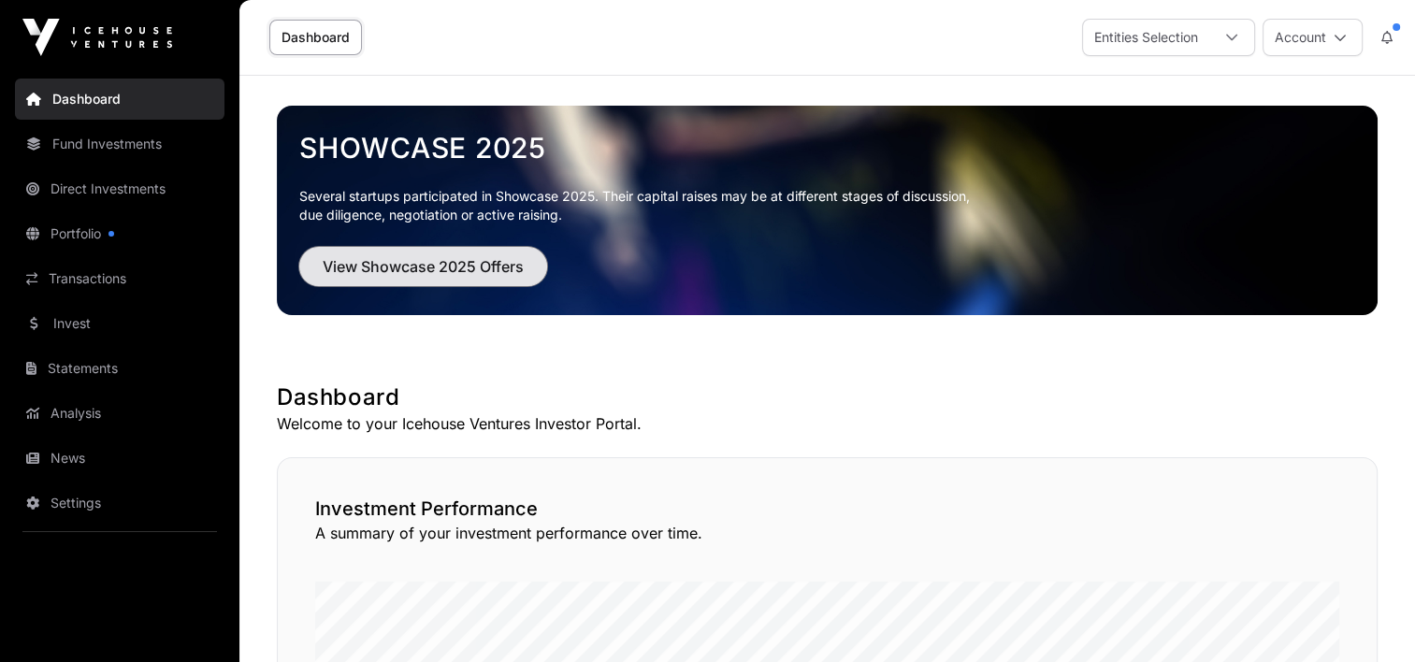
click at [471, 271] on span "View Showcase 2025 Offers" at bounding box center [423, 266] width 201 height 22
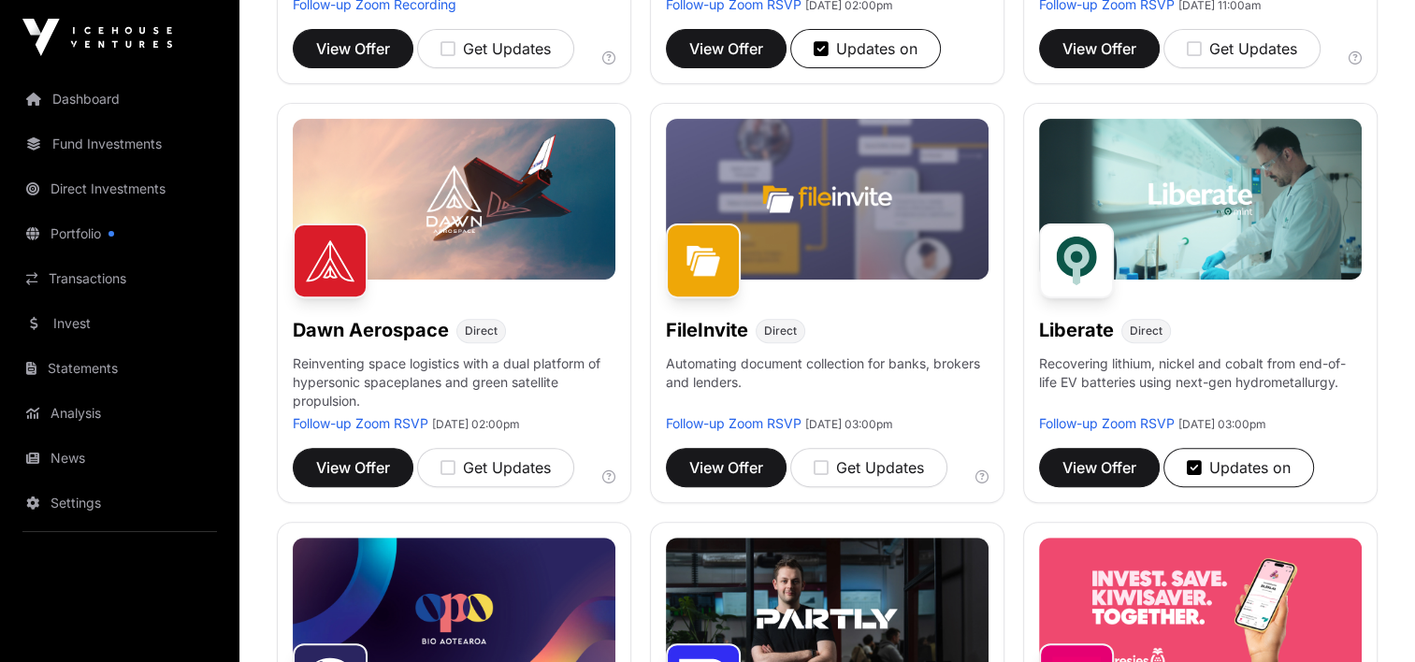
scroll to position [610, 0]
click at [339, 452] on button "View Offer" at bounding box center [353, 467] width 121 height 39
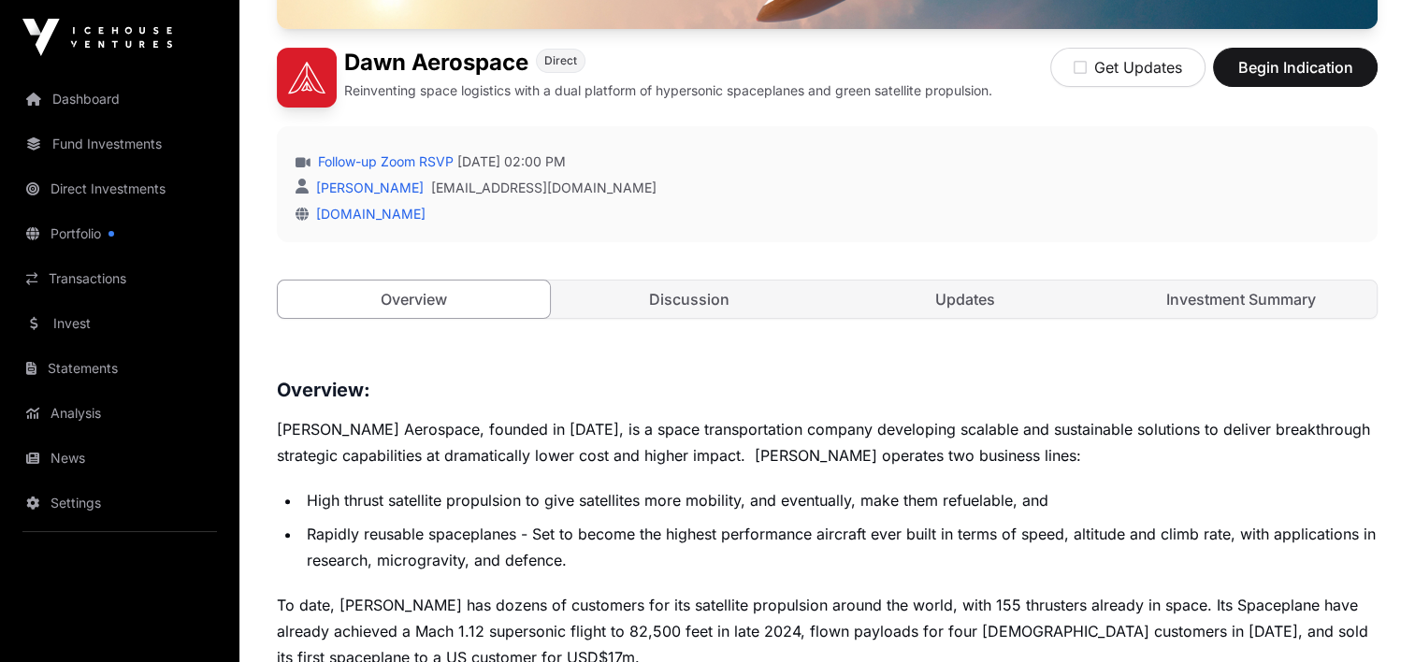
scroll to position [281, 0]
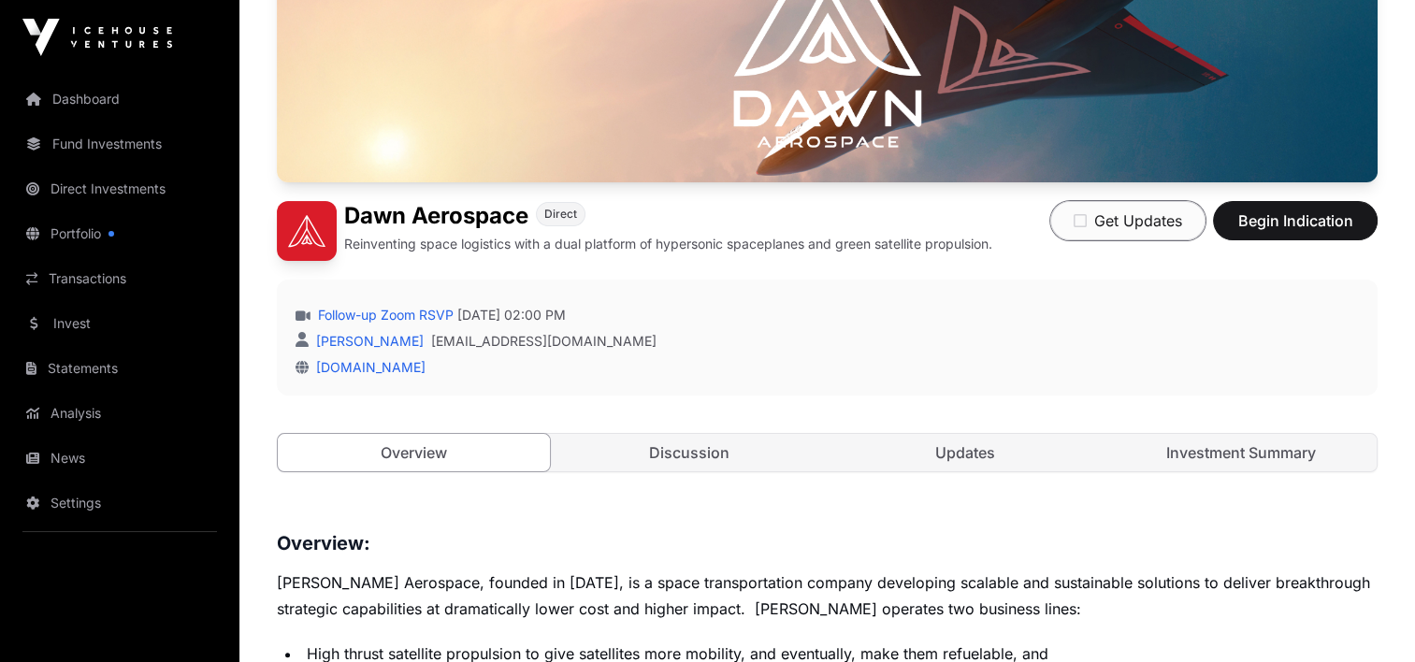
click at [1080, 221] on icon "button" at bounding box center [1080, 220] width 13 height 15
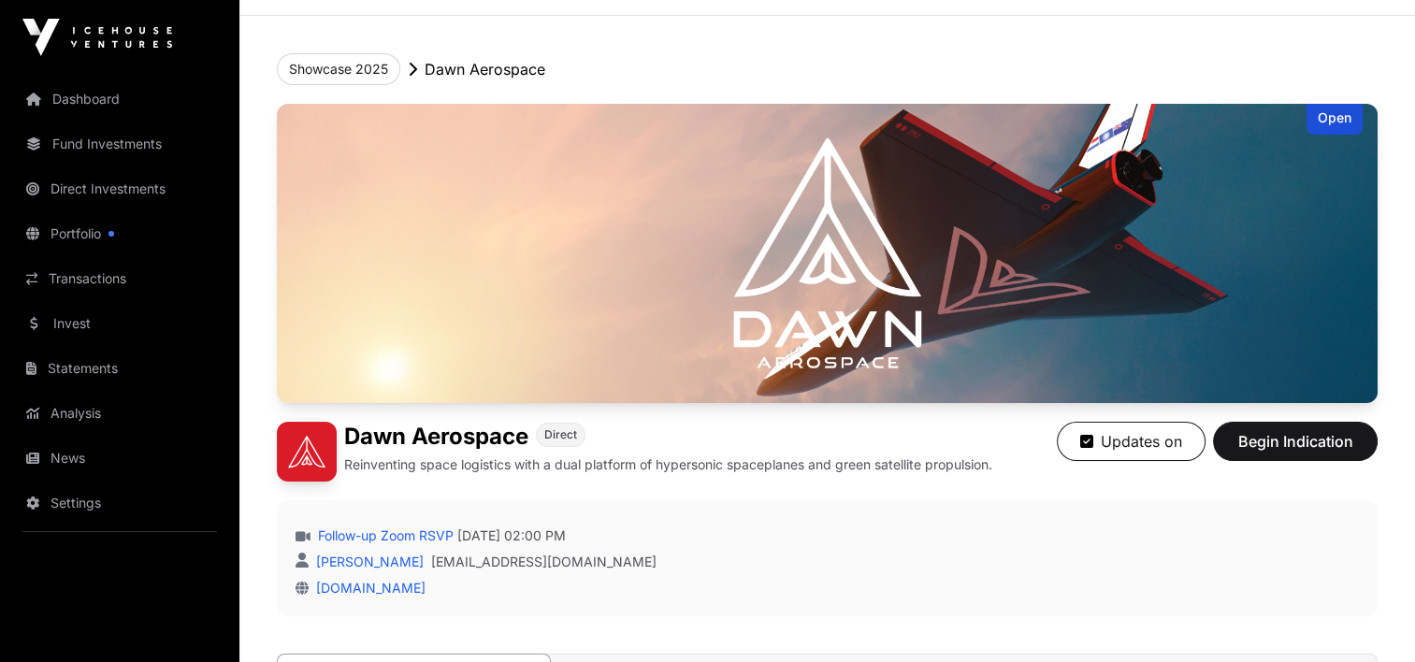
scroll to position [0, 0]
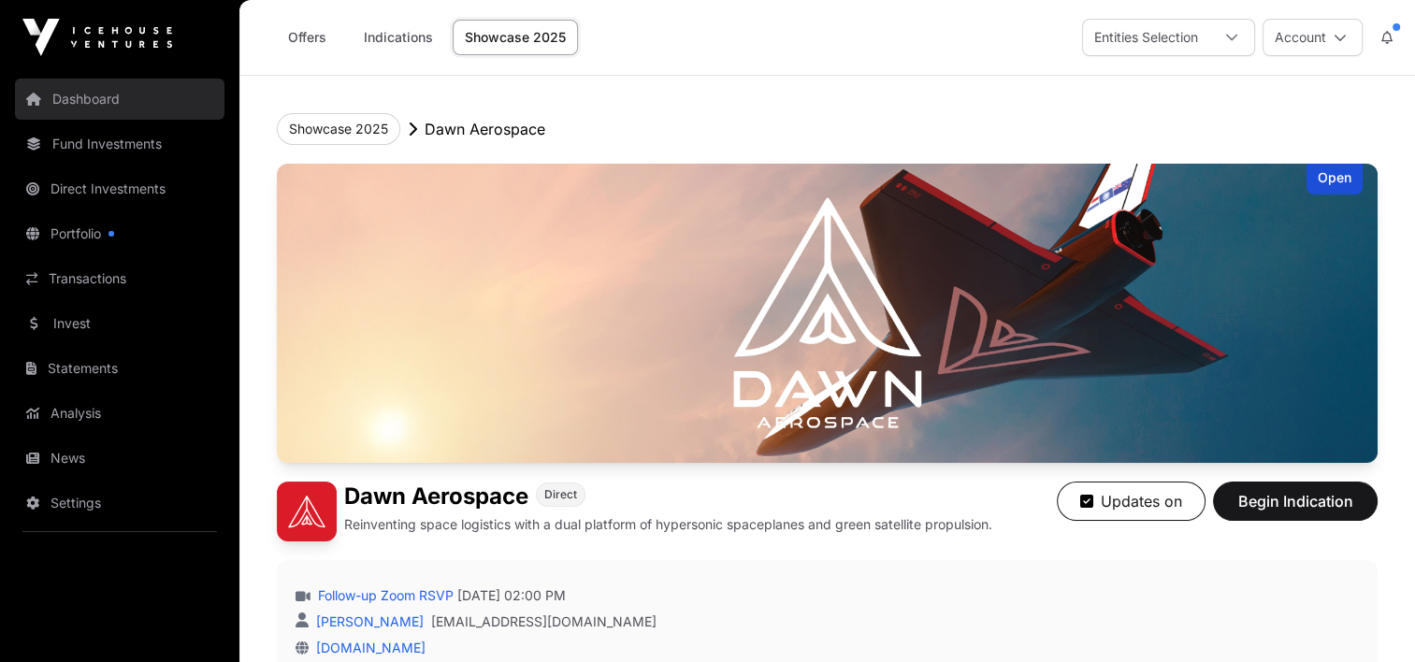
click at [89, 90] on link "Dashboard" at bounding box center [120, 99] width 210 height 41
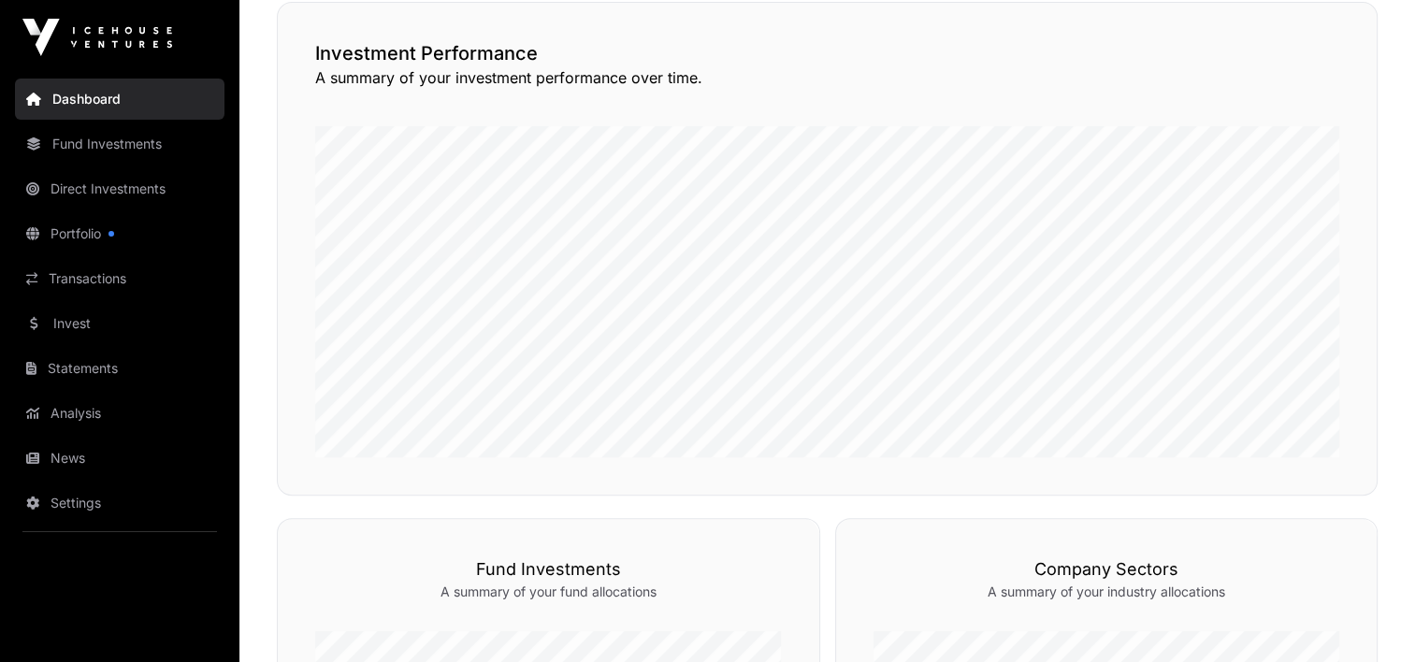
scroll to position [468, 0]
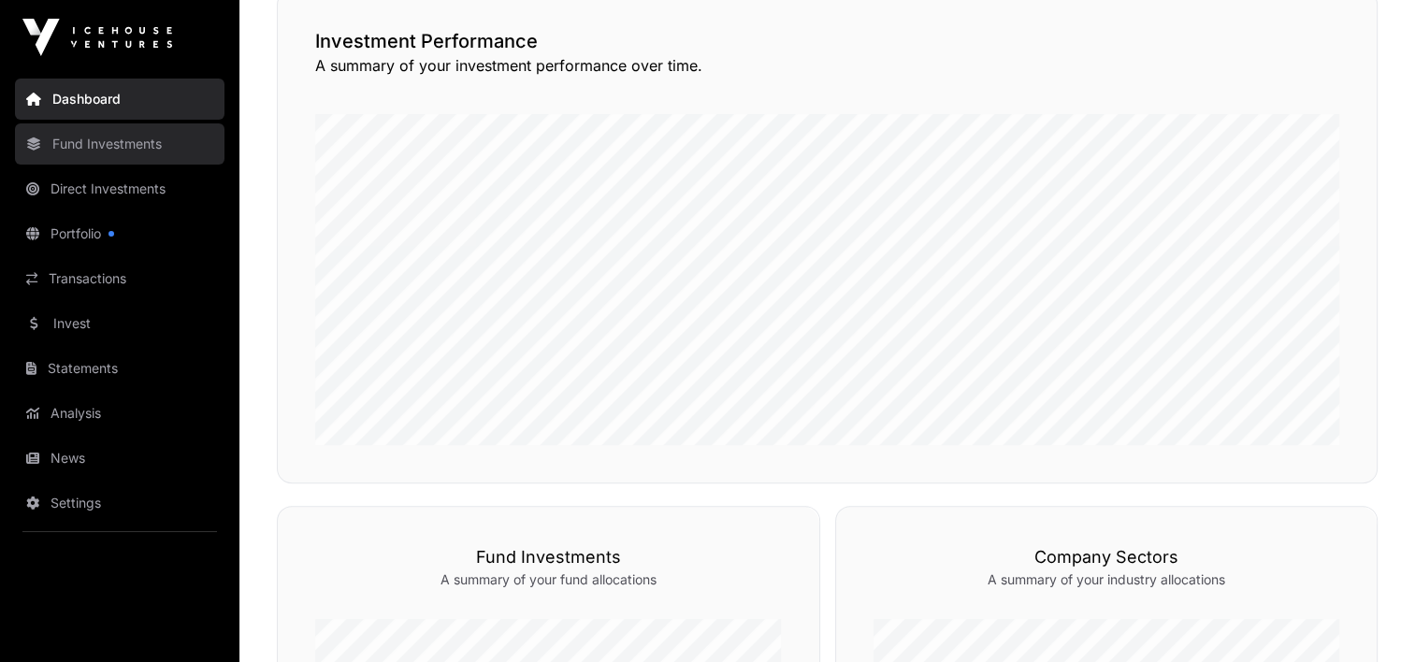
click at [81, 145] on link "Fund Investments" at bounding box center [120, 143] width 210 height 41
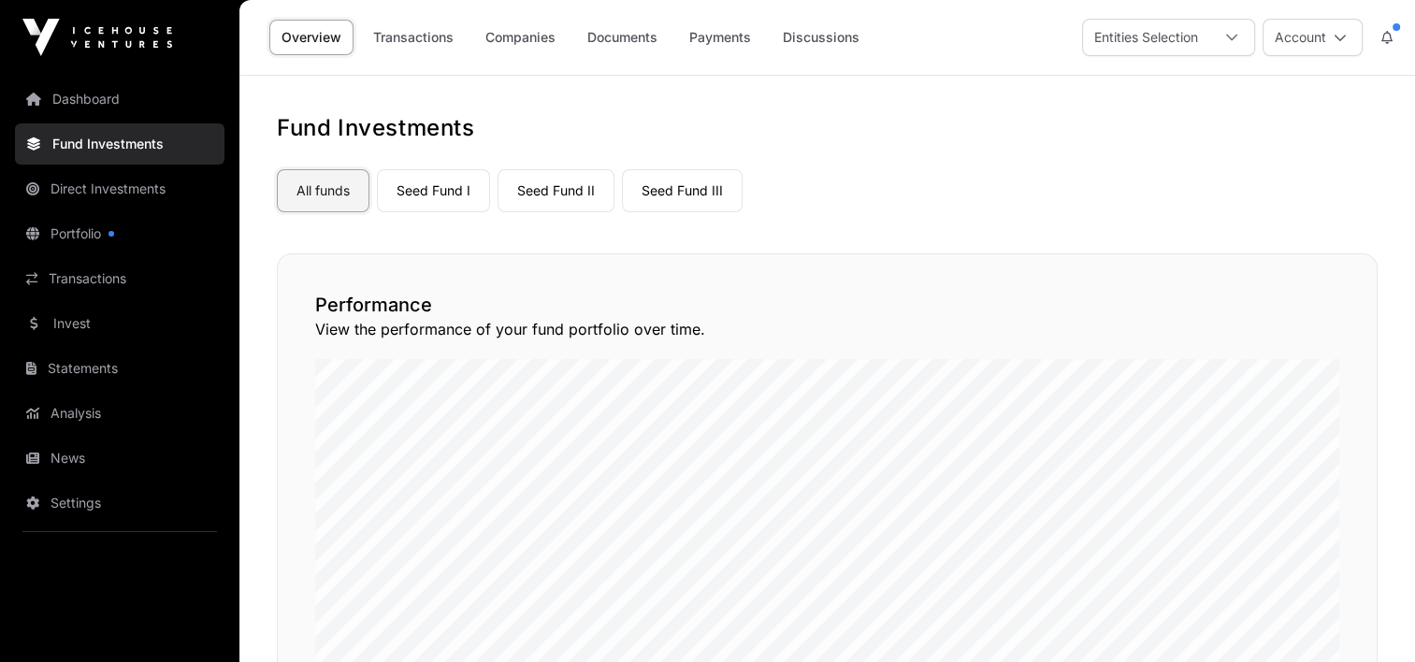
click at [301, 193] on link "All funds" at bounding box center [323, 190] width 93 height 43
click at [504, 34] on link "Companies" at bounding box center [520, 38] width 94 height 36
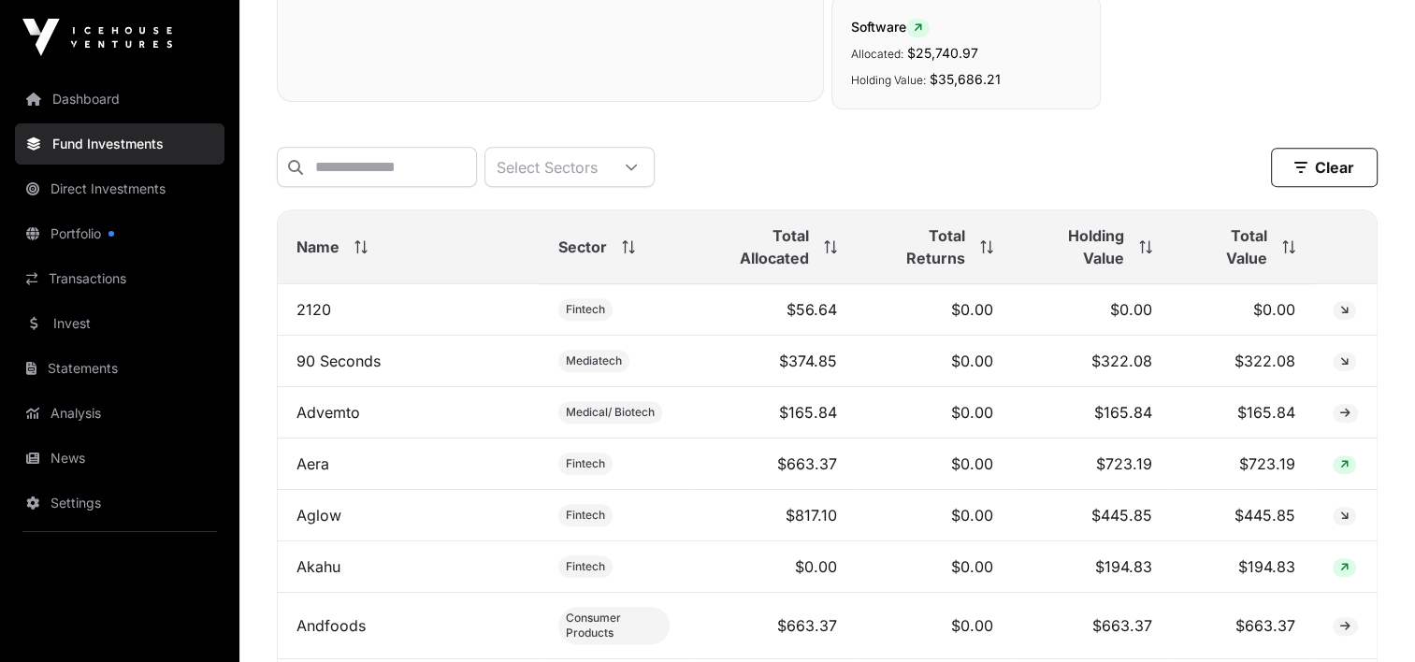
scroll to position [748, 0]
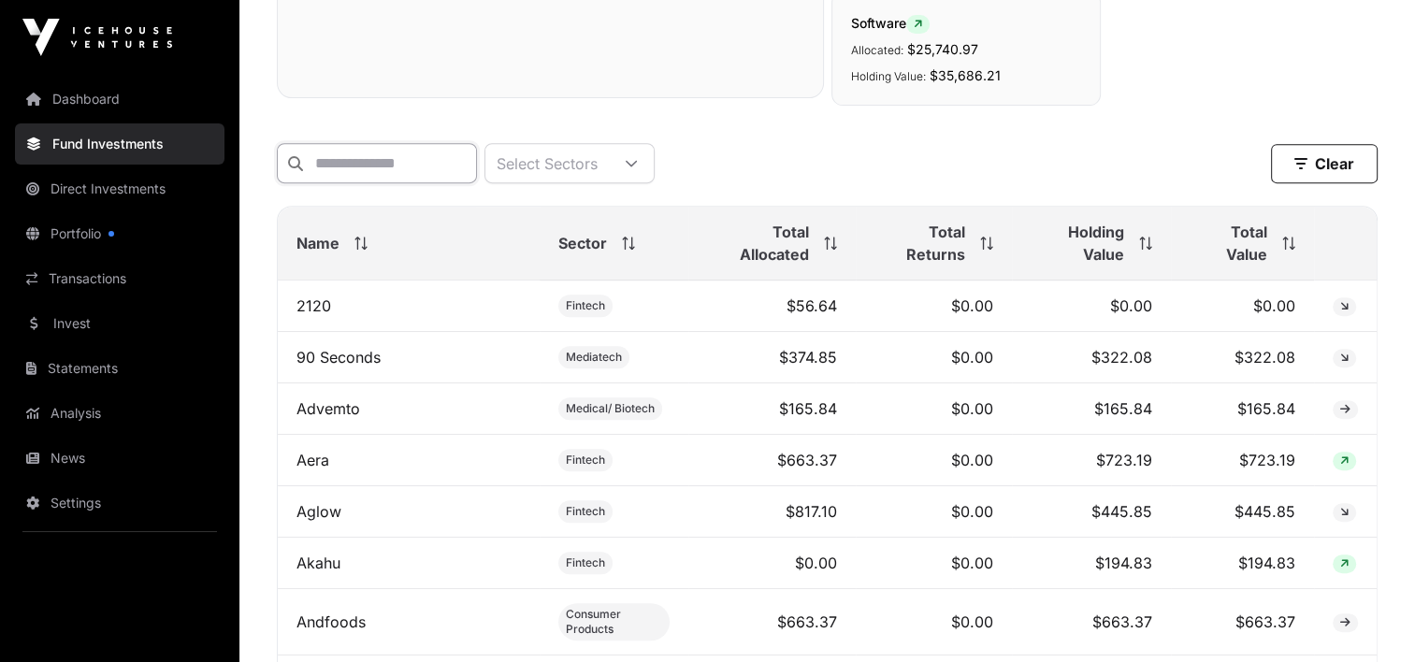
click at [398, 164] on input "text" at bounding box center [377, 163] width 200 height 40
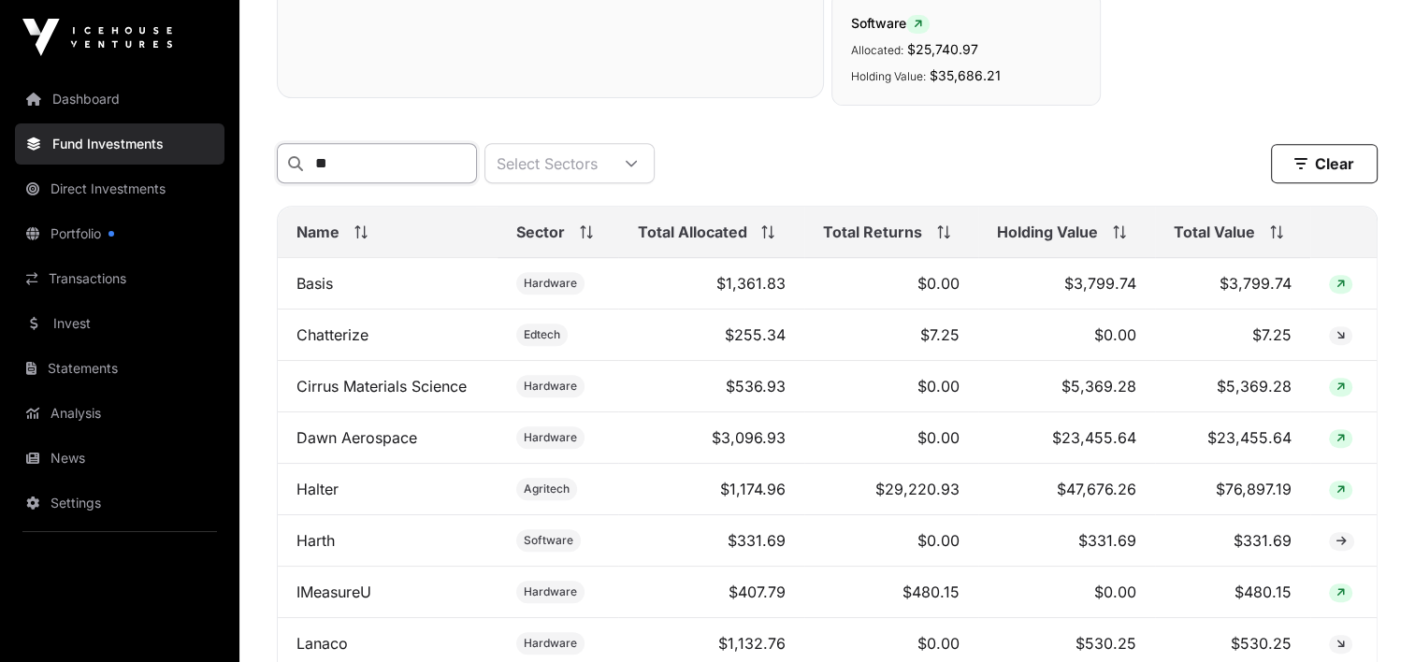
type input "*"
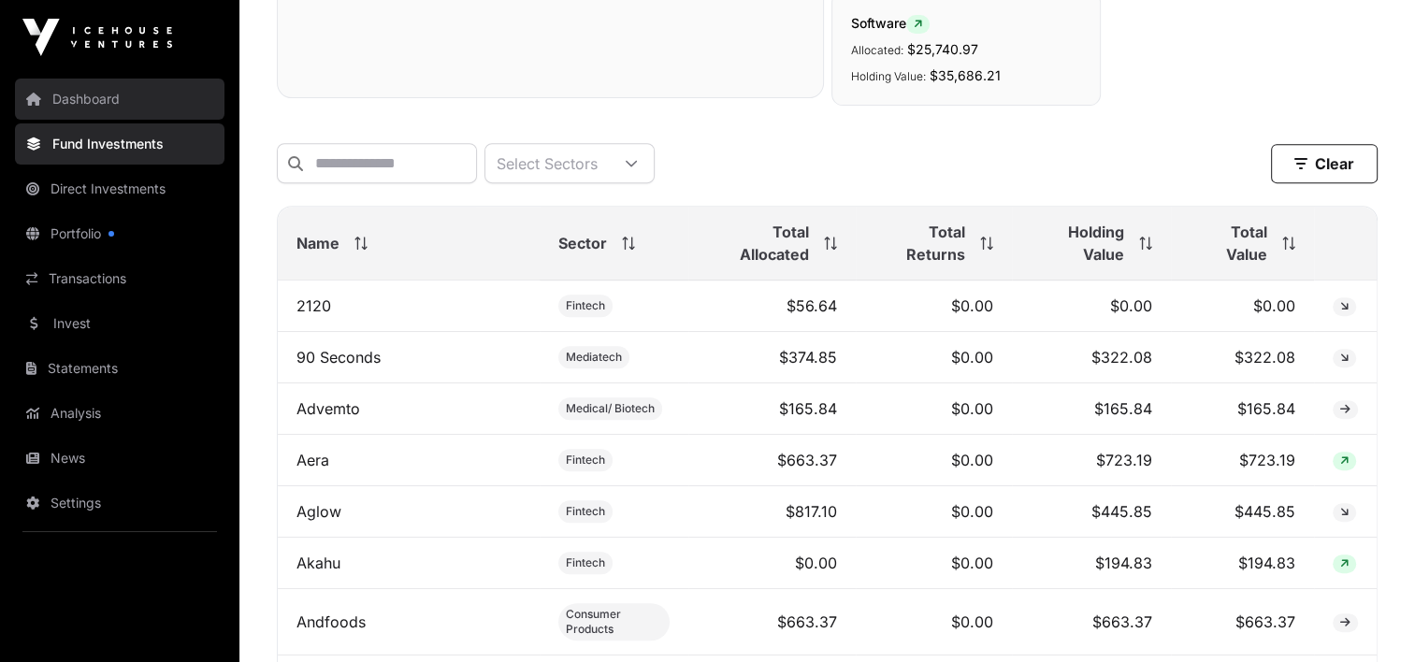
click at [89, 95] on link "Dashboard" at bounding box center [120, 99] width 210 height 41
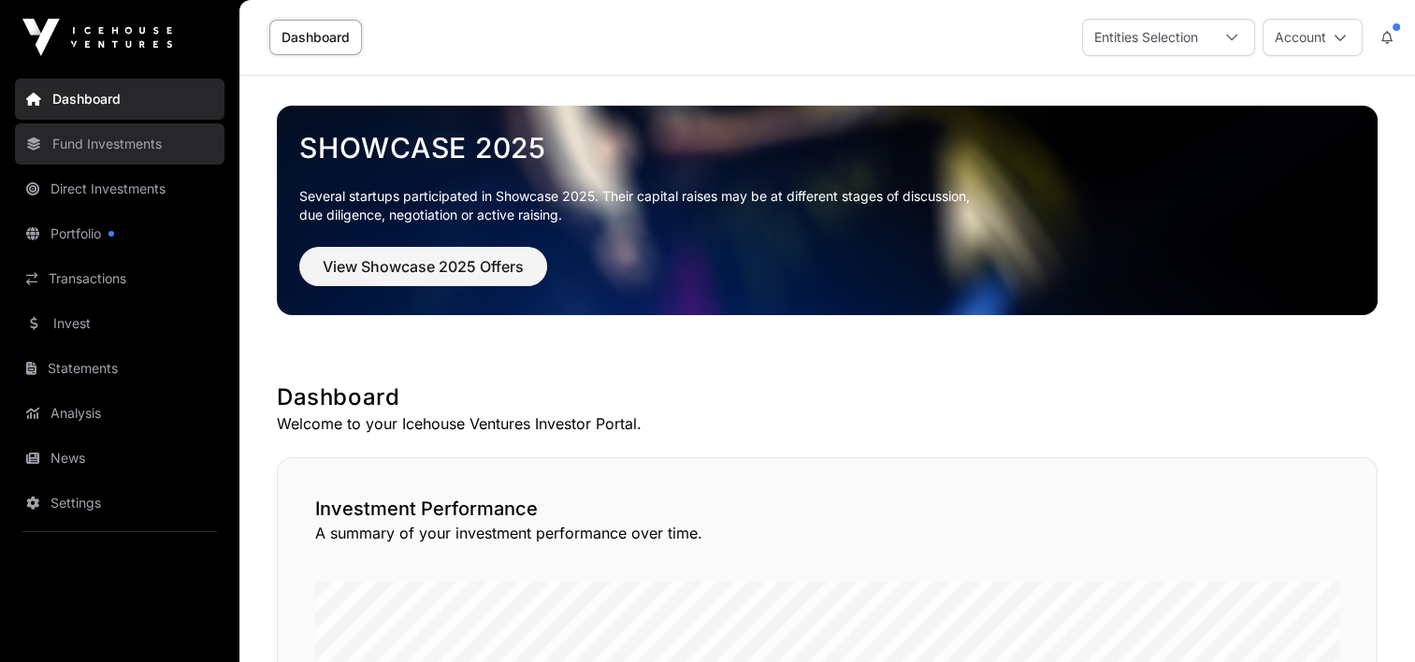
click at [121, 135] on link "Fund Investments" at bounding box center [120, 143] width 210 height 41
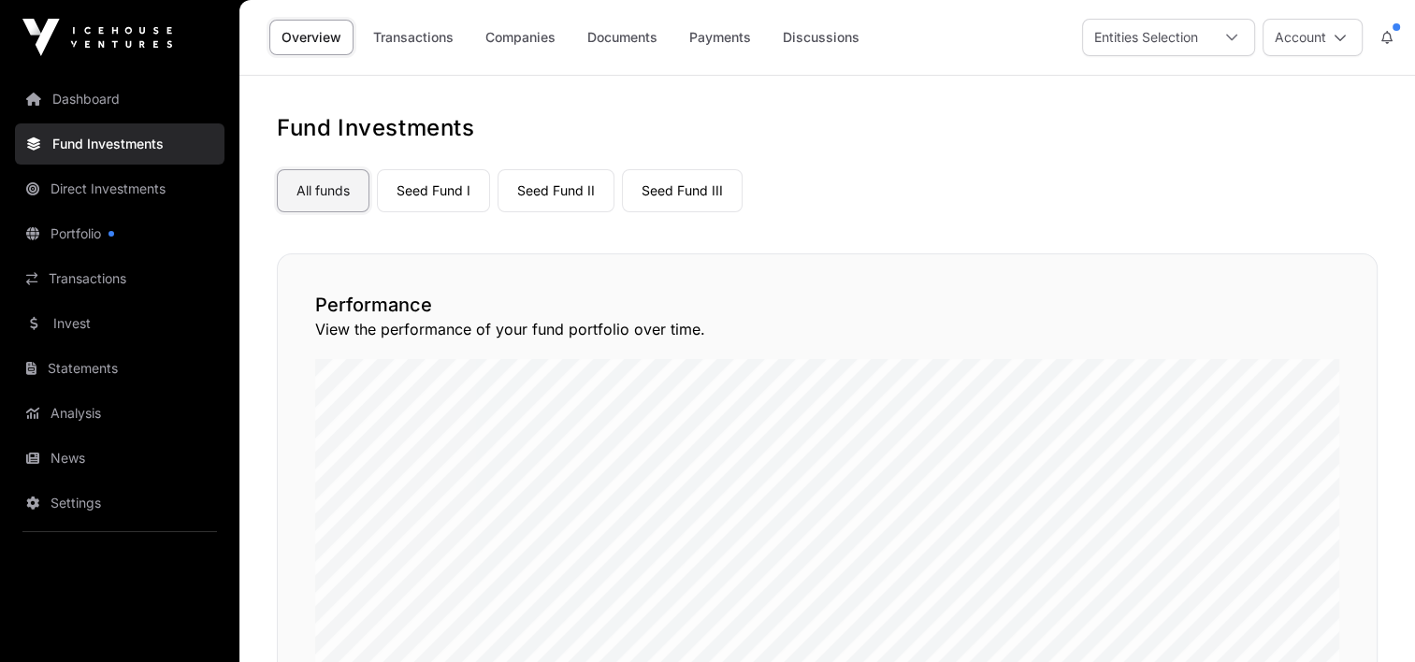
click at [307, 192] on link "All funds" at bounding box center [323, 190] width 93 height 43
click at [515, 34] on link "Companies" at bounding box center [520, 38] width 94 height 36
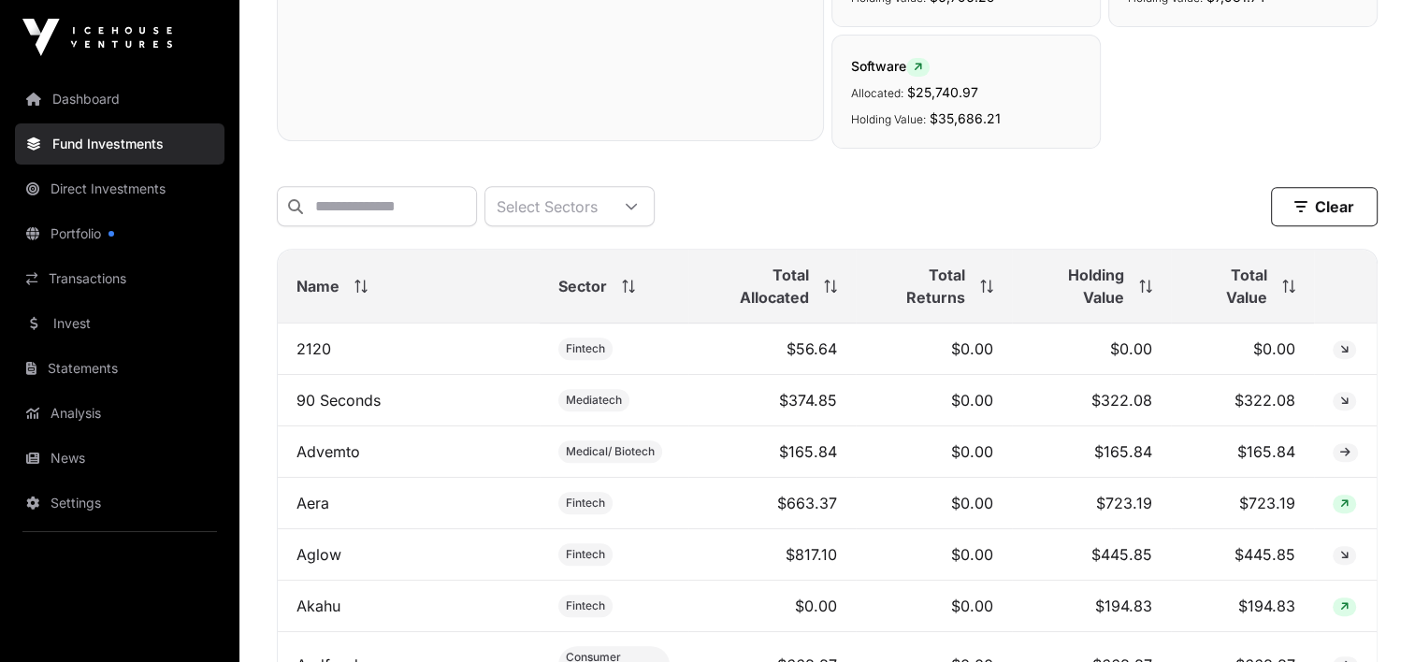
scroll to position [748, 0]
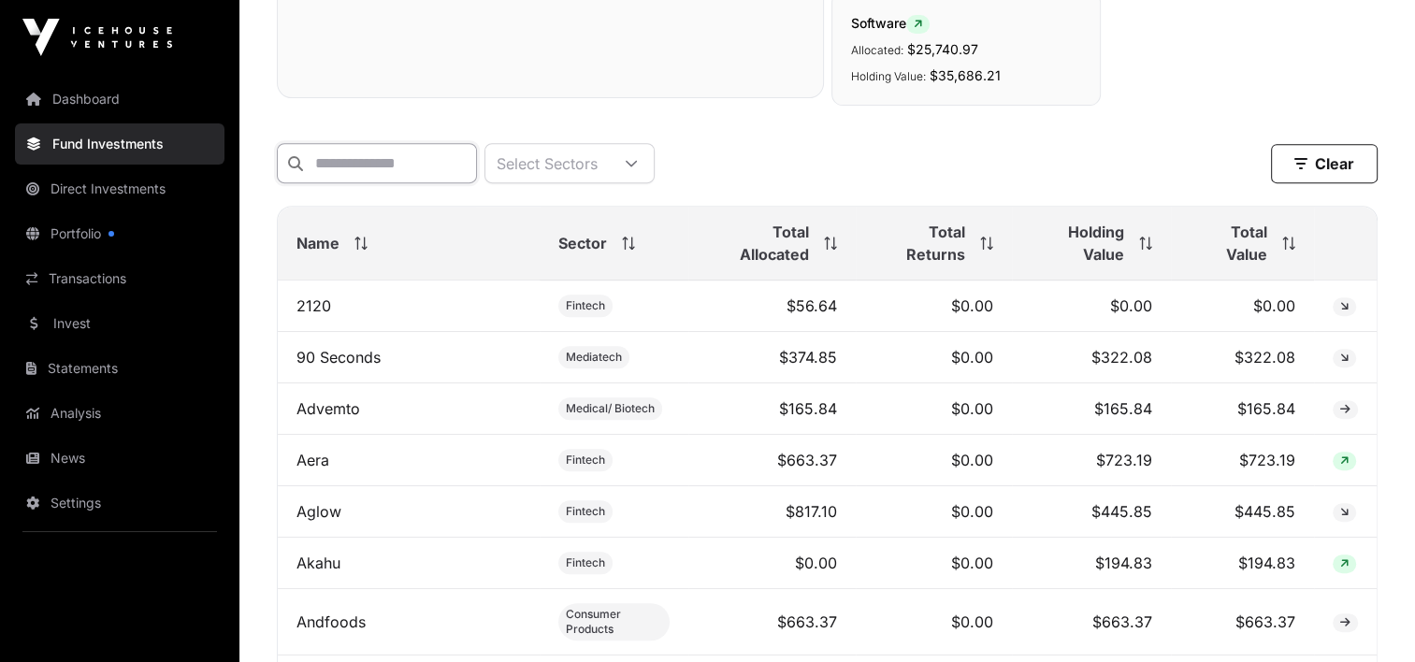
click at [416, 165] on input "text" at bounding box center [377, 163] width 200 height 40
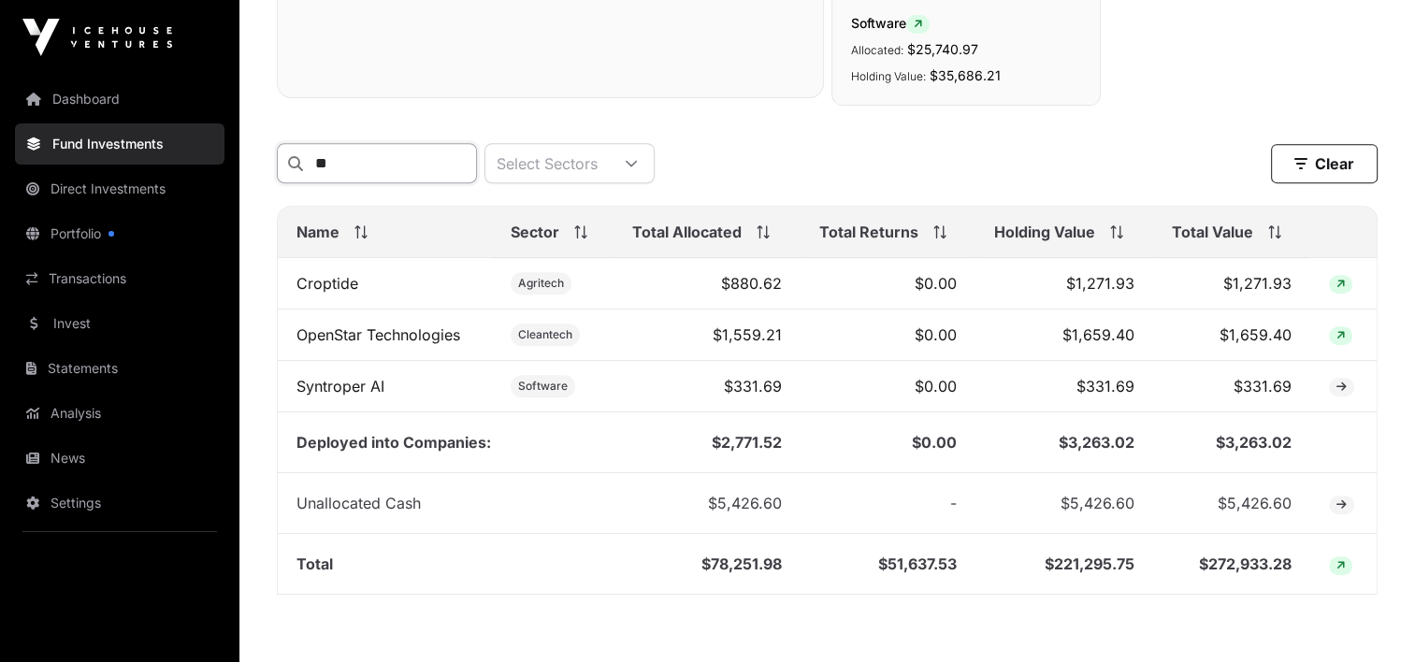
type input "*"
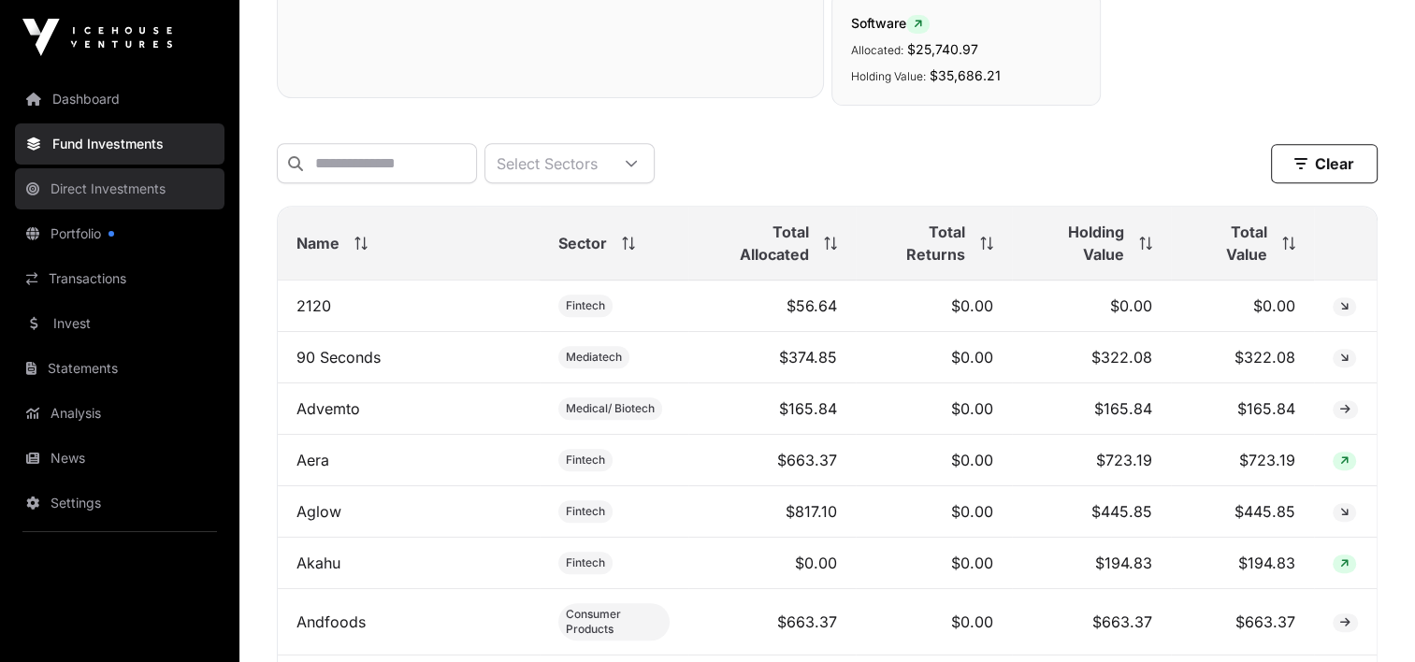
click at [150, 188] on link "Direct Investments" at bounding box center [120, 188] width 210 height 41
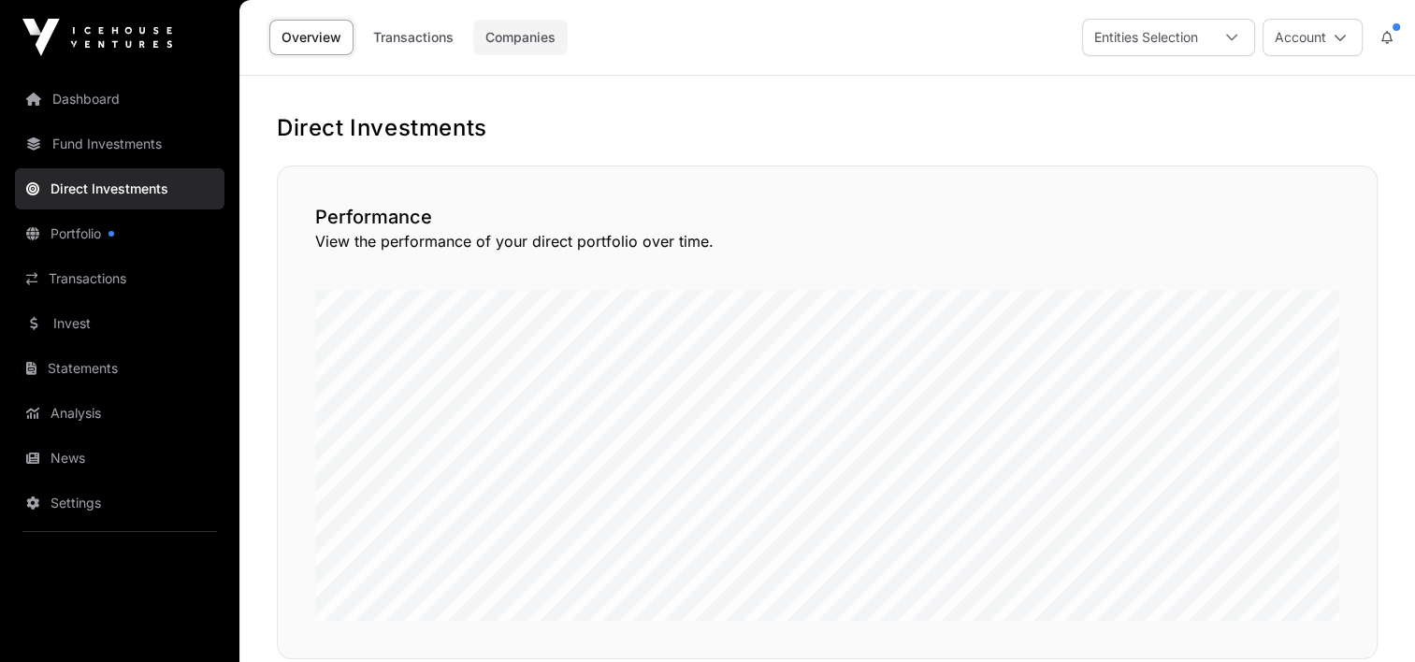
click at [505, 36] on link "Companies" at bounding box center [520, 38] width 94 height 36
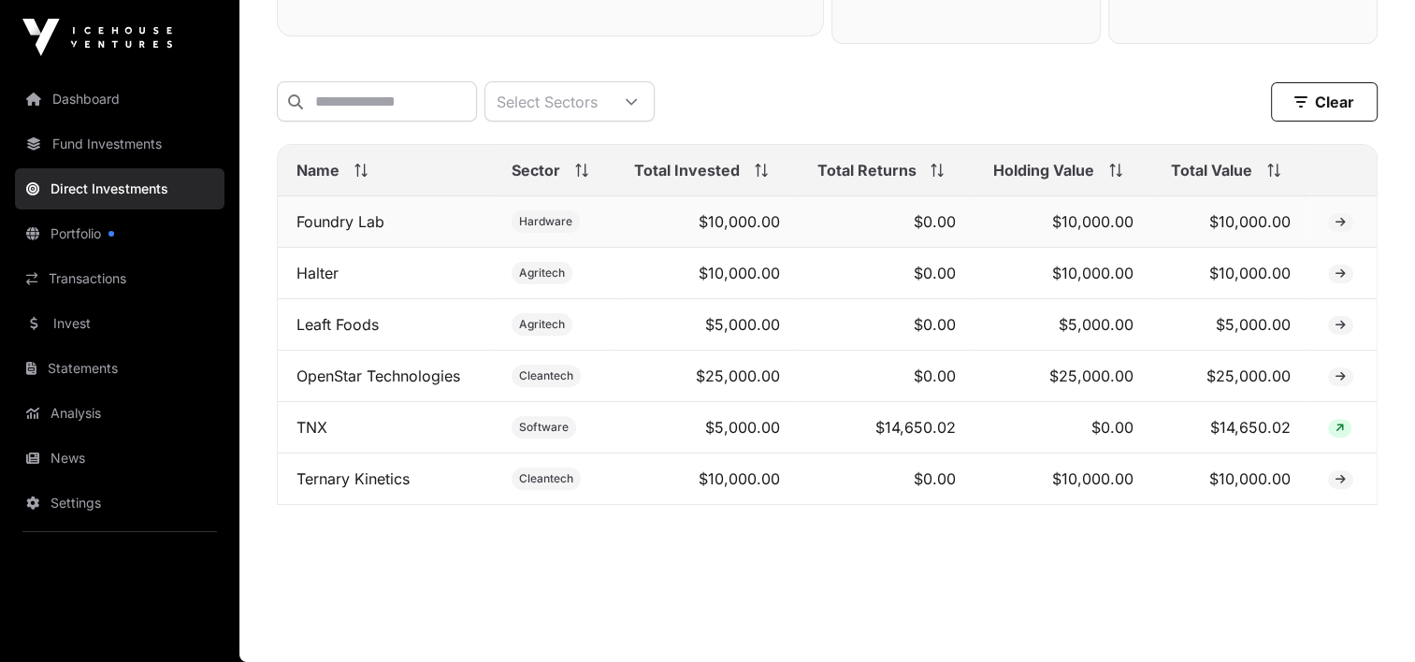
scroll to position [572, 0]
click at [411, 371] on link "OpenStar Technologies" at bounding box center [379, 376] width 164 height 19
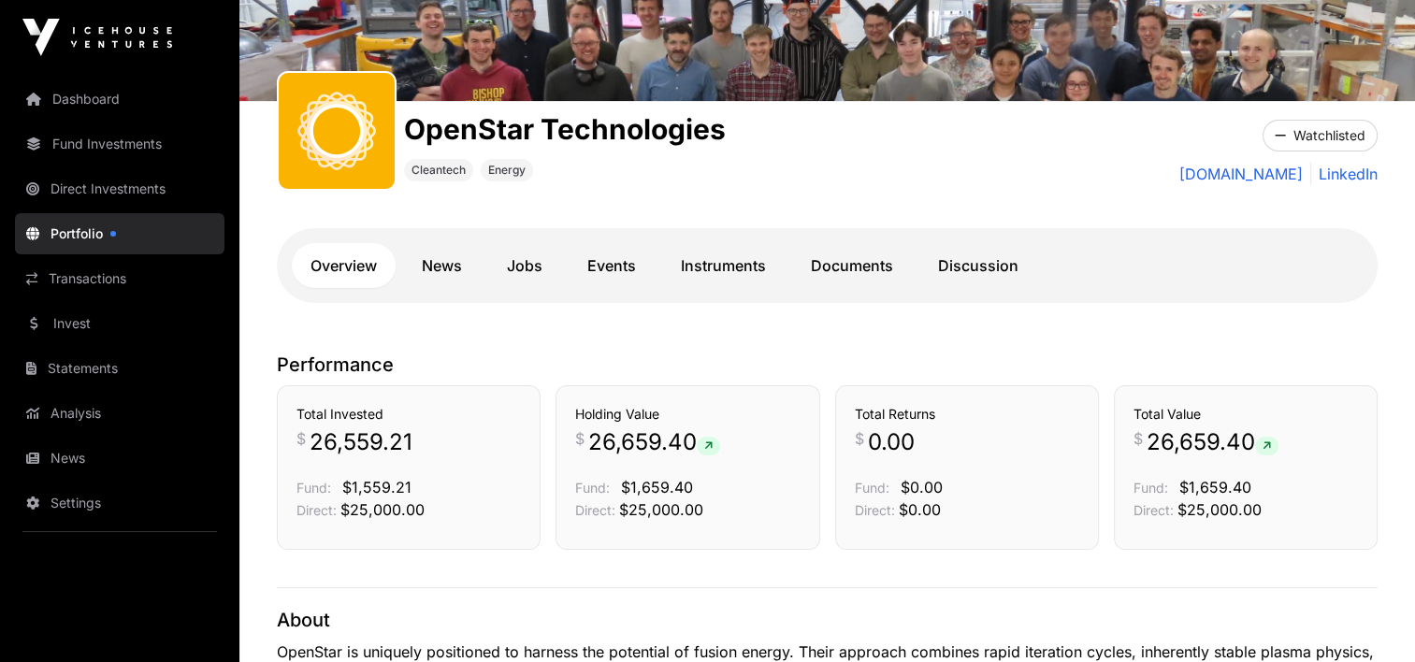
scroll to position [187, 0]
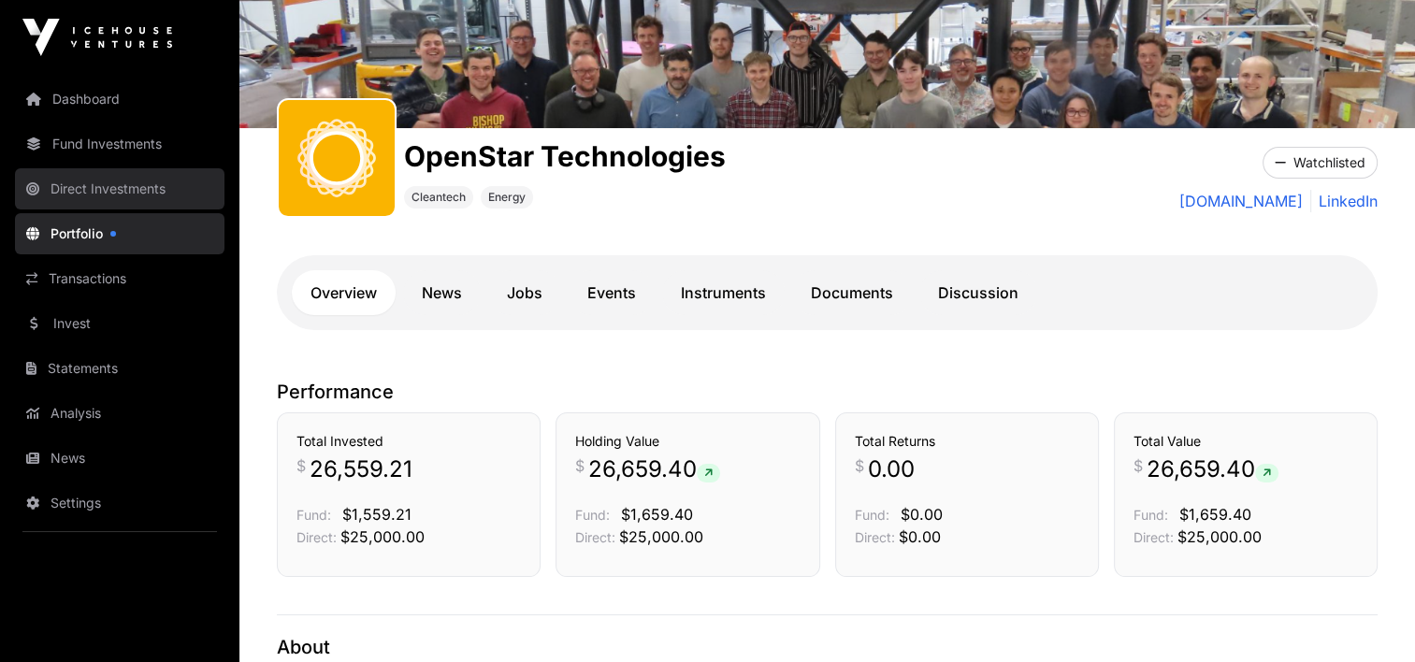
click at [90, 187] on link "Direct Investments" at bounding box center [120, 188] width 210 height 41
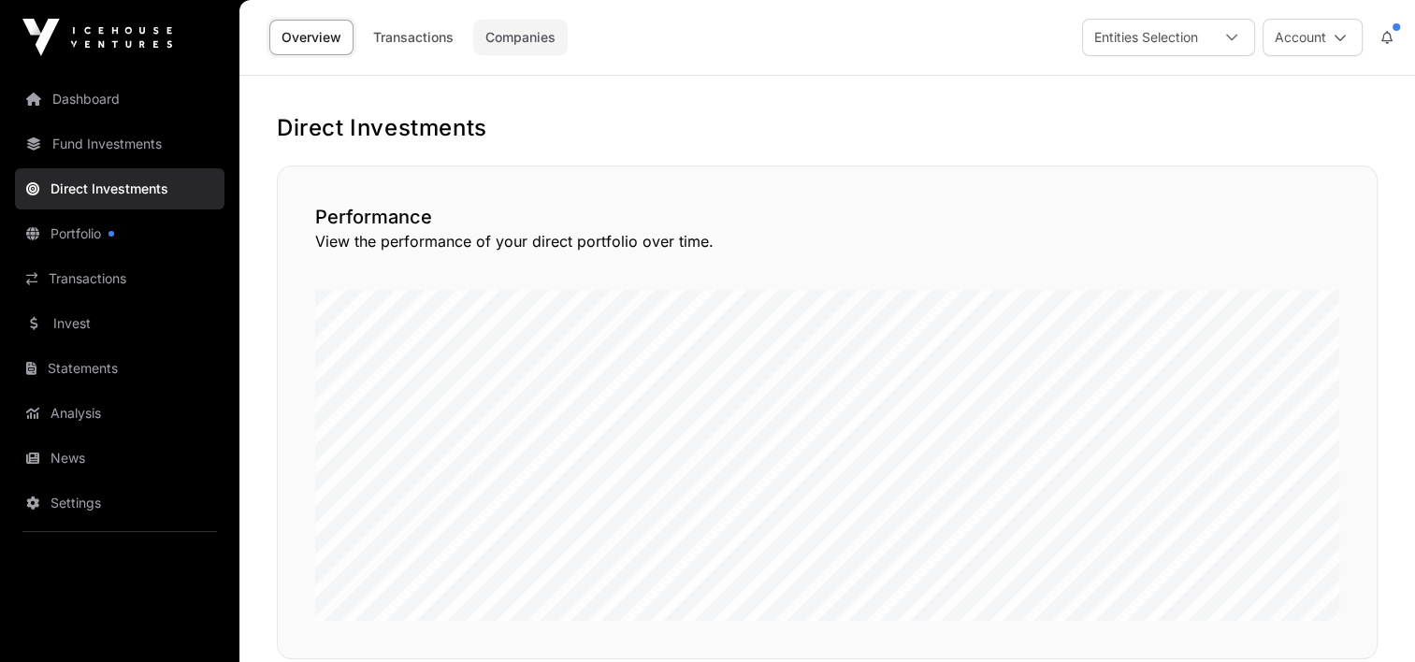
click at [514, 31] on link "Companies" at bounding box center [520, 38] width 94 height 36
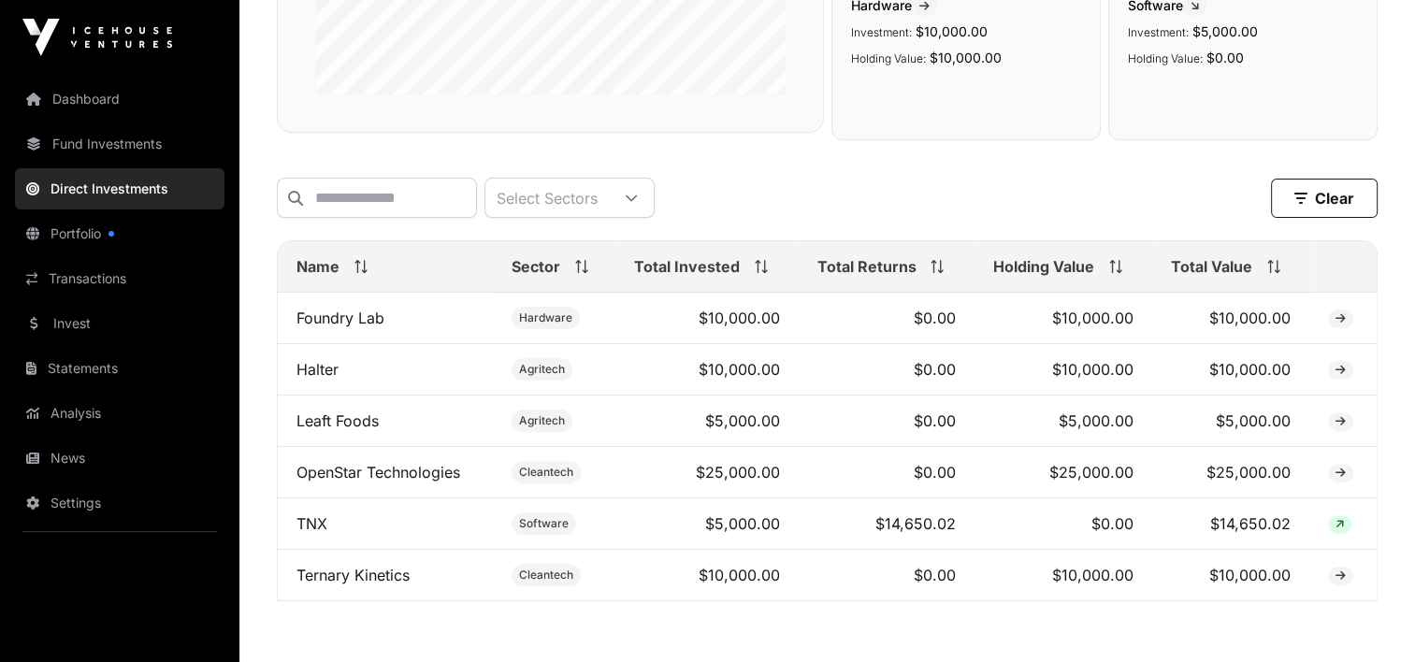
scroll to position [572, 0]
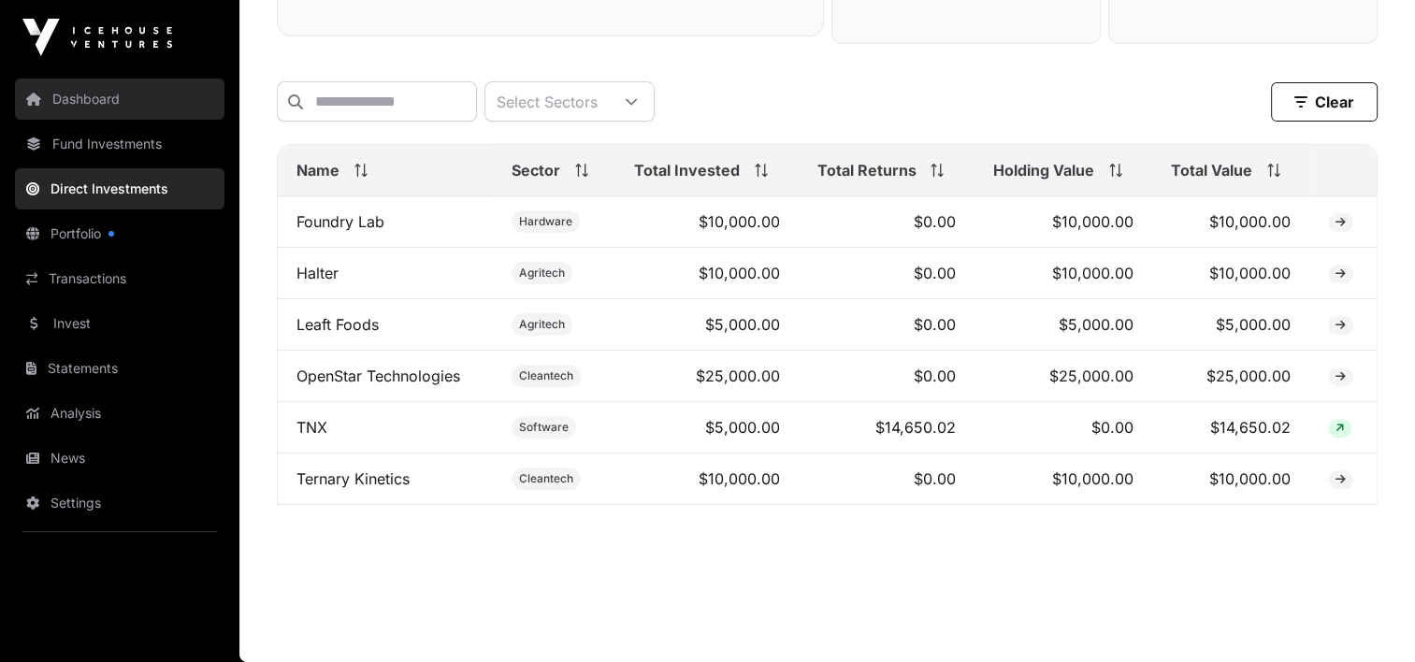
click at [101, 98] on link "Dashboard" at bounding box center [120, 99] width 210 height 41
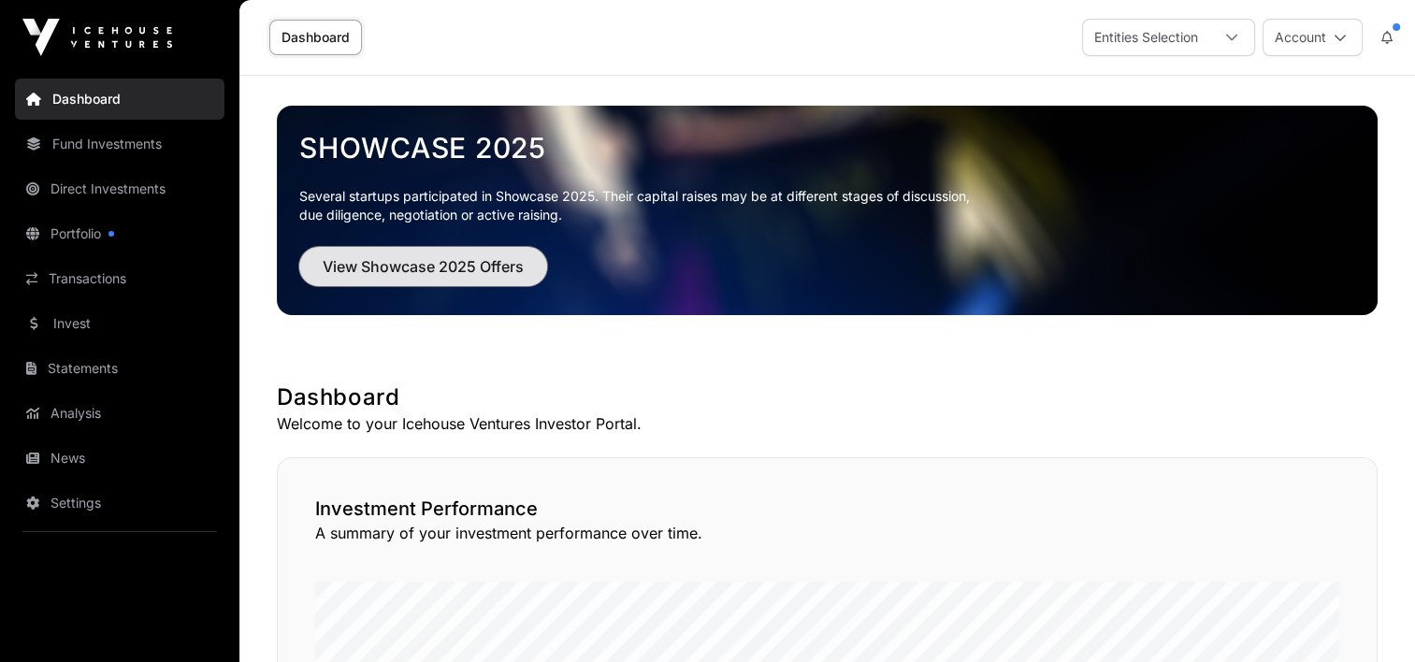
click at [384, 268] on span "View Showcase 2025 Offers" at bounding box center [423, 266] width 201 height 22
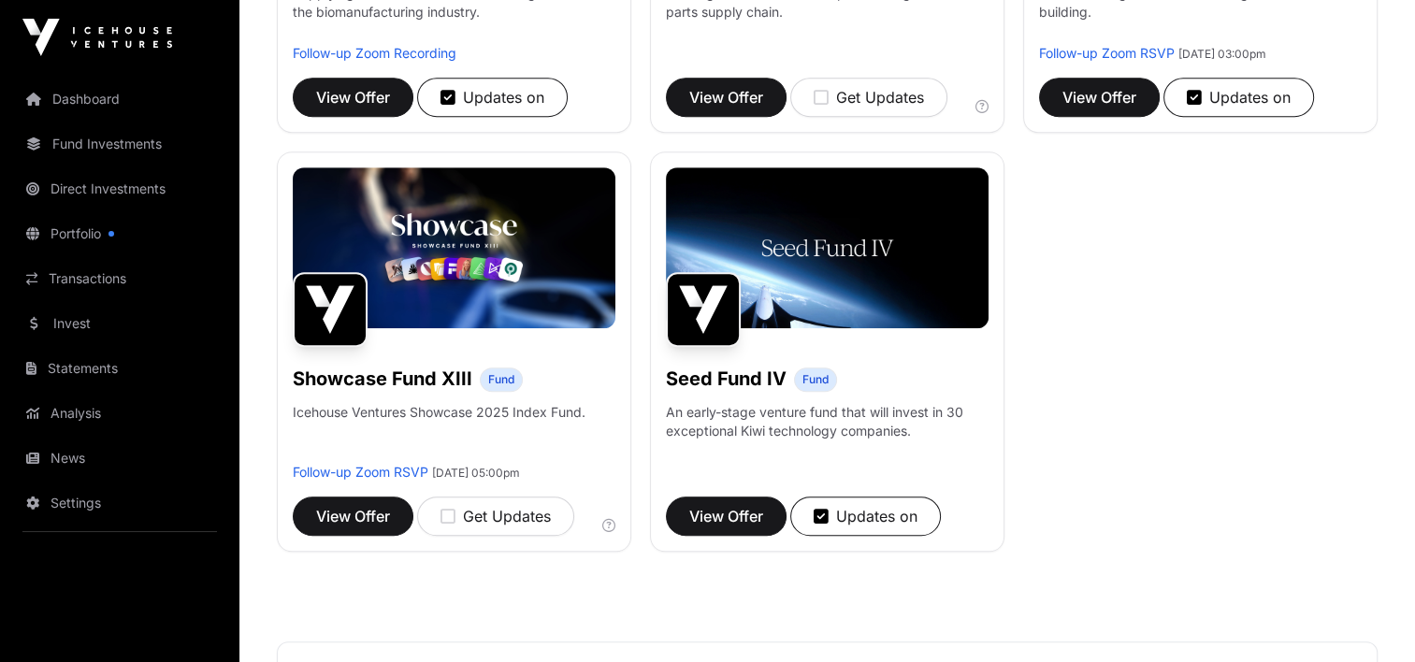
scroll to position [1403, 0]
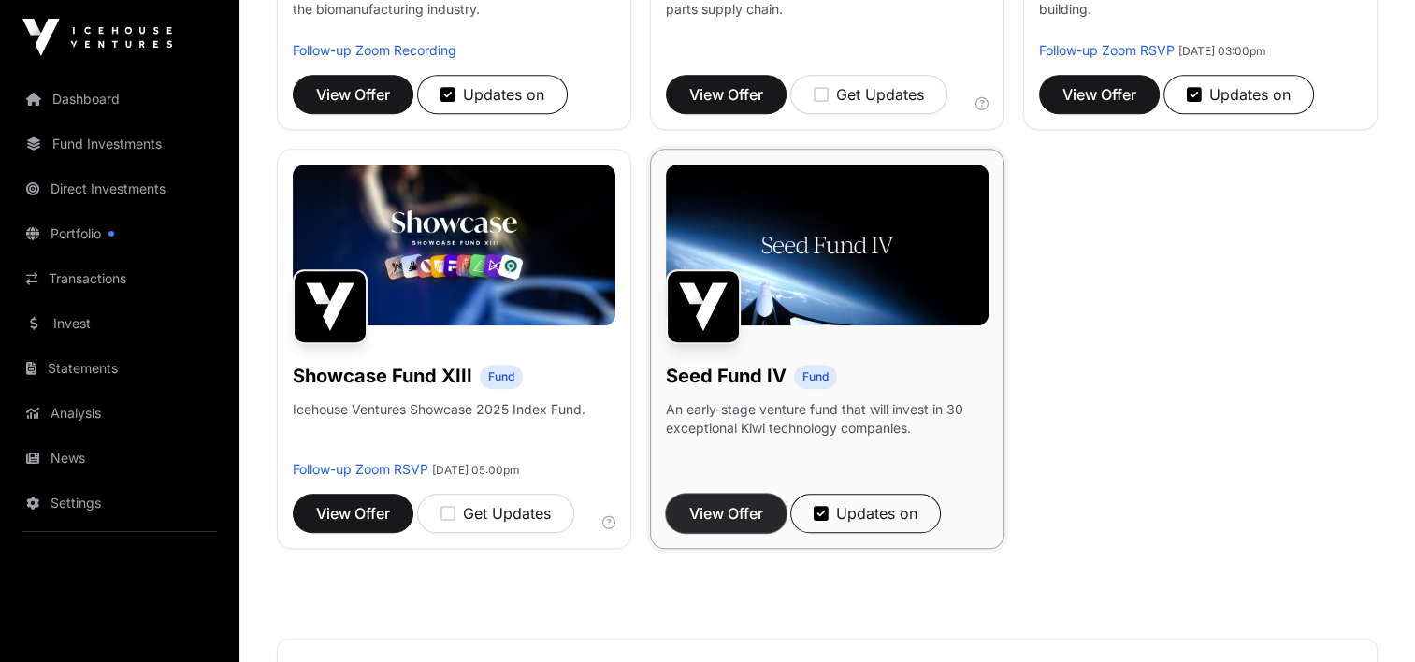
click at [726, 502] on span "View Offer" at bounding box center [726, 513] width 74 height 22
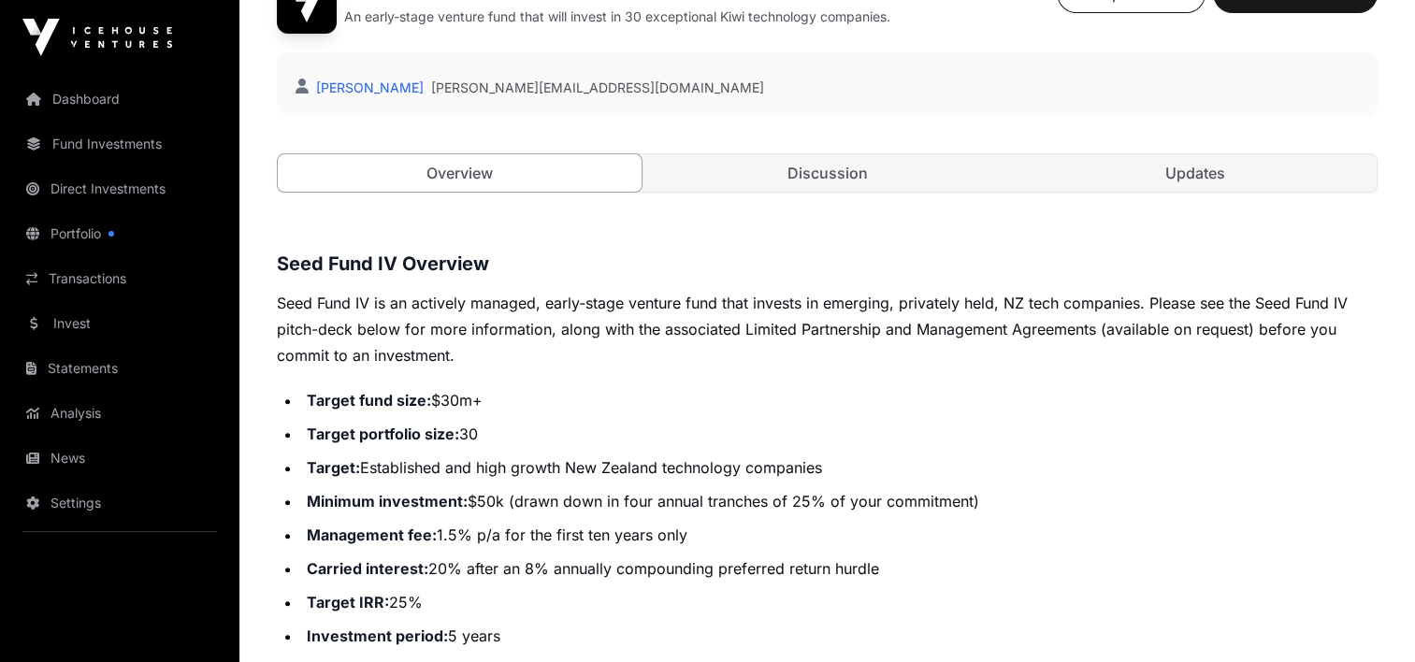
scroll to position [374, 0]
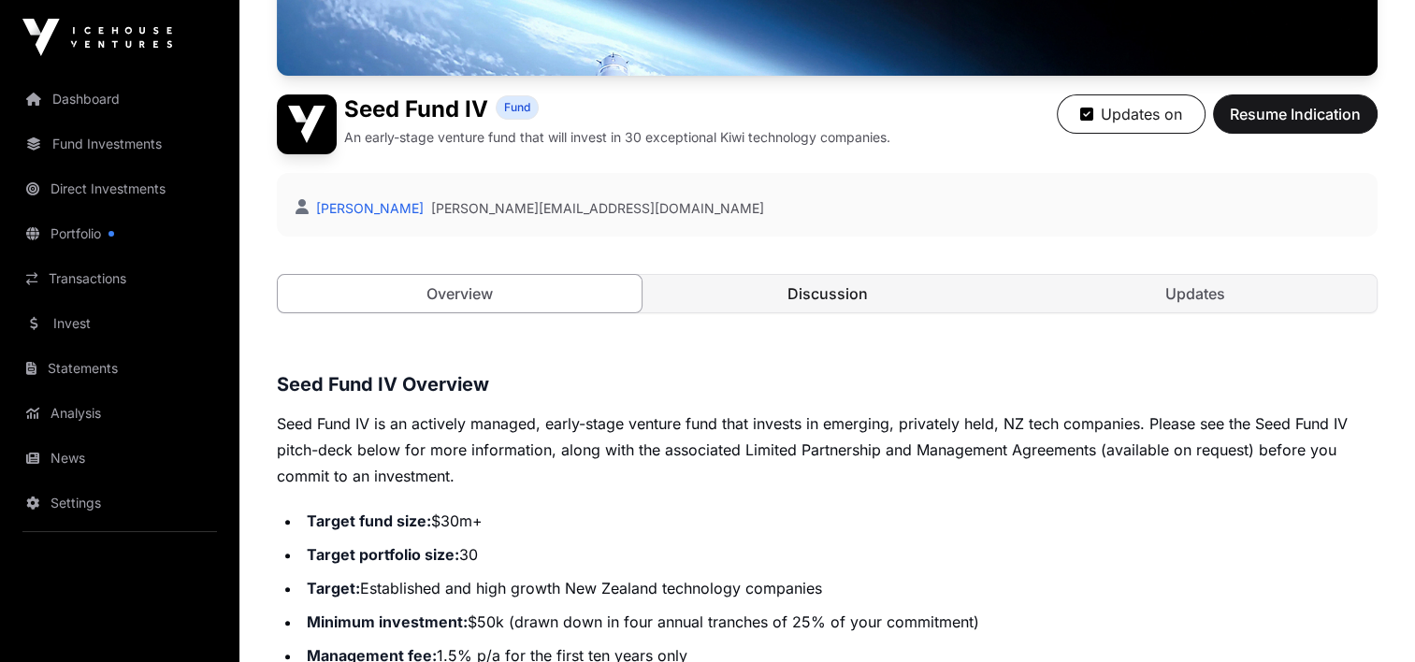
click at [802, 299] on link "Discussion" at bounding box center [827, 293] width 364 height 37
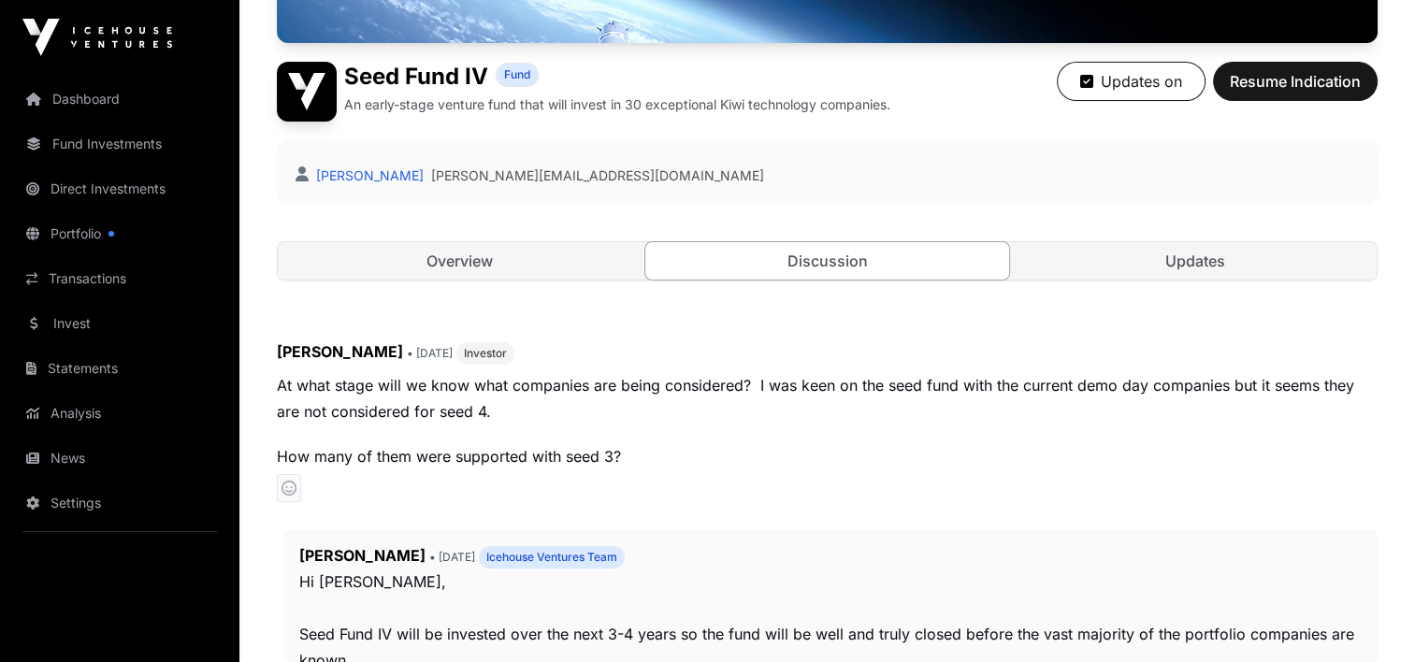
scroll to position [374, 0]
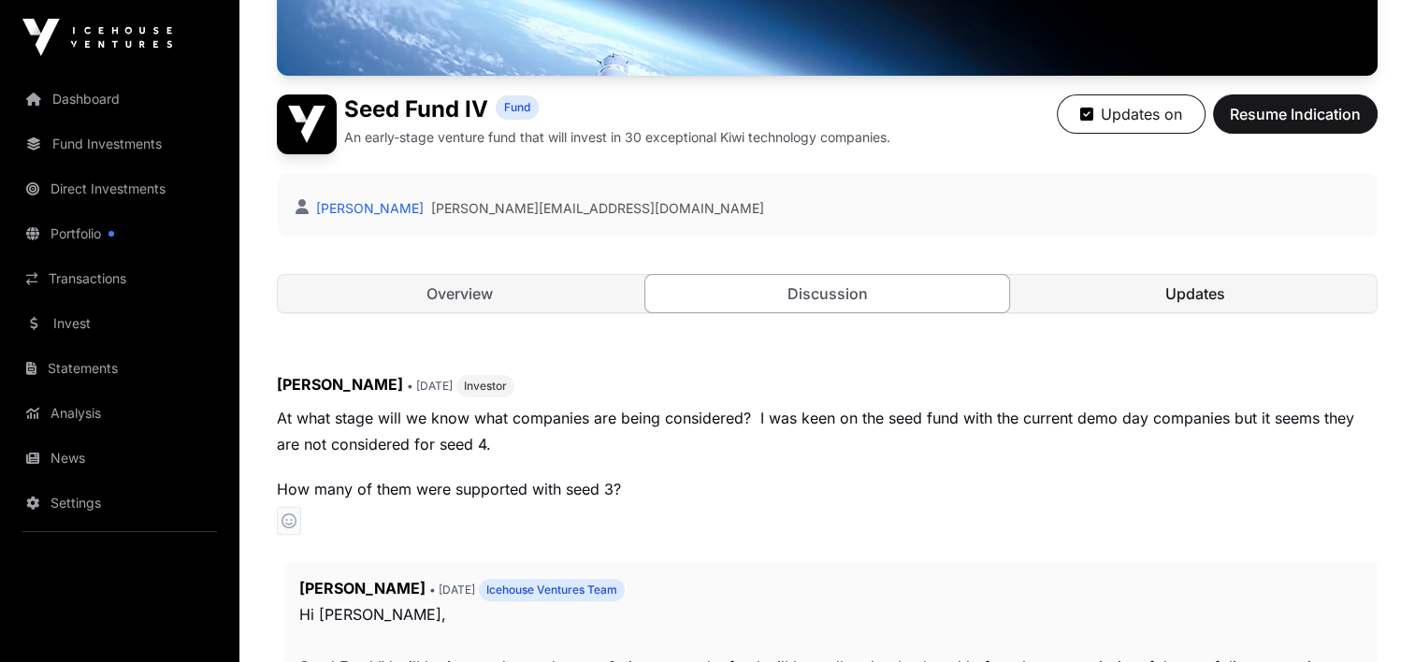
click at [1144, 282] on link "Updates" at bounding box center [1195, 293] width 364 height 37
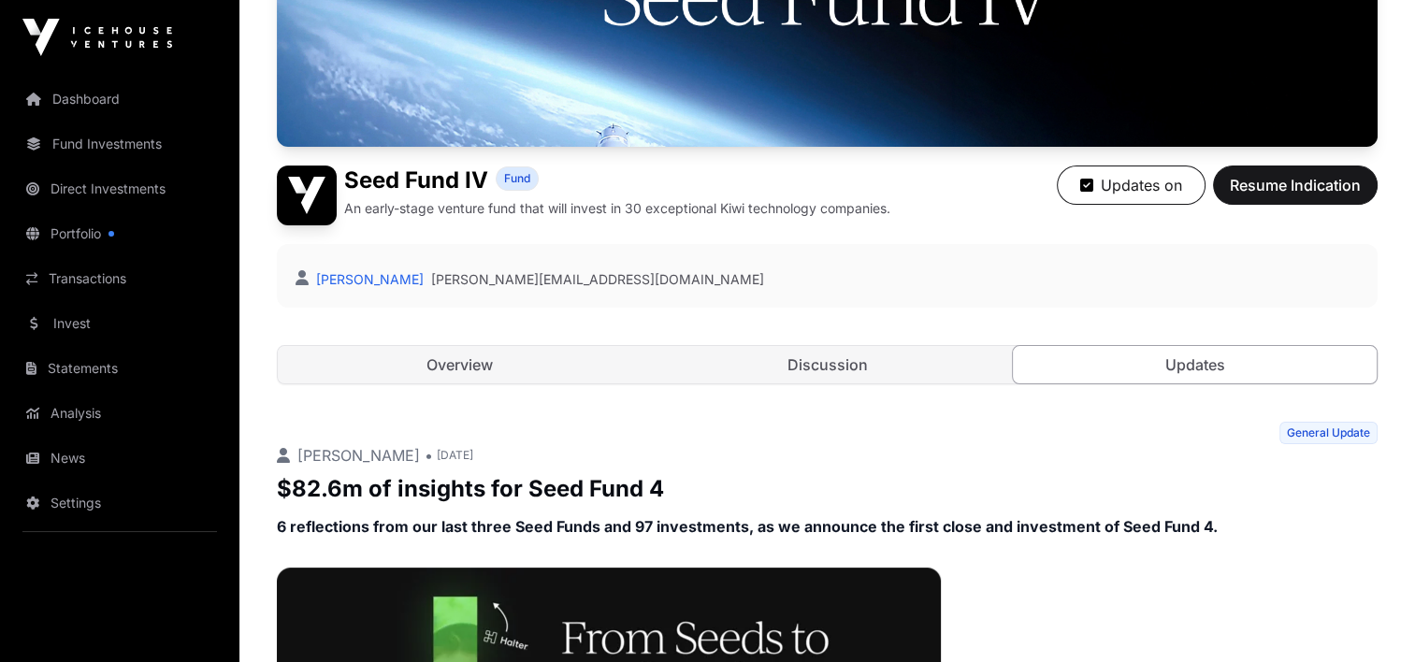
scroll to position [302, 0]
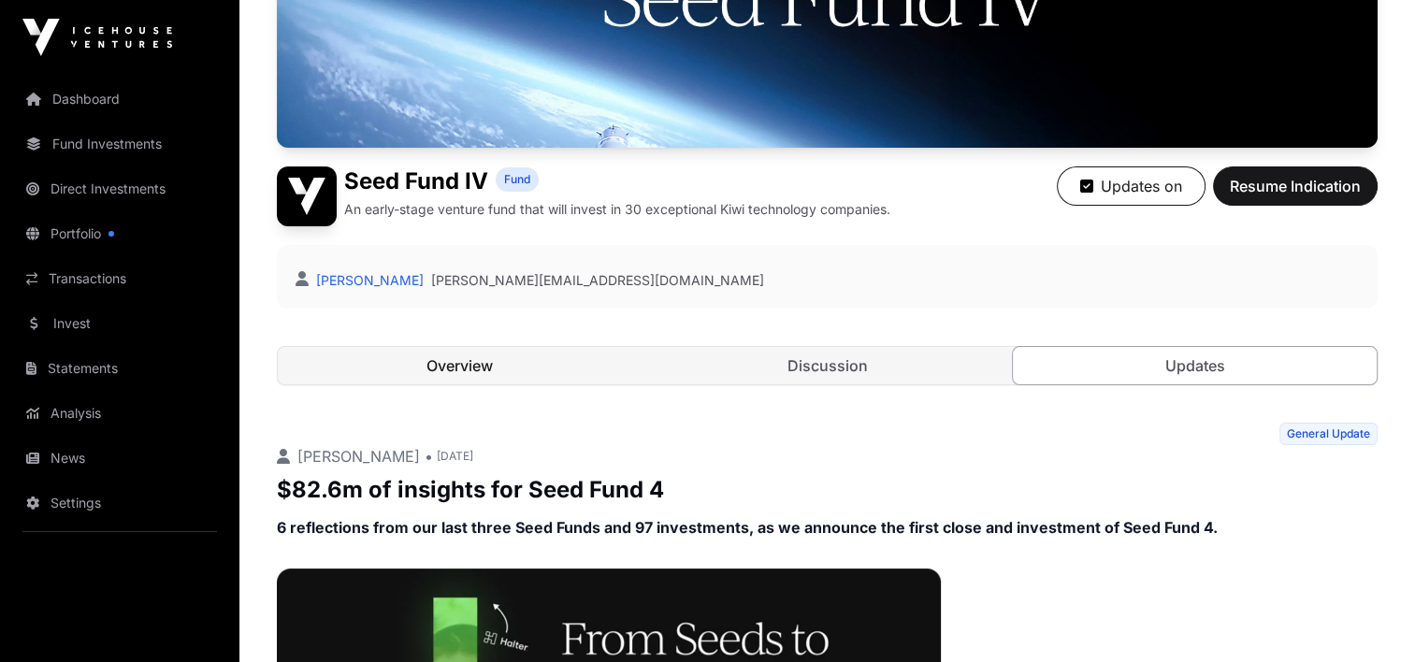
click at [516, 367] on link "Overview" at bounding box center [460, 365] width 364 height 37
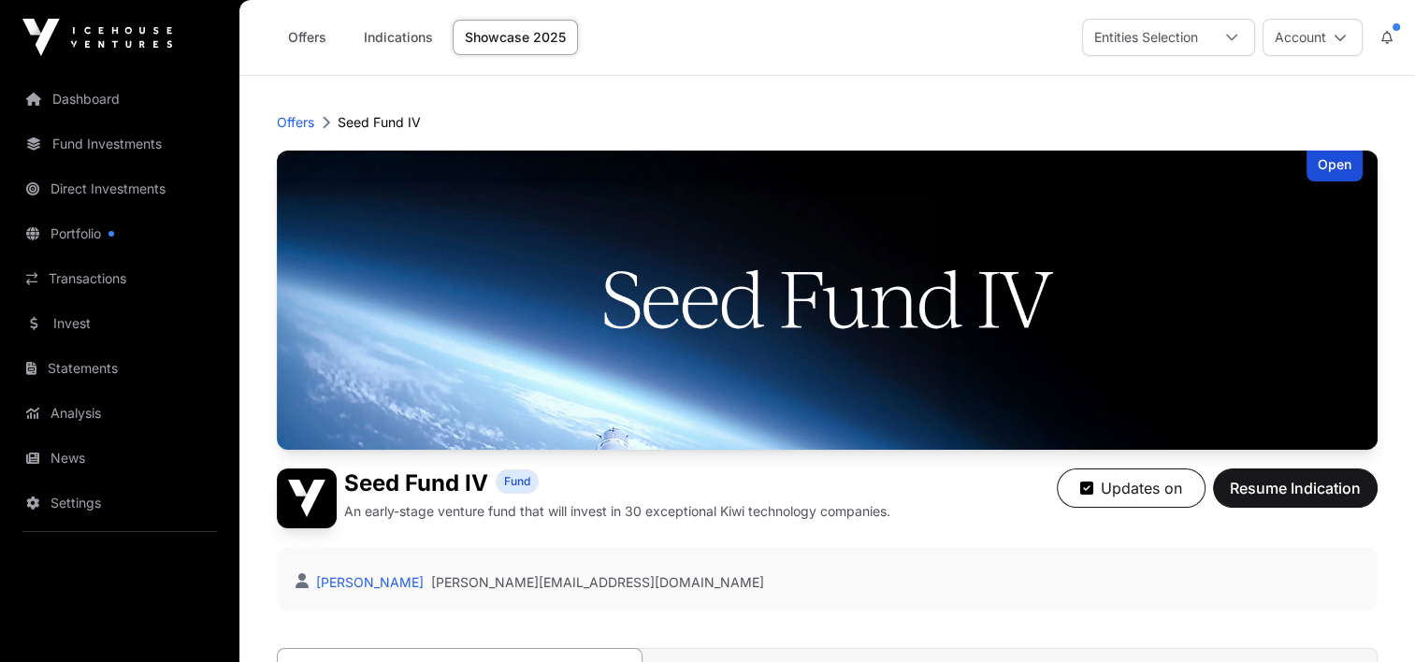
click at [513, 42] on link "Showcase 2025" at bounding box center [515, 38] width 125 height 36
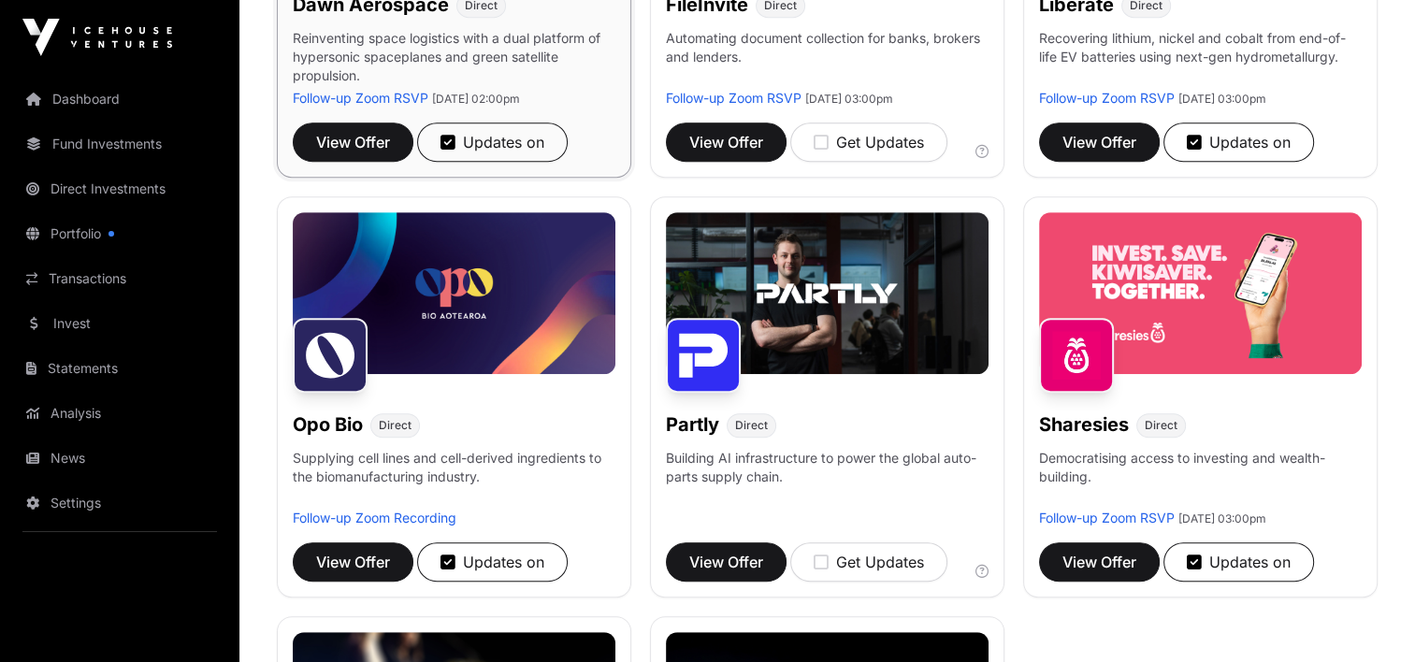
scroll to position [1029, 0]
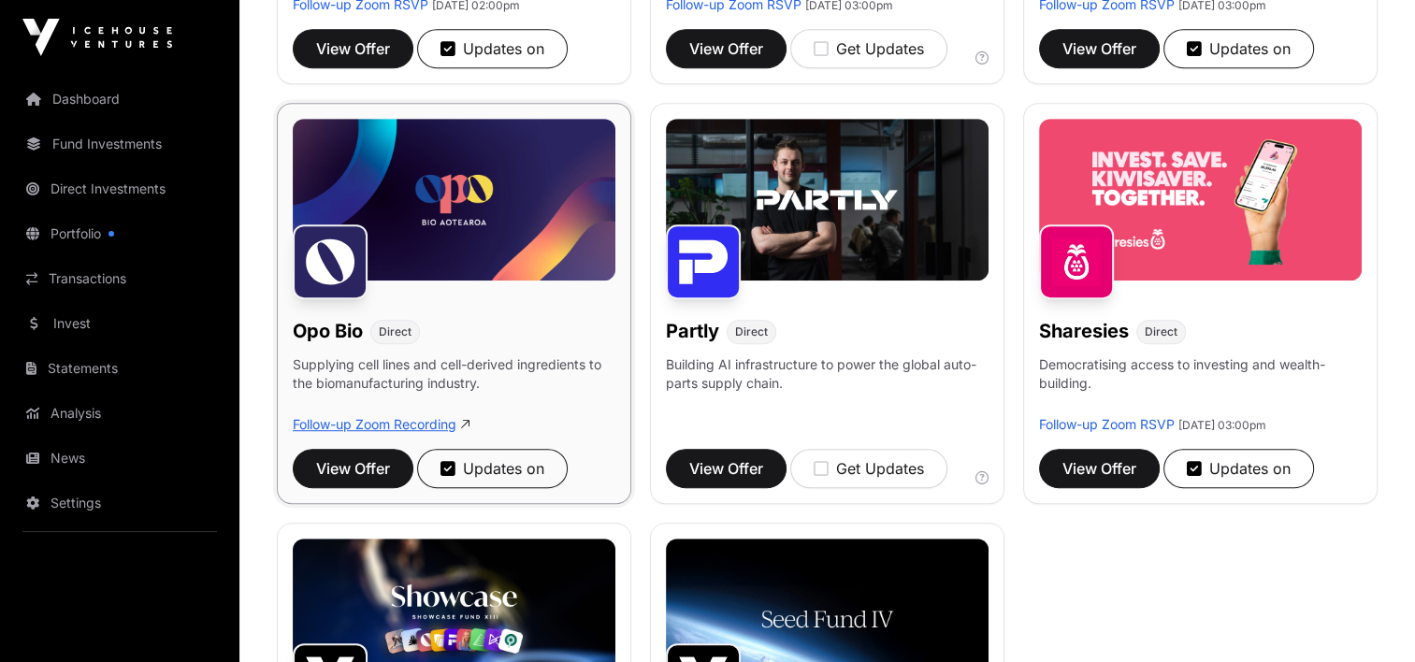
click at [411, 422] on link "Follow-up Zoom Recording" at bounding box center [375, 424] width 164 height 16
